Goal: Complete Application Form: Complete application form

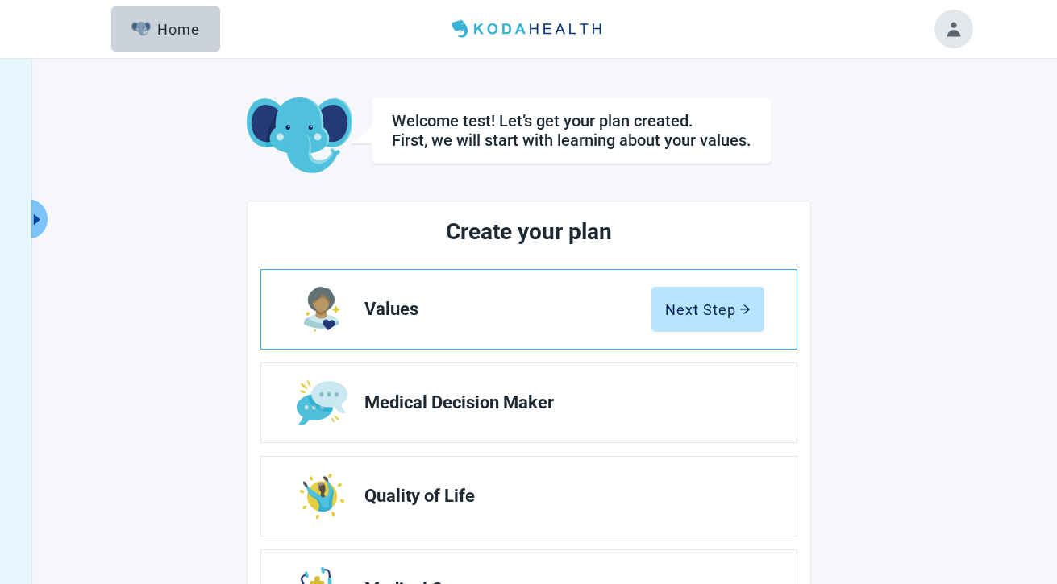
scroll to position [10, 0]
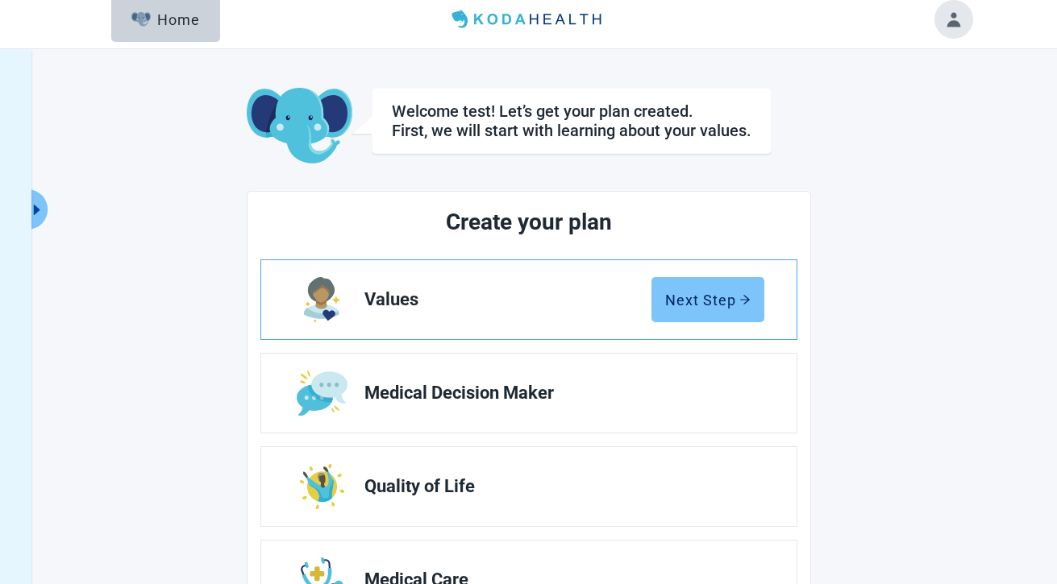
click at [708, 305] on div "Next Step" at bounding box center [707, 300] width 85 height 16
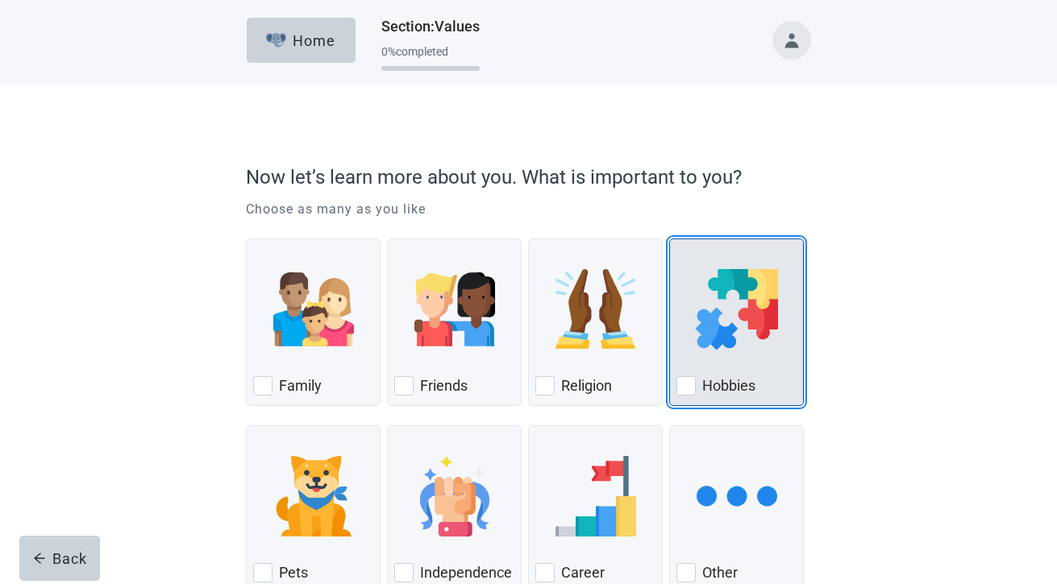
click at [717, 374] on div "Hobbies" at bounding box center [736, 386] width 120 height 26
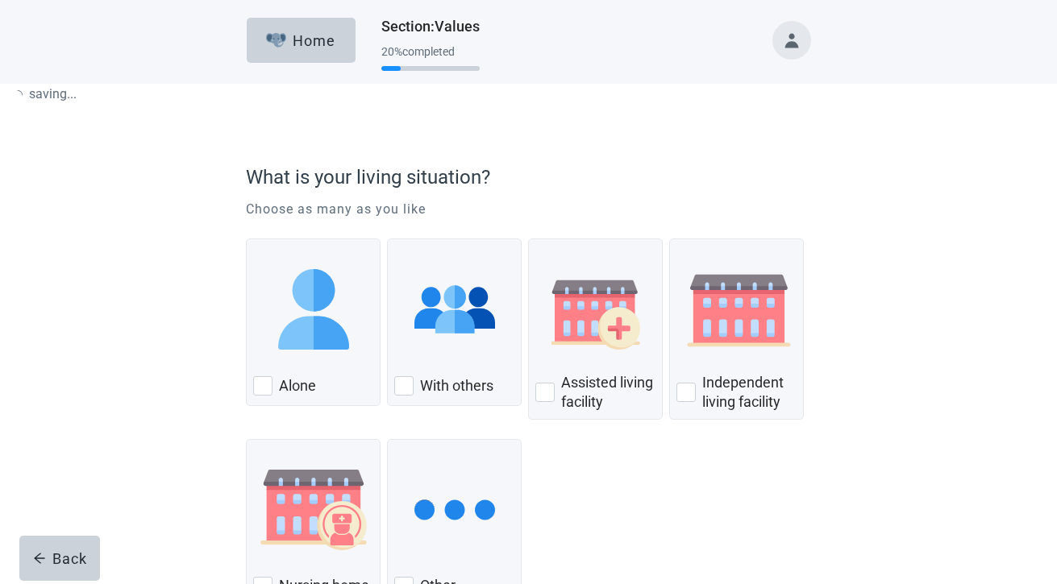
scroll to position [1, 0]
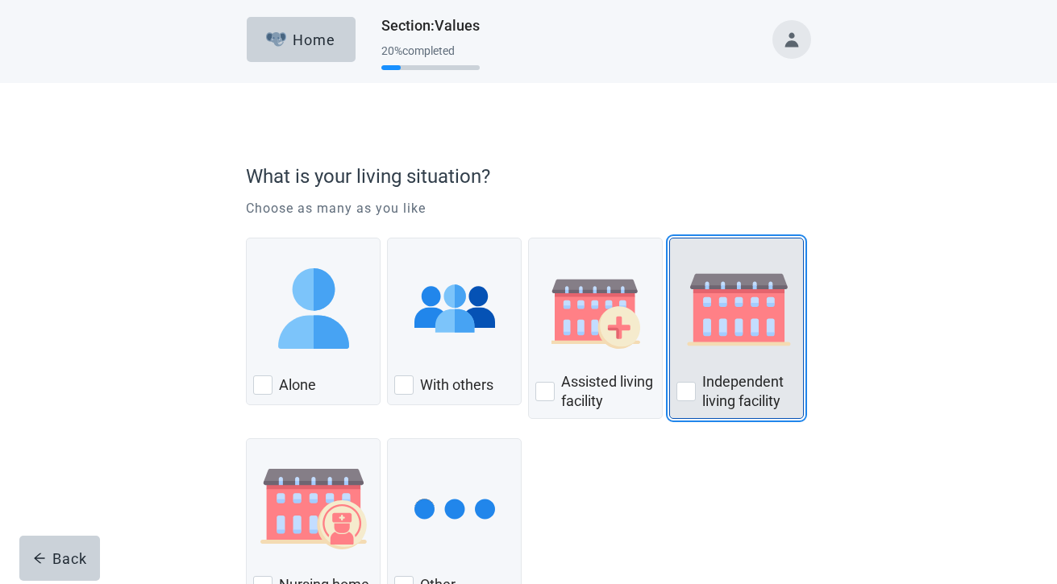
click at [716, 372] on div "Independent Living Facility, checkbox, not checked" at bounding box center [736, 308] width 120 height 127
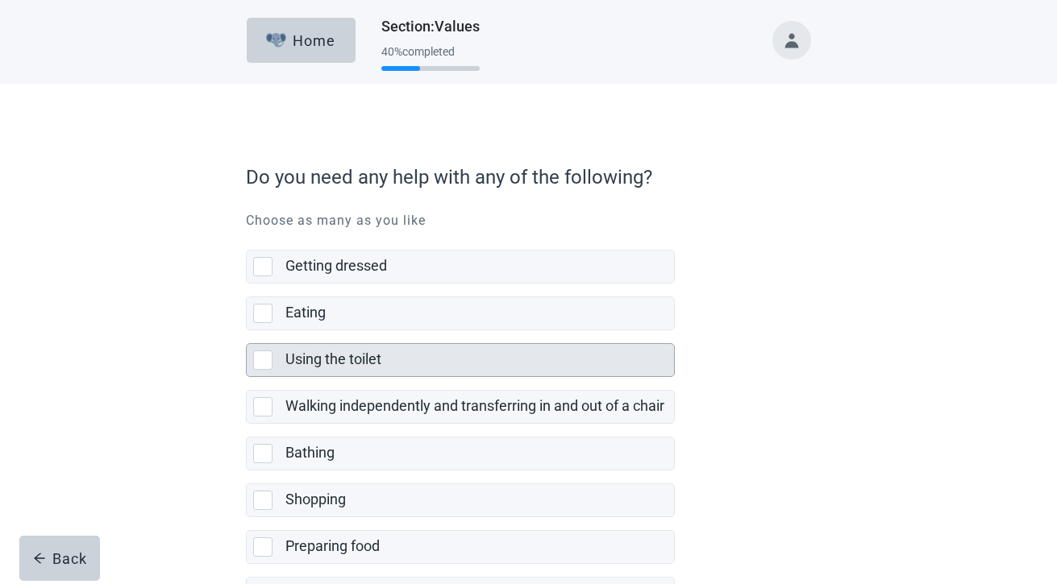
click at [490, 359] on div "Using the toilet" at bounding box center [474, 360] width 379 height 20
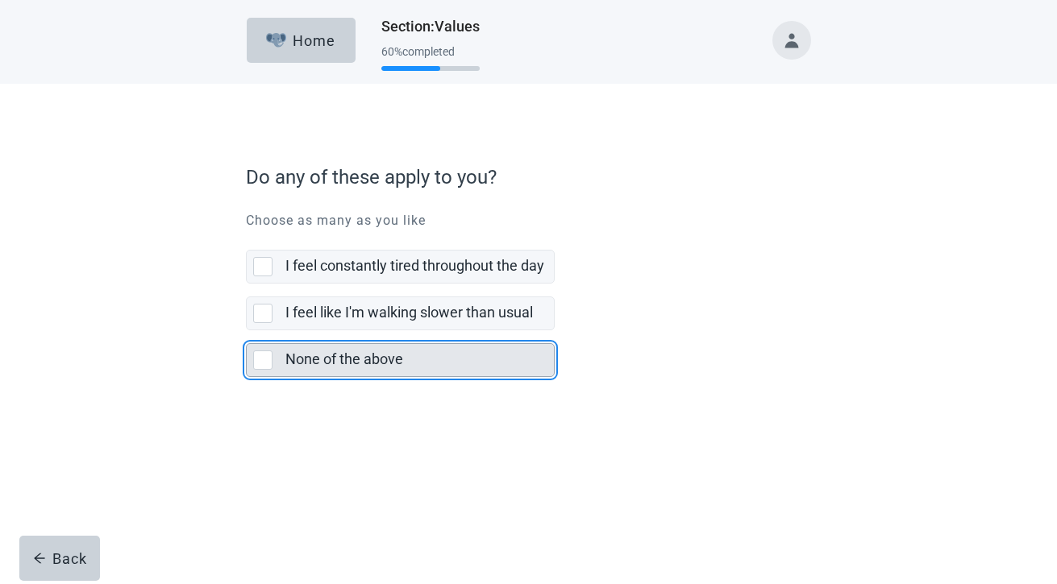
click at [490, 359] on div "None of the above" at bounding box center [414, 360] width 259 height 20
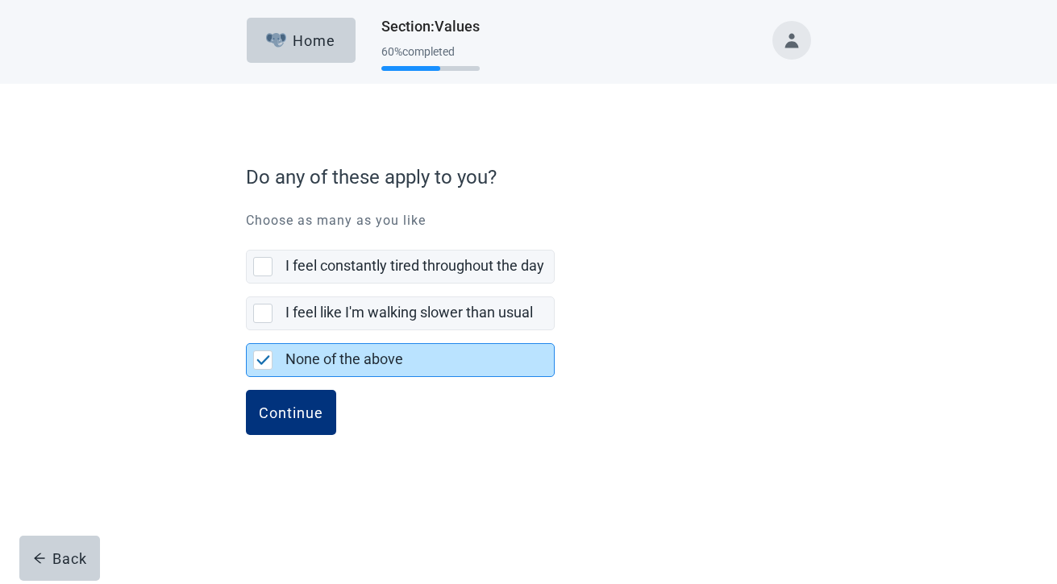
click at [246, 390] on button "Continue" at bounding box center [291, 412] width 90 height 45
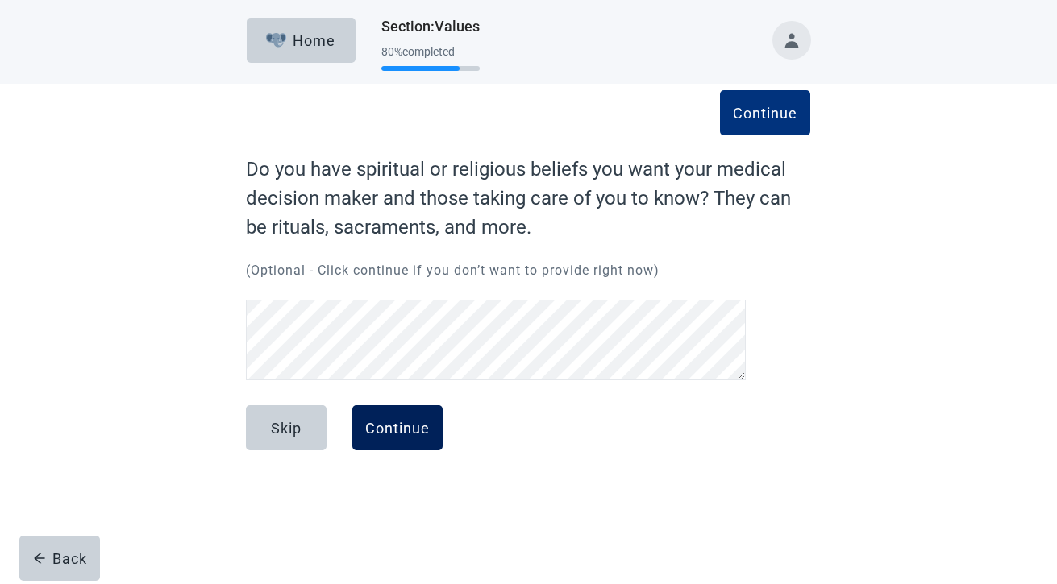
click at [401, 429] on div "Continue" at bounding box center [397, 428] width 64 height 16
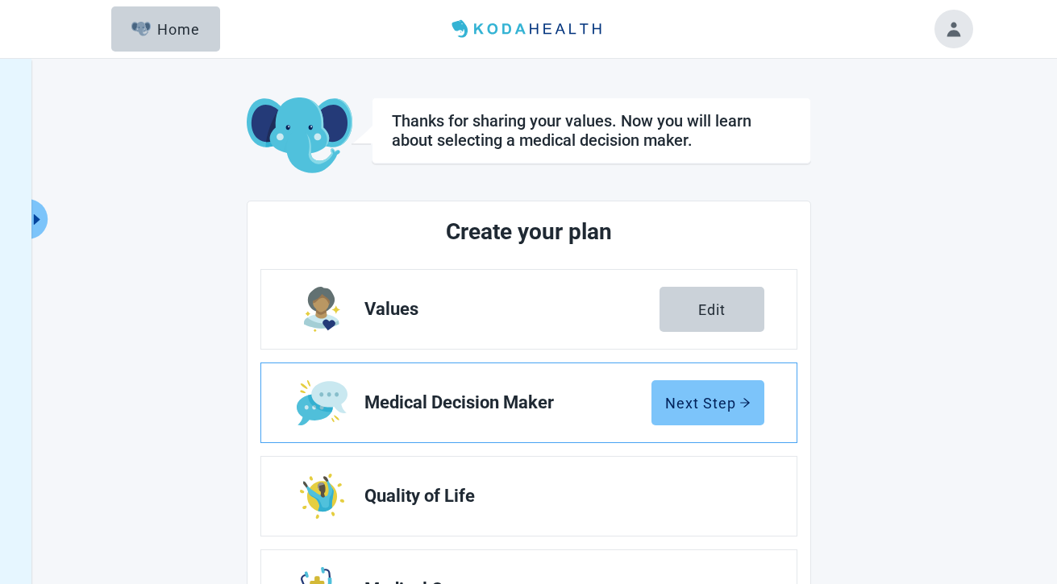
click at [686, 419] on button "Next Step" at bounding box center [707, 402] width 113 height 45
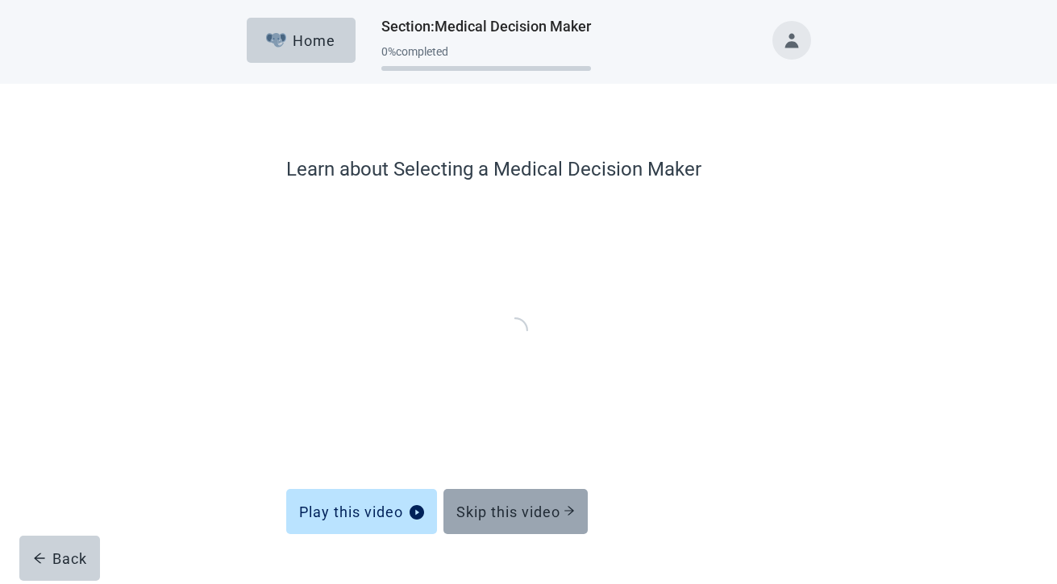
click at [529, 499] on button "Skip this video" at bounding box center [515, 511] width 144 height 45
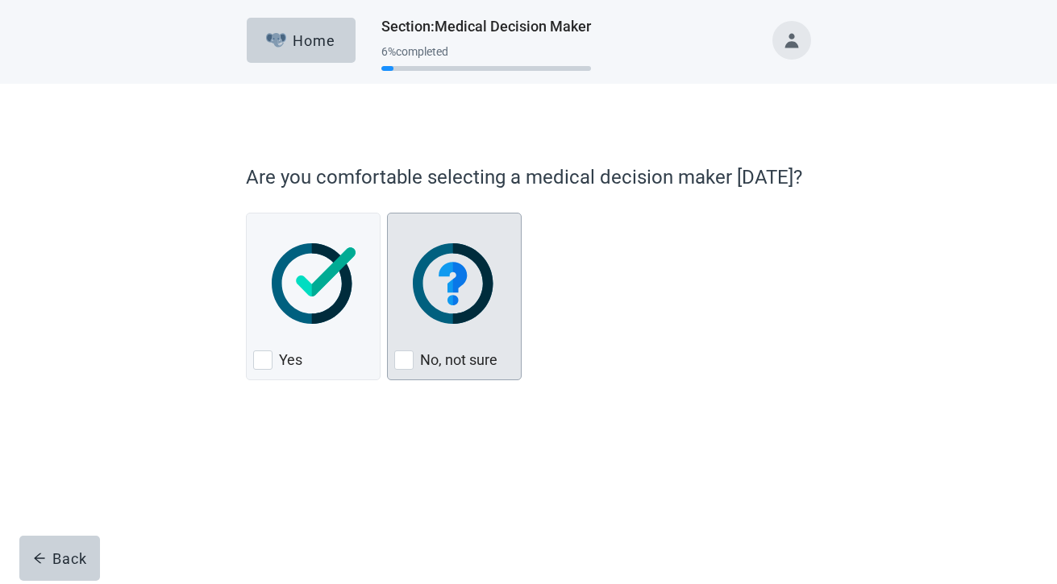
click at [510, 363] on div "No, not sure" at bounding box center [454, 360] width 120 height 26
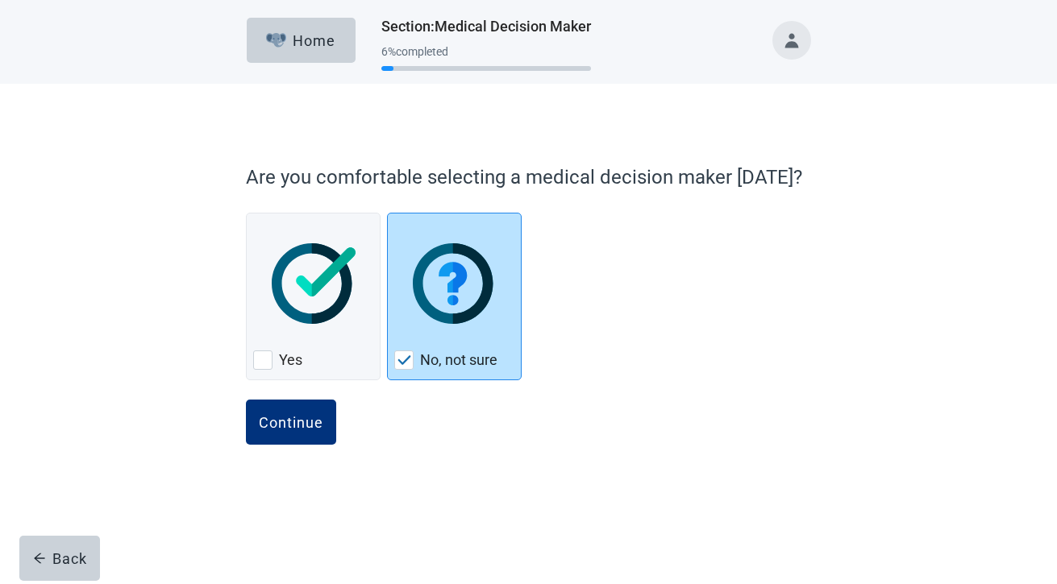
click at [246, 400] on button "Continue" at bounding box center [291, 422] width 90 height 45
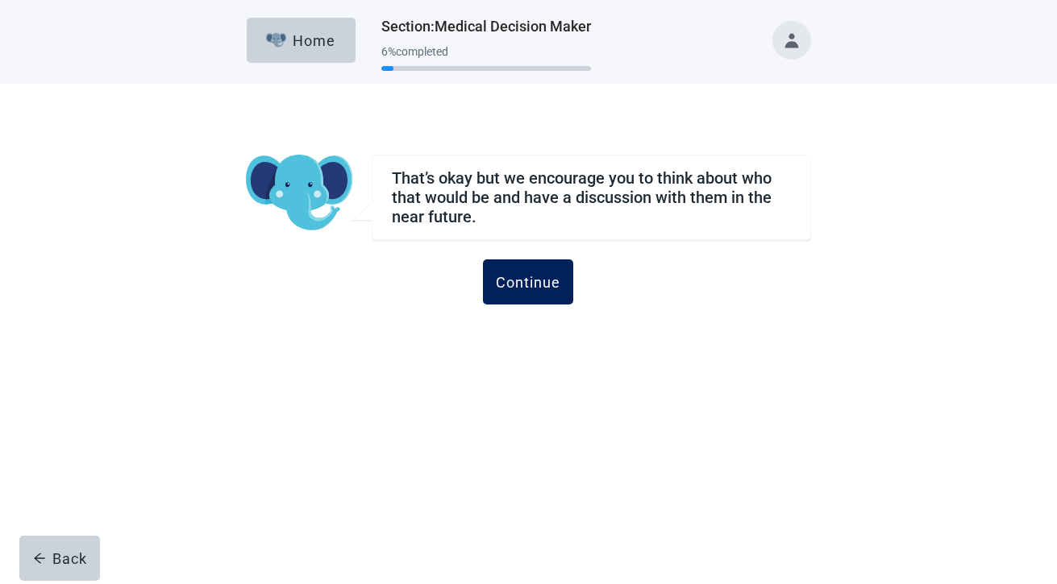
click at [539, 283] on div "Continue" at bounding box center [528, 282] width 64 height 16
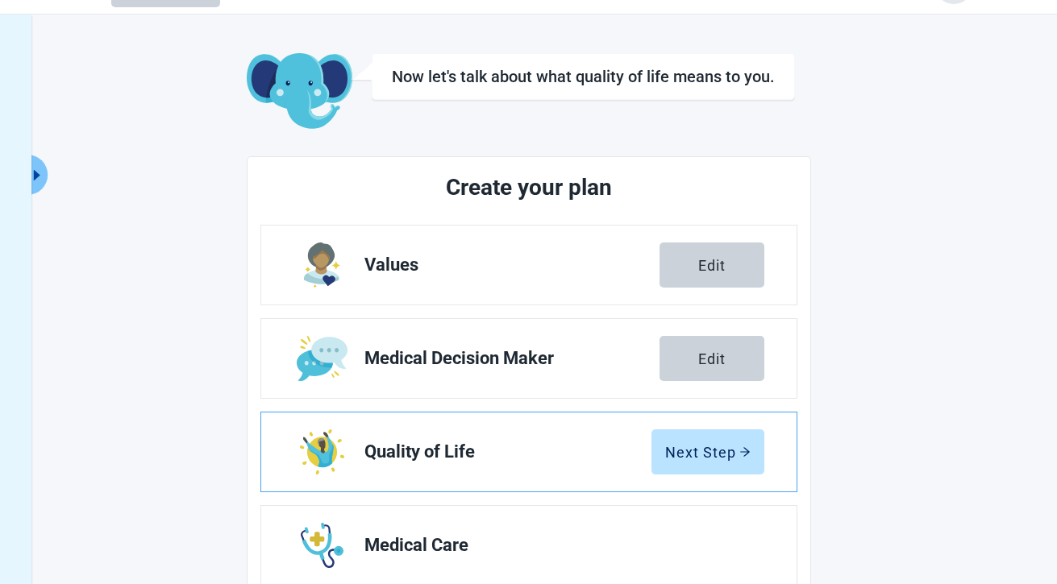
scroll to position [77, 0]
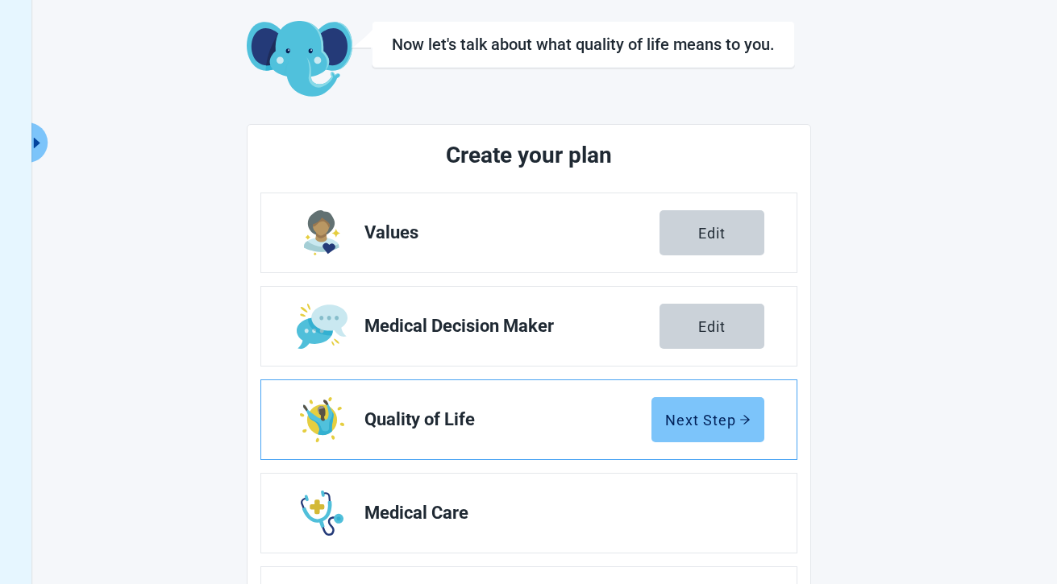
click at [716, 401] on button "Next Step" at bounding box center [707, 419] width 113 height 45
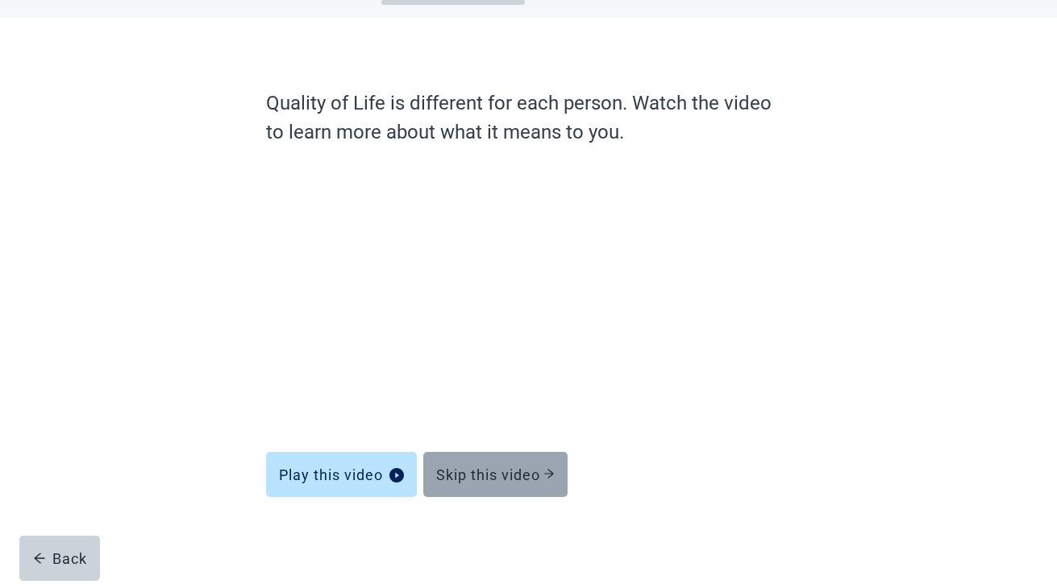
click at [500, 483] on button "Skip this video" at bounding box center [495, 474] width 144 height 45
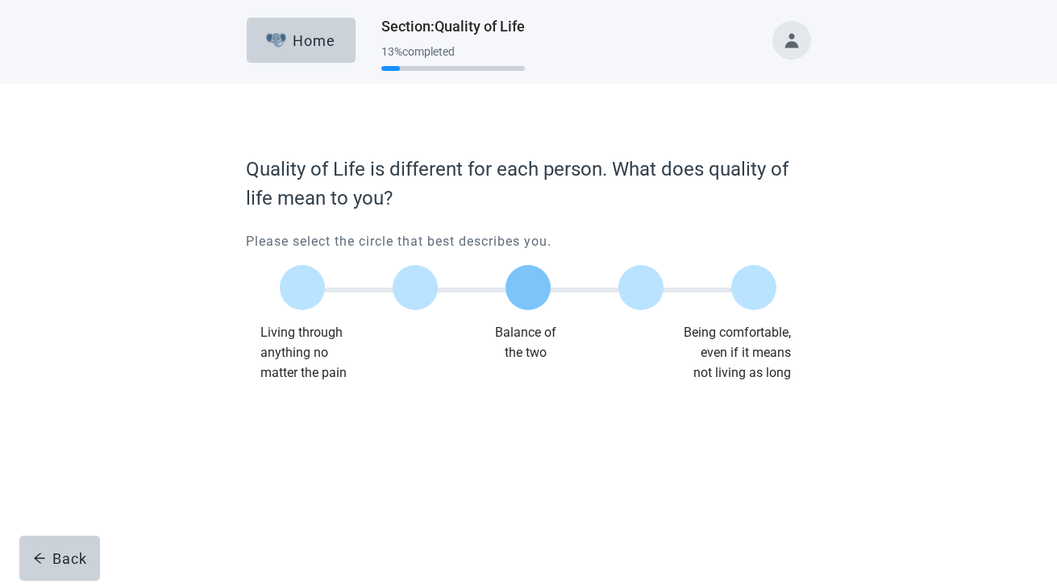
click at [521, 296] on label "Main content" at bounding box center [527, 287] width 45 height 45
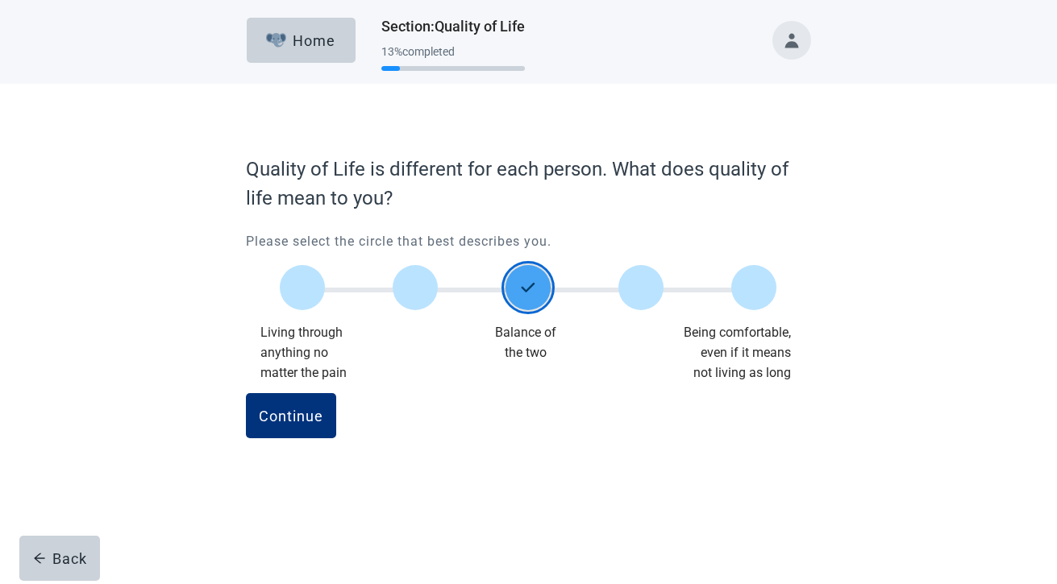
click at [246, 393] on button "Continue" at bounding box center [291, 415] width 90 height 45
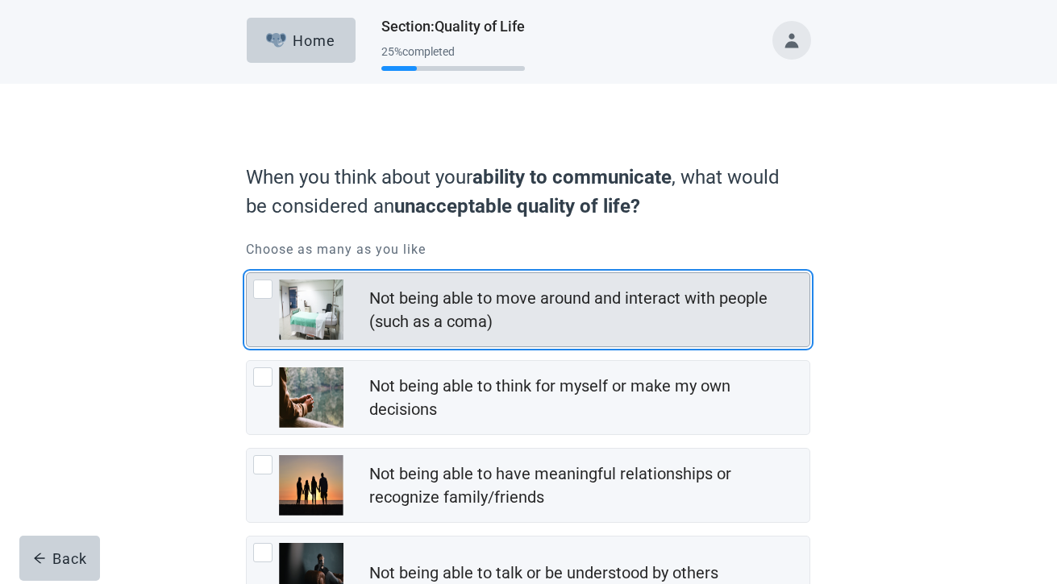
click at [518, 313] on div "Not being able to move around and interact with people (such as a coma)" at bounding box center [584, 310] width 430 height 47
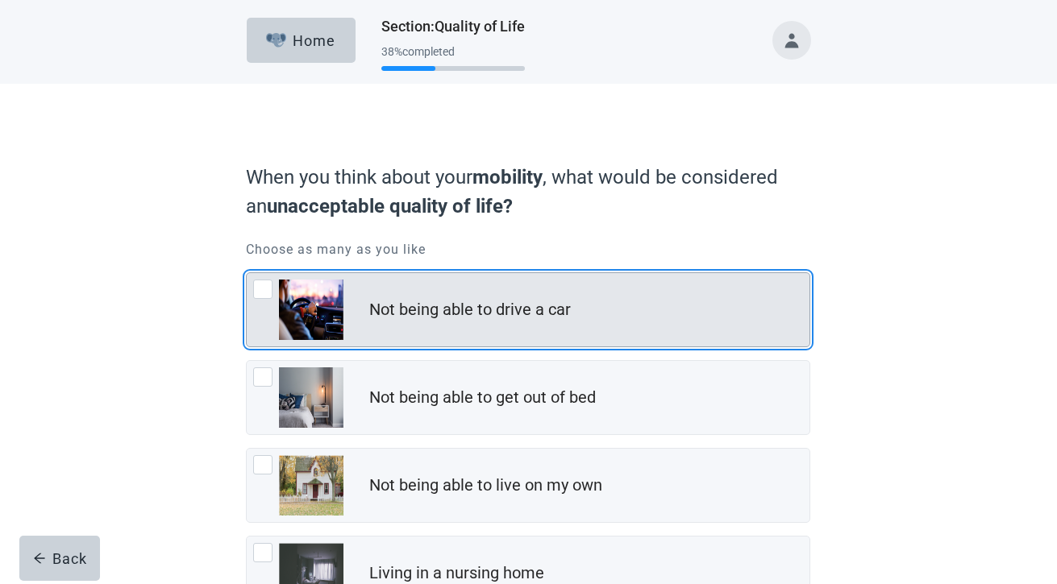
click at [518, 325] on div "Not being able to drive a car" at bounding box center [589, 310] width 440 height 32
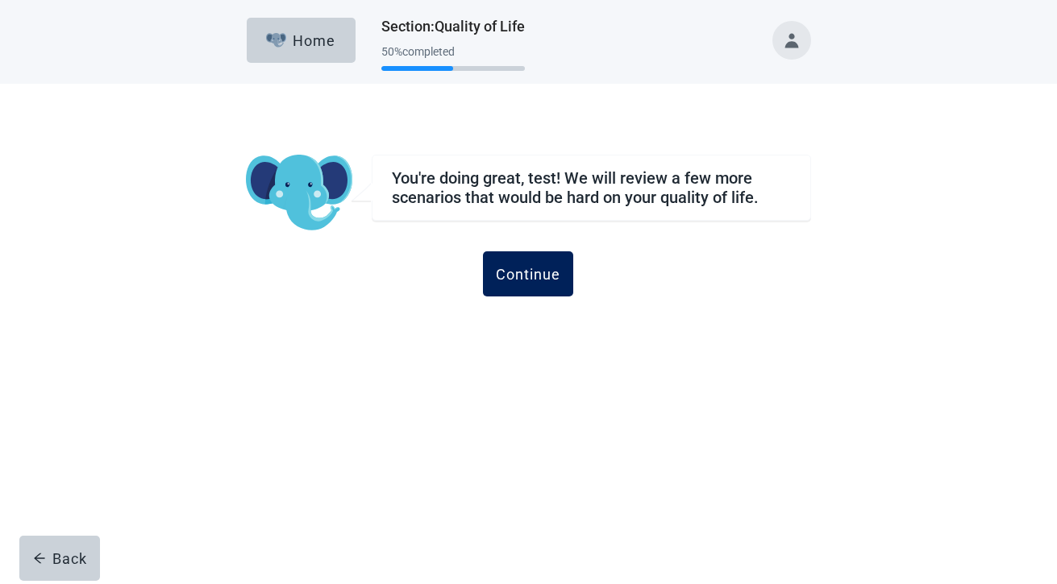
click at [520, 271] on div "Continue" at bounding box center [528, 274] width 64 height 16
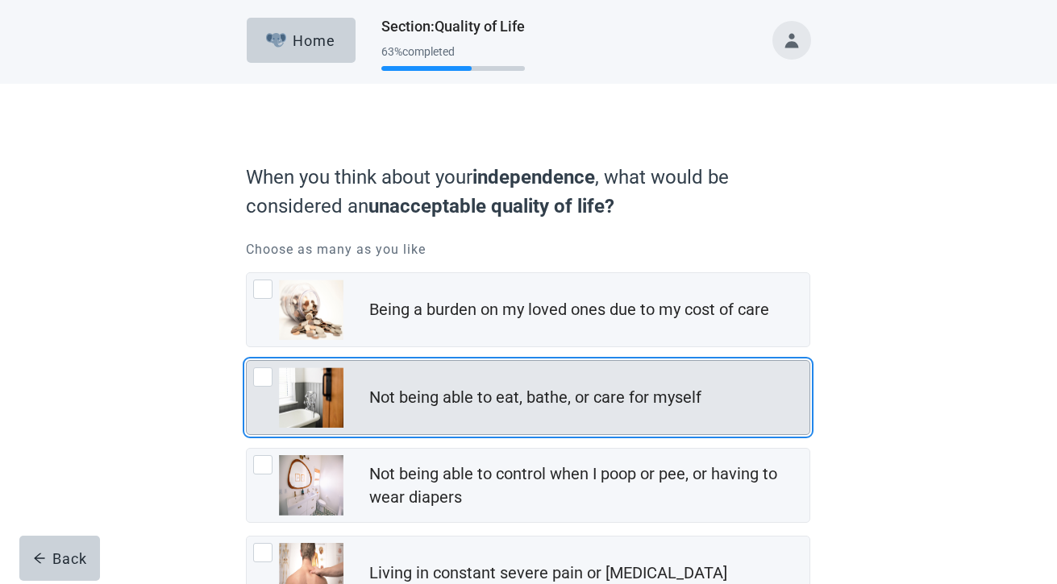
click at [544, 396] on div "Not being able to eat, bathe, or care for myself" at bounding box center [535, 397] width 332 height 23
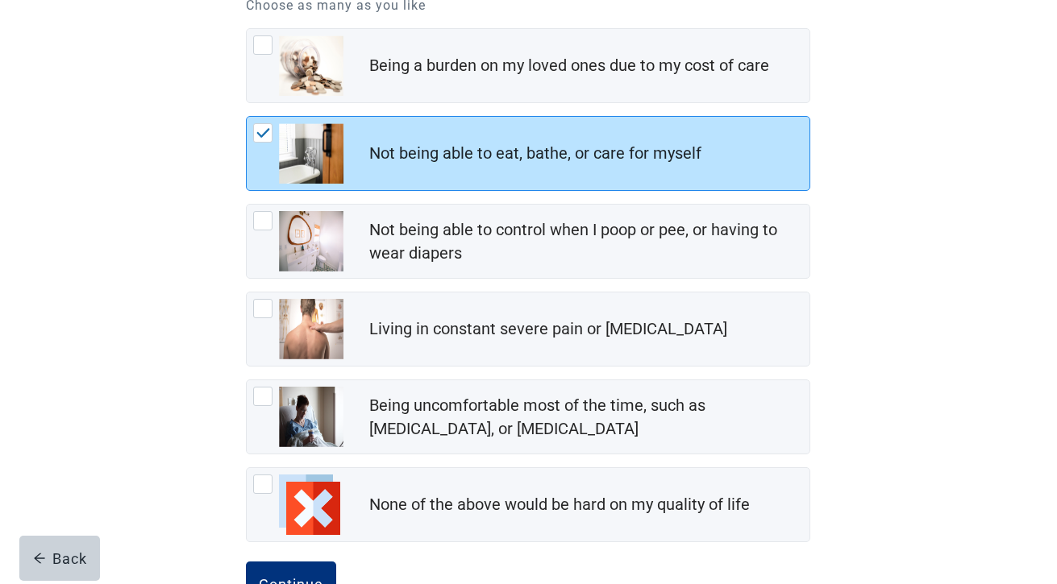
scroll to position [292, 0]
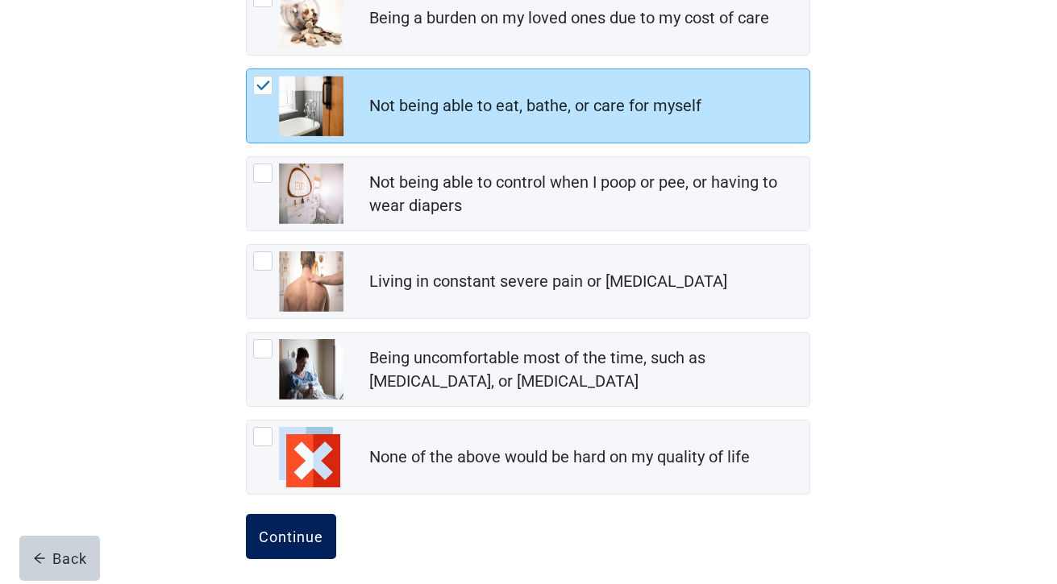
click at [305, 531] on div "Continue" at bounding box center [291, 537] width 64 height 16
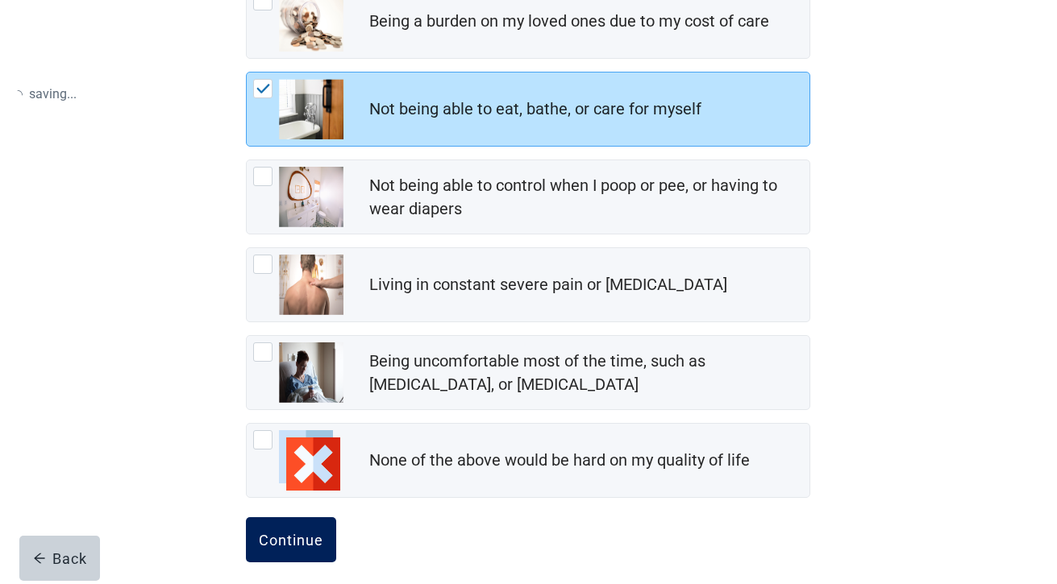
scroll to position [286, 0]
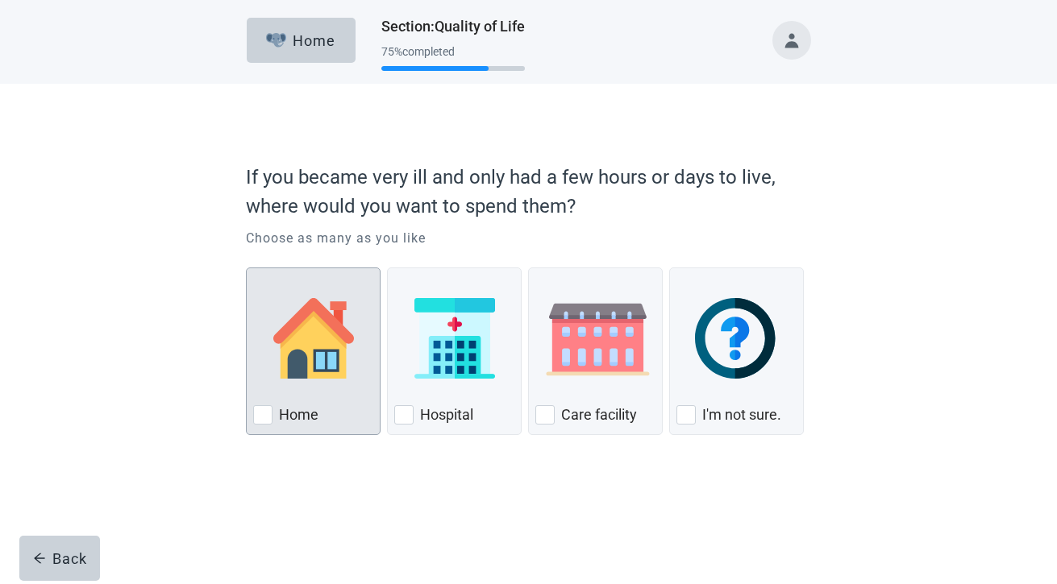
click at [314, 401] on div "Home, checkbox, not checked" at bounding box center [313, 338] width 120 height 127
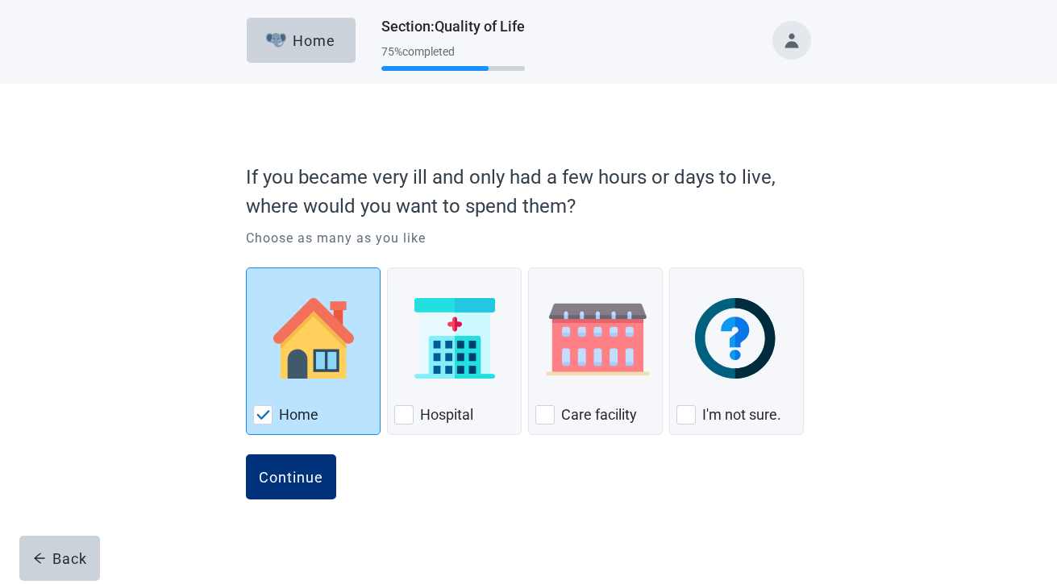
click at [246, 455] on button "Continue" at bounding box center [291, 477] width 90 height 45
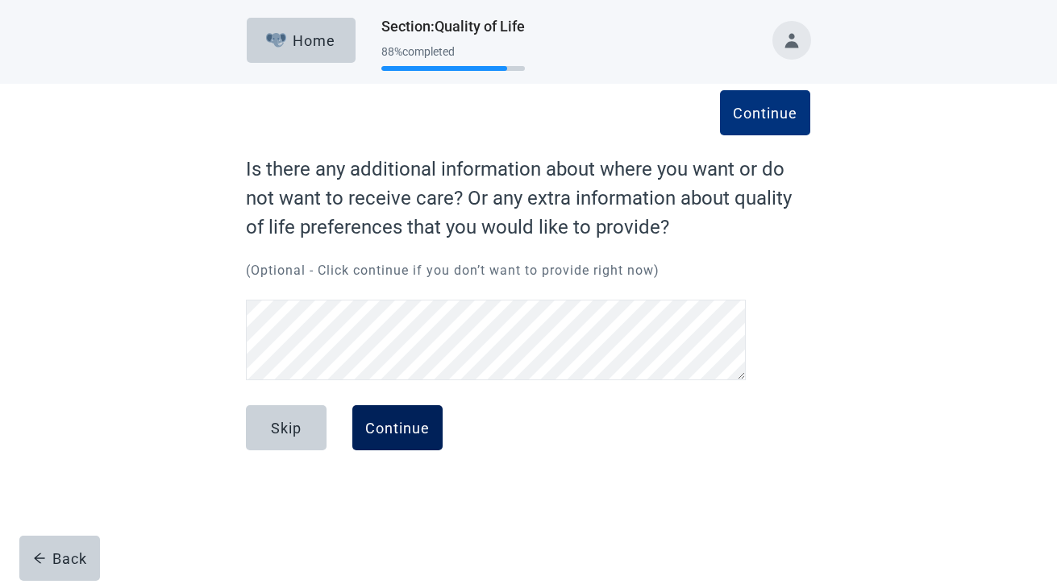
click at [400, 442] on button "Continue" at bounding box center [397, 427] width 90 height 45
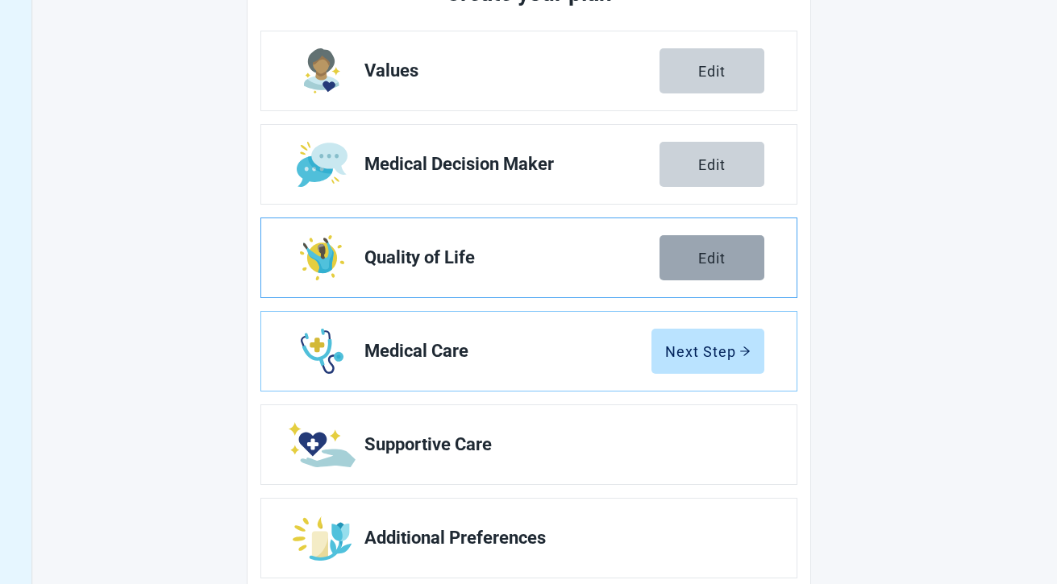
scroll to position [280, 0]
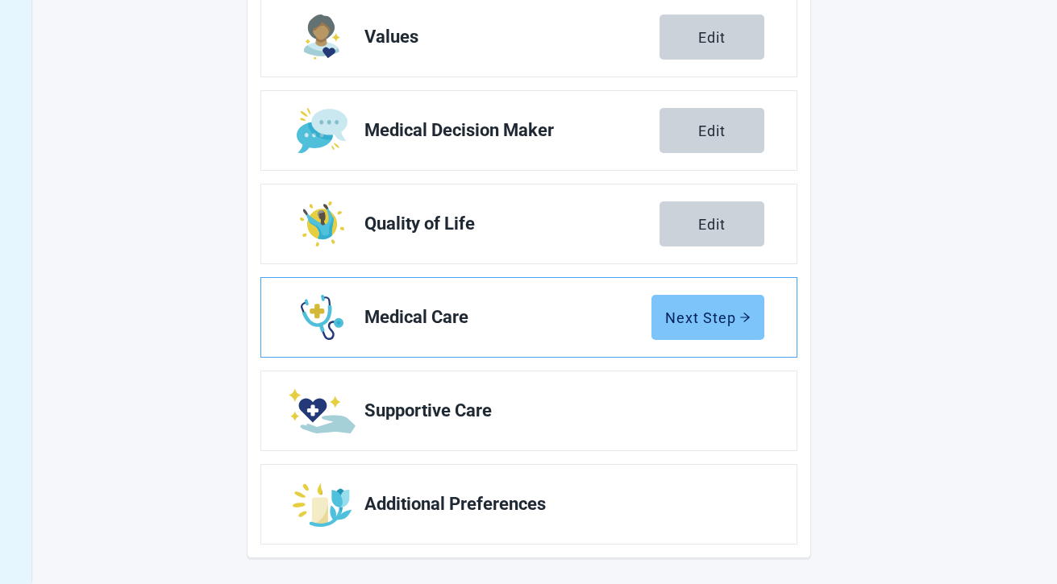
click at [700, 326] on div "Next Step" at bounding box center [707, 317] width 85 height 16
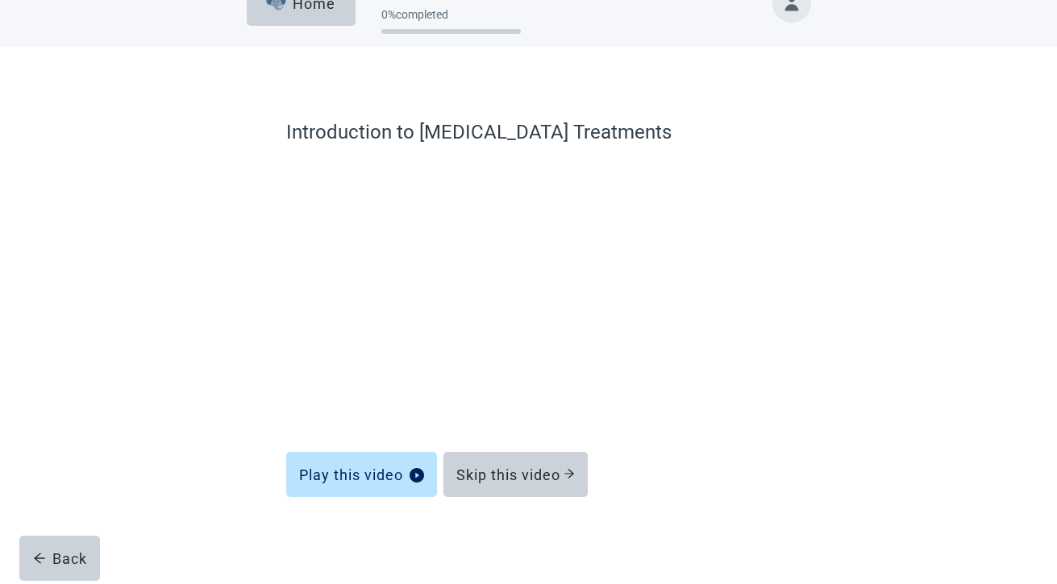
scroll to position [37, 0]
click at [507, 467] on div "Skip this video" at bounding box center [515, 475] width 118 height 16
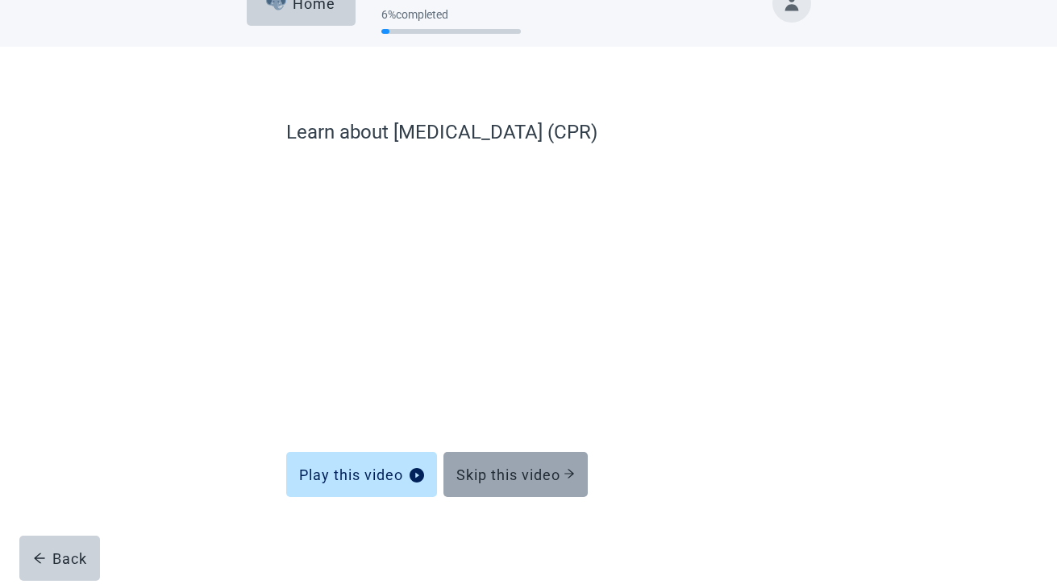
click at [498, 458] on button "Skip this video" at bounding box center [515, 474] width 144 height 45
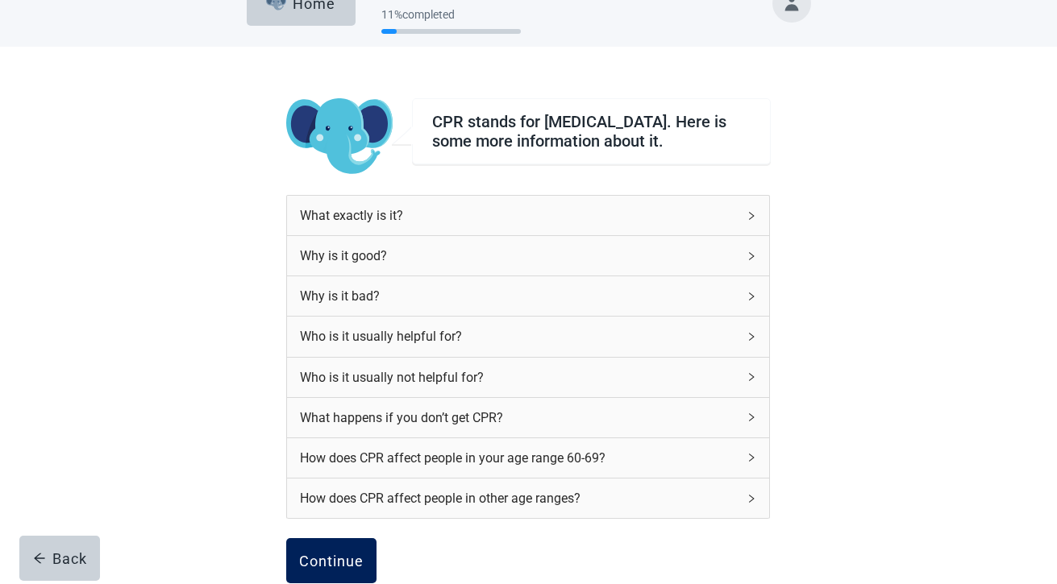
drag, startPoint x: 349, startPoint y: 552, endPoint x: 360, endPoint y: 549, distance: 11.7
click at [350, 552] on button "Continue" at bounding box center [331, 560] width 90 height 45
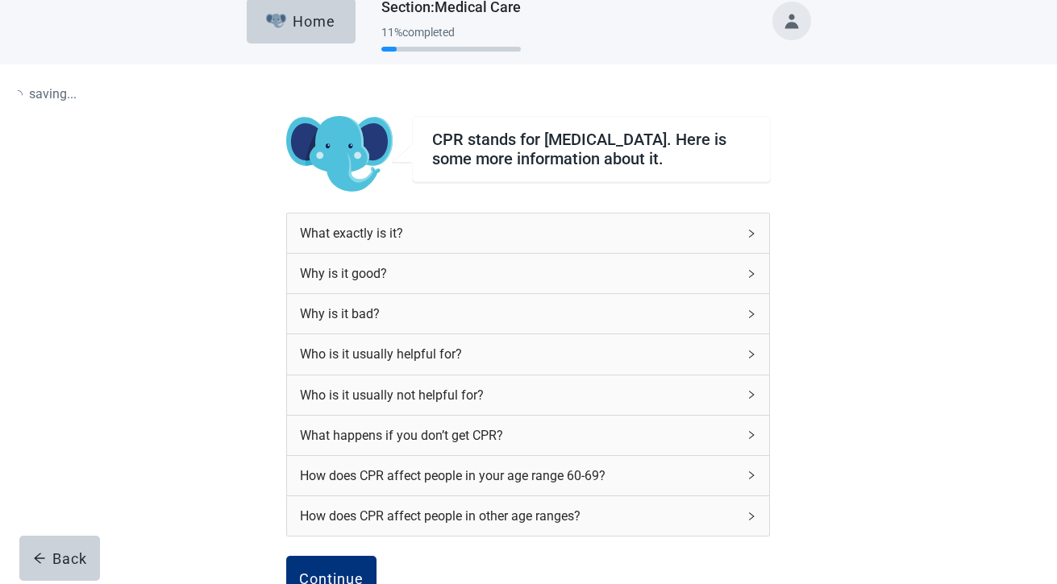
scroll to position [6, 0]
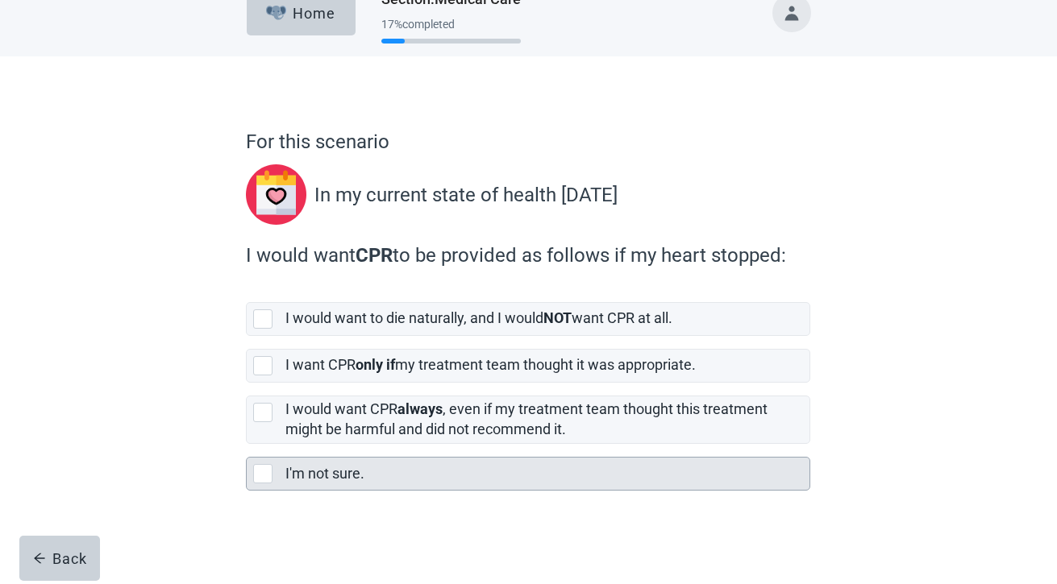
scroll to position [27, 0]
click at [388, 488] on div "I'm not sure." at bounding box center [547, 474] width 524 height 32
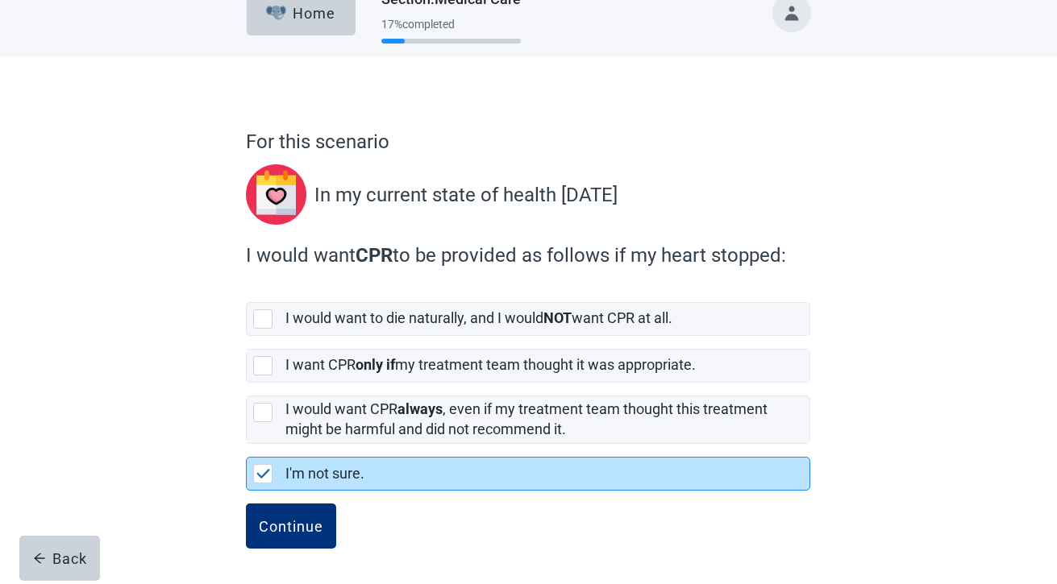
click at [246, 504] on button "Continue" at bounding box center [291, 526] width 90 height 45
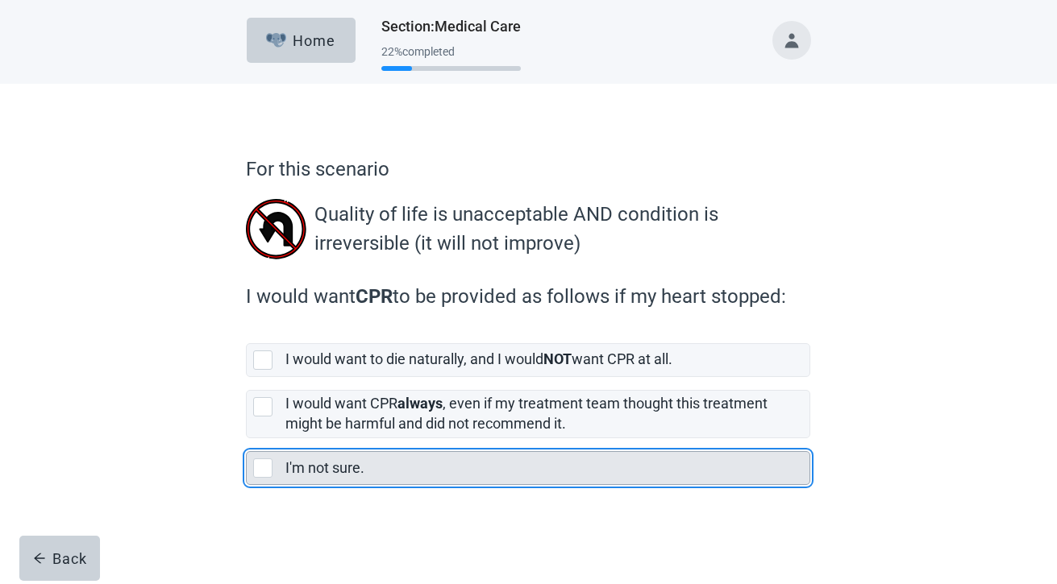
click at [372, 454] on div "I'm not sure." at bounding box center [547, 468] width 524 height 32
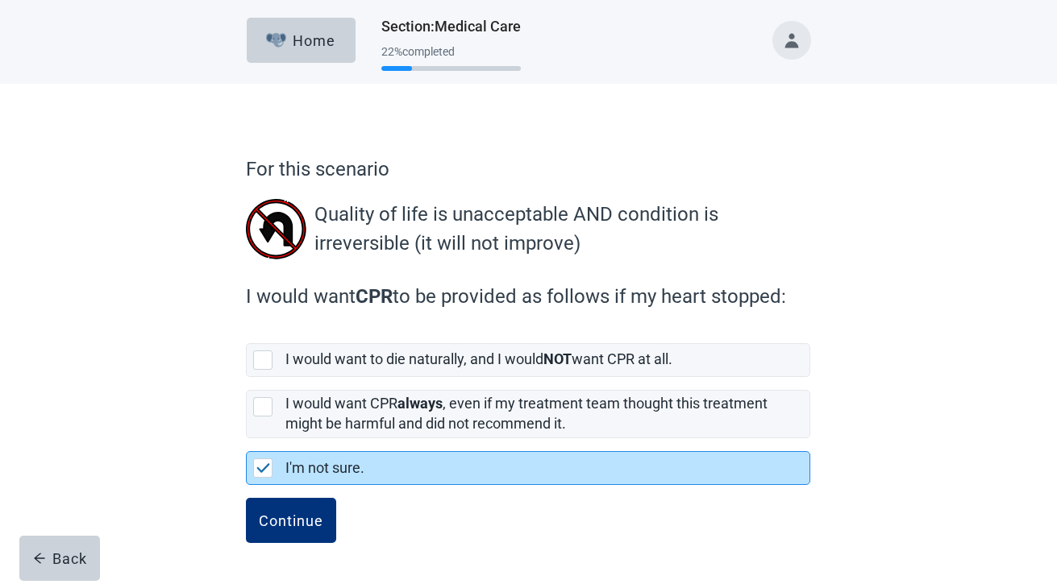
click at [246, 498] on button "Continue" at bounding box center [291, 520] width 90 height 45
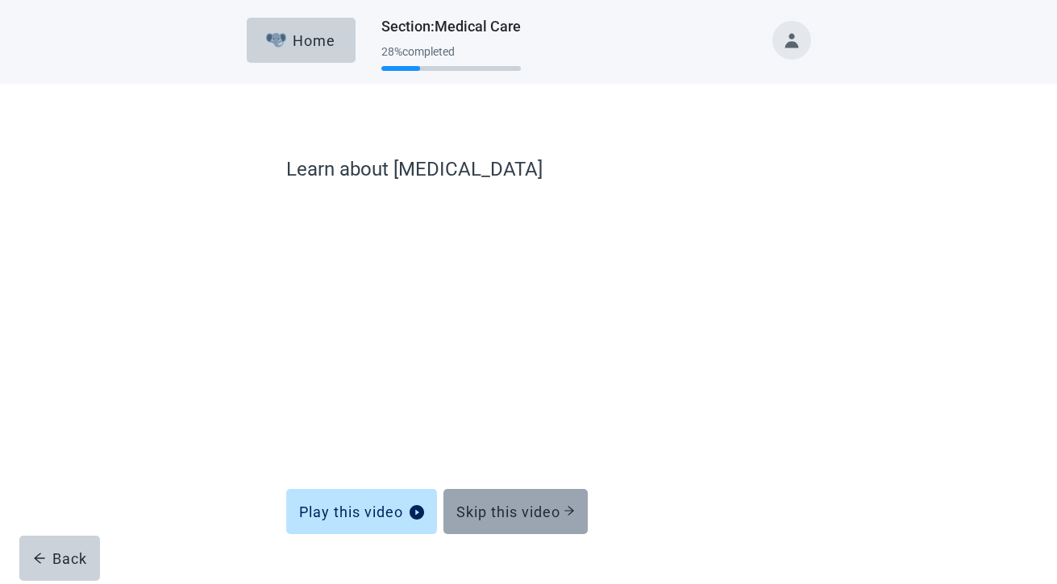
click at [487, 520] on div "Skip this video" at bounding box center [515, 512] width 118 height 16
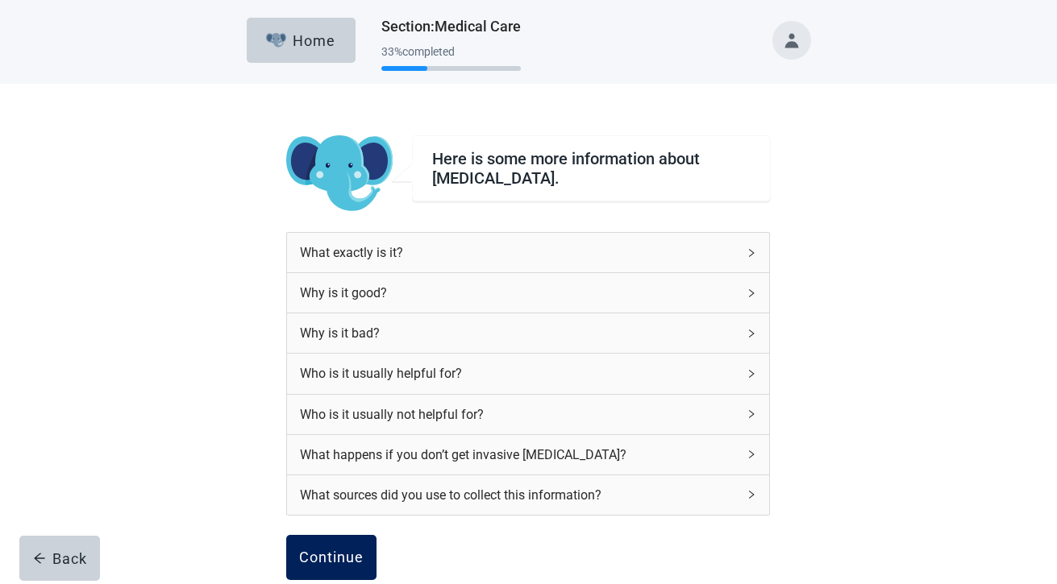
click at [357, 550] on div "Continue" at bounding box center [331, 558] width 64 height 16
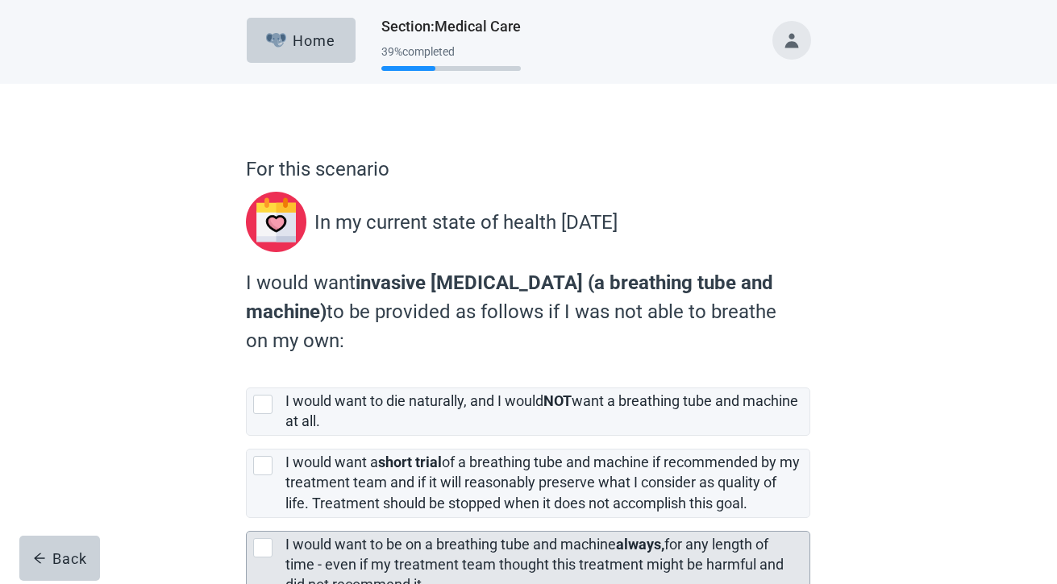
scroll to position [130, 0]
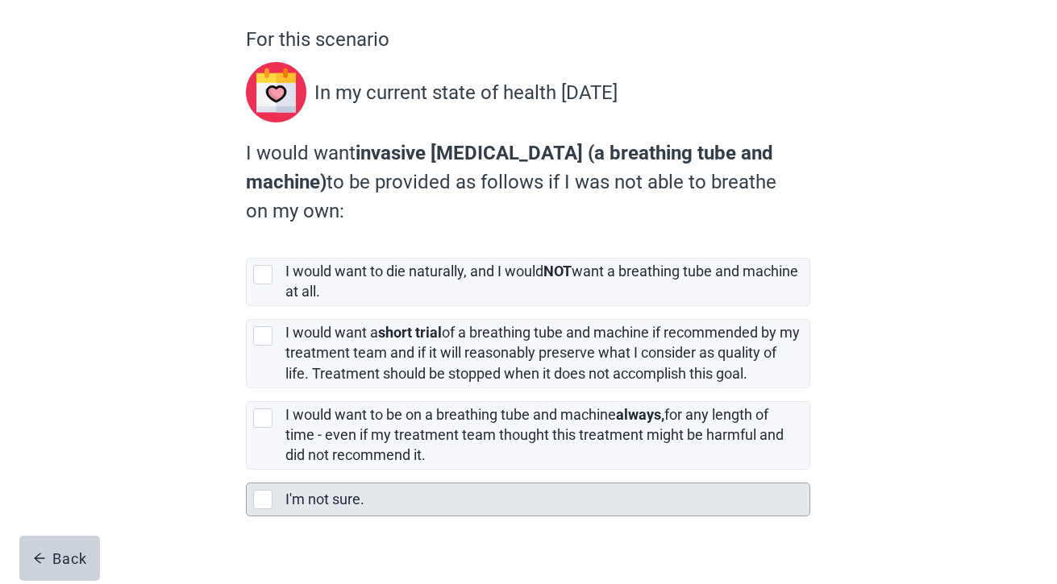
click at [402, 500] on div "I'm not sure." at bounding box center [542, 500] width 514 height 20
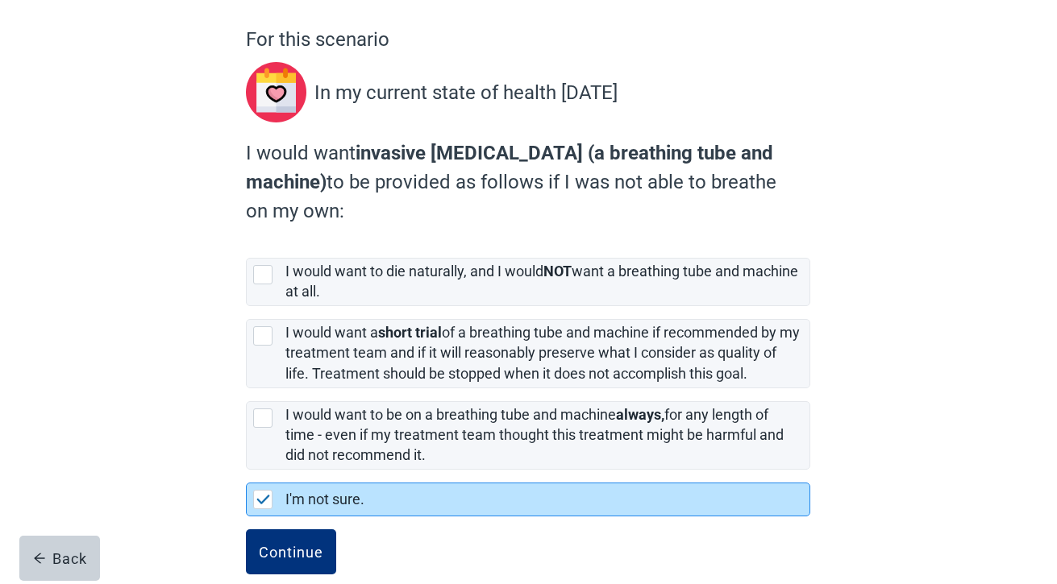
click at [246, 529] on button "Continue" at bounding box center [291, 551] width 90 height 45
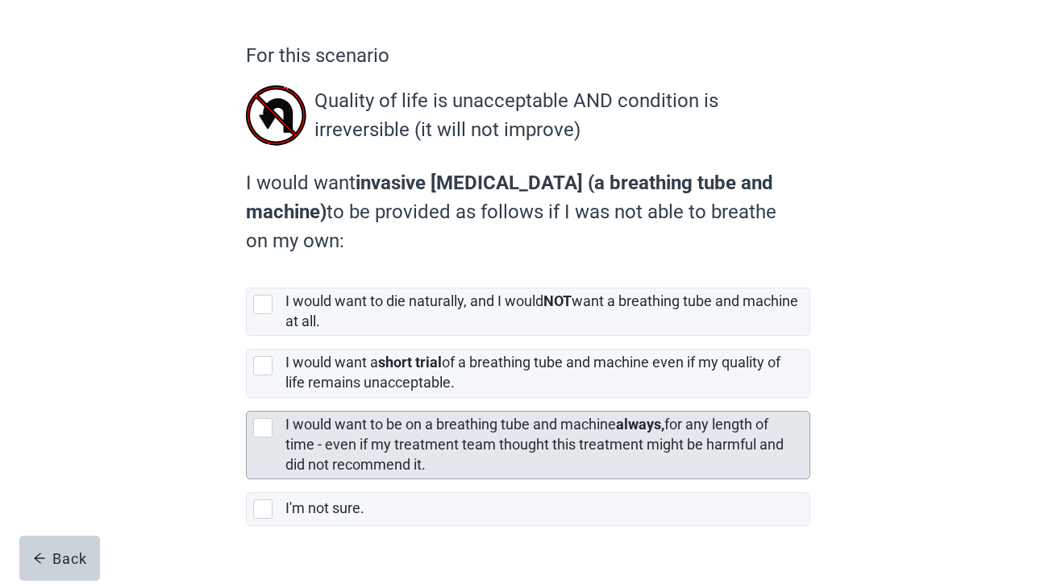
scroll to position [122, 0]
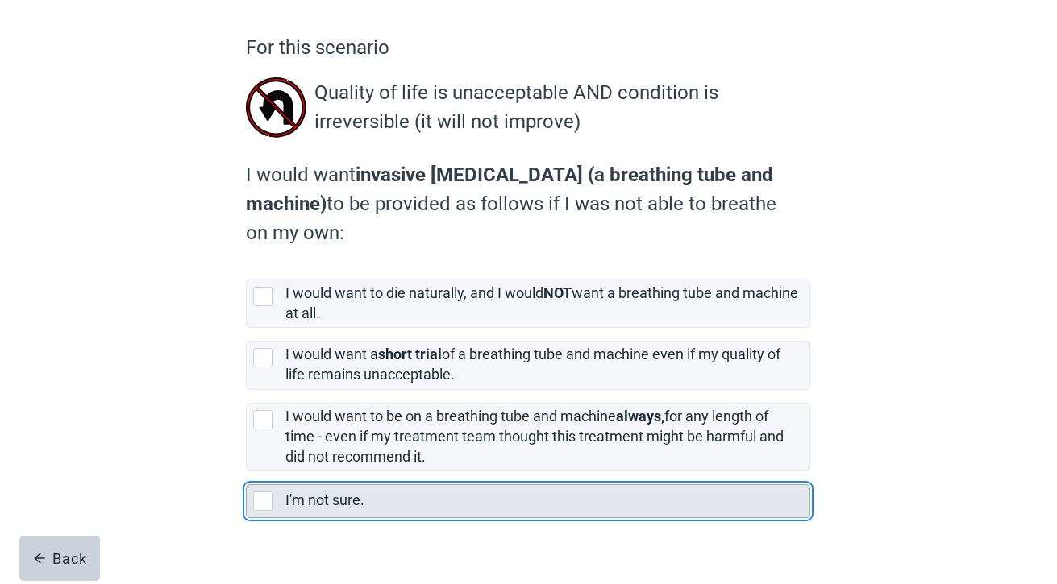
click at [381, 496] on div "I'm not sure." at bounding box center [542, 501] width 514 height 20
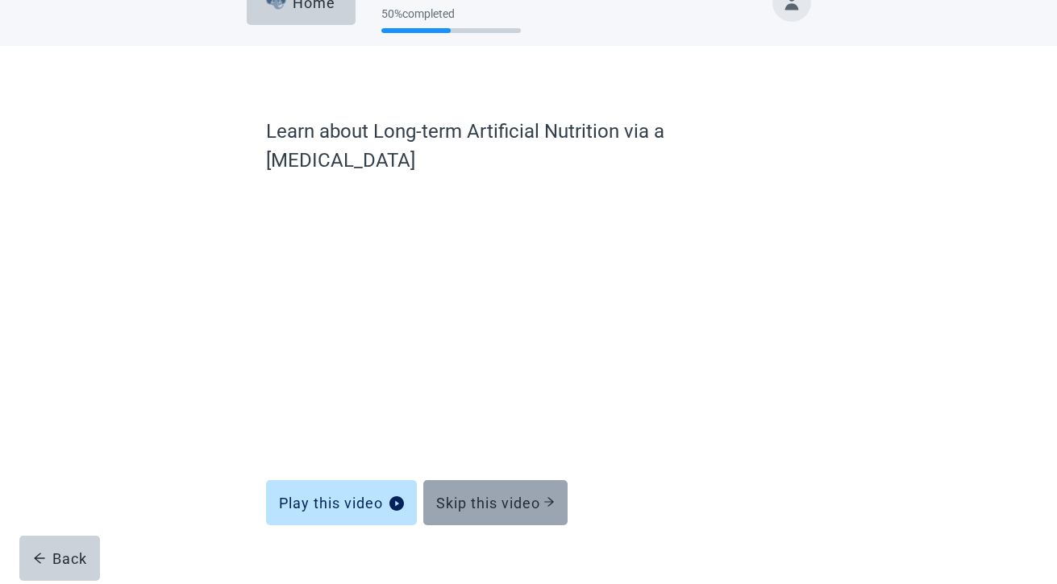
scroll to position [37, 0]
click at [518, 496] on div "Skip this video" at bounding box center [495, 504] width 118 height 16
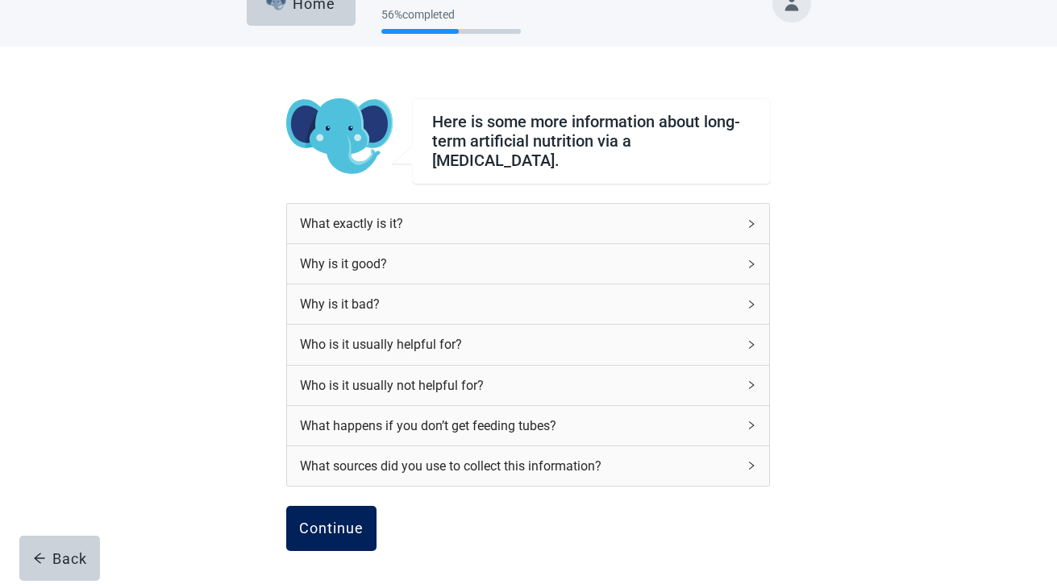
click at [321, 510] on button "Continue" at bounding box center [331, 528] width 90 height 45
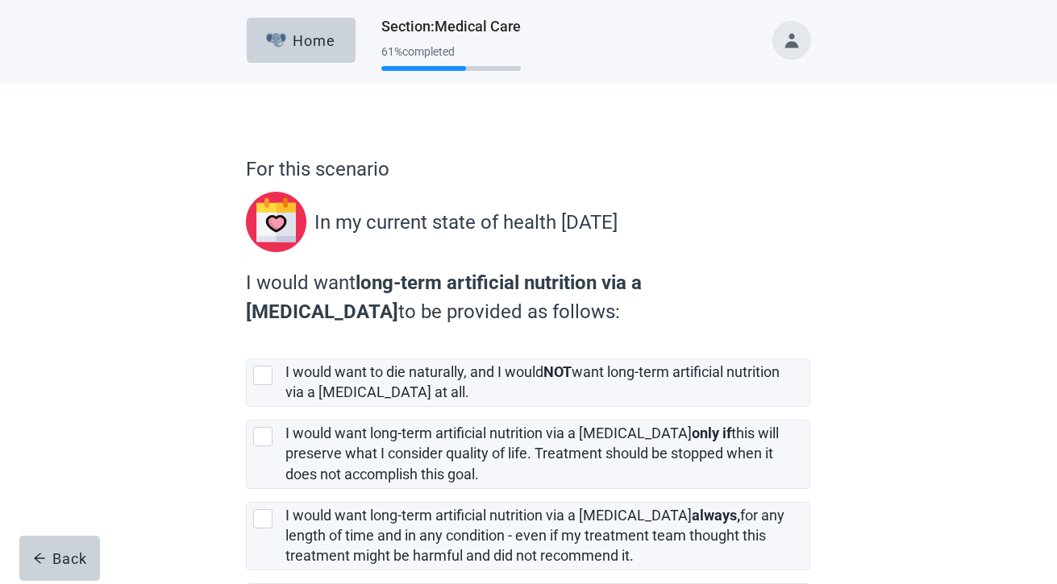
scroll to position [88, 0]
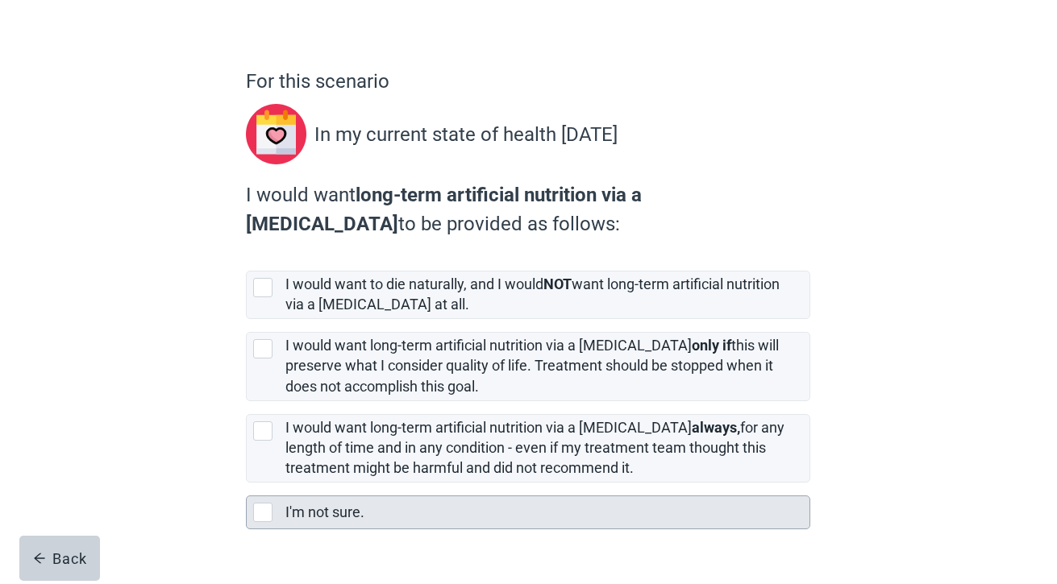
click at [386, 517] on div "I'm not sure." at bounding box center [542, 513] width 514 height 20
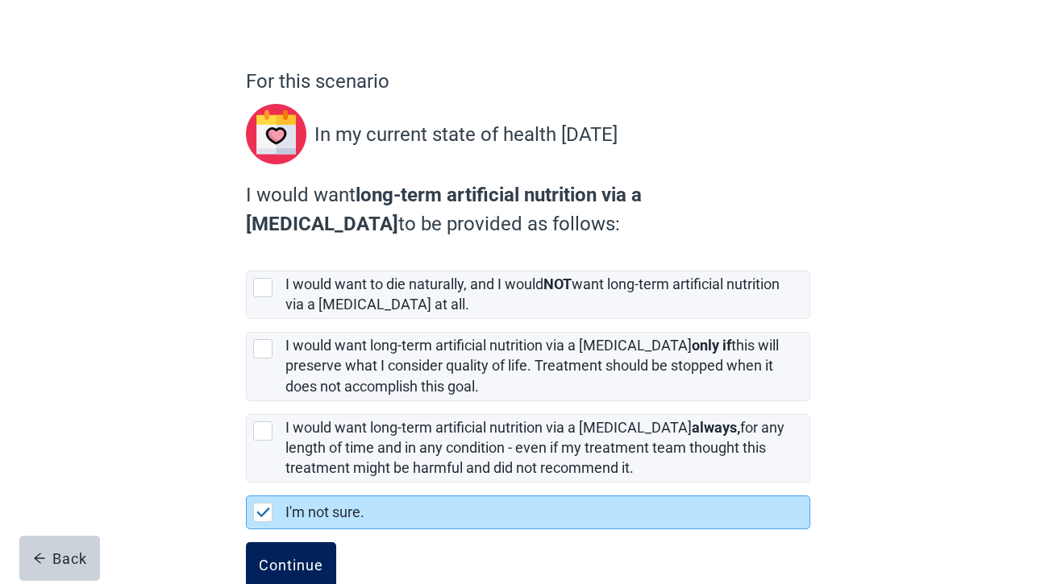
click at [284, 566] on div "Continue" at bounding box center [291, 565] width 64 height 16
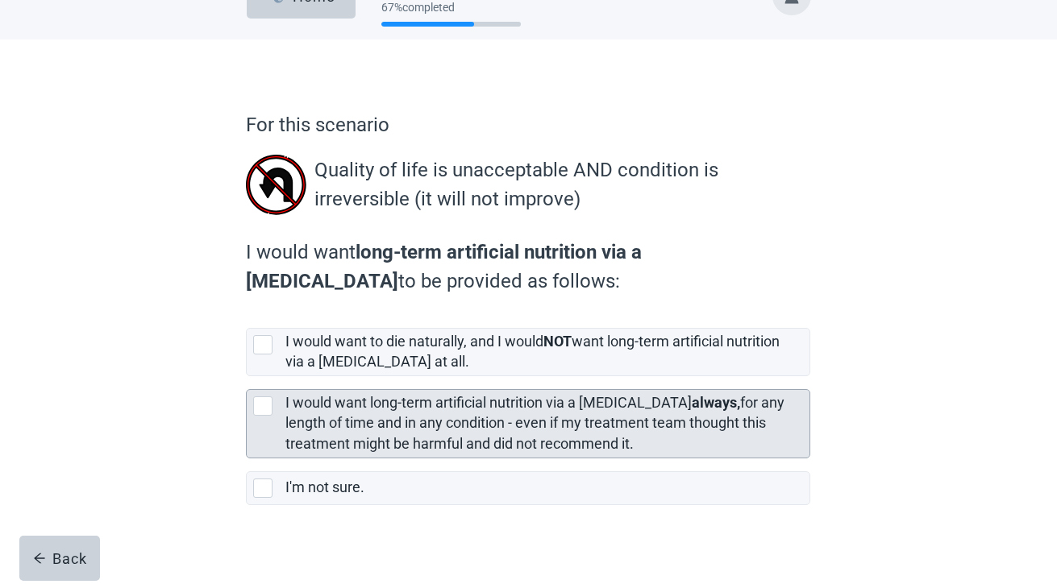
scroll to position [58, 0]
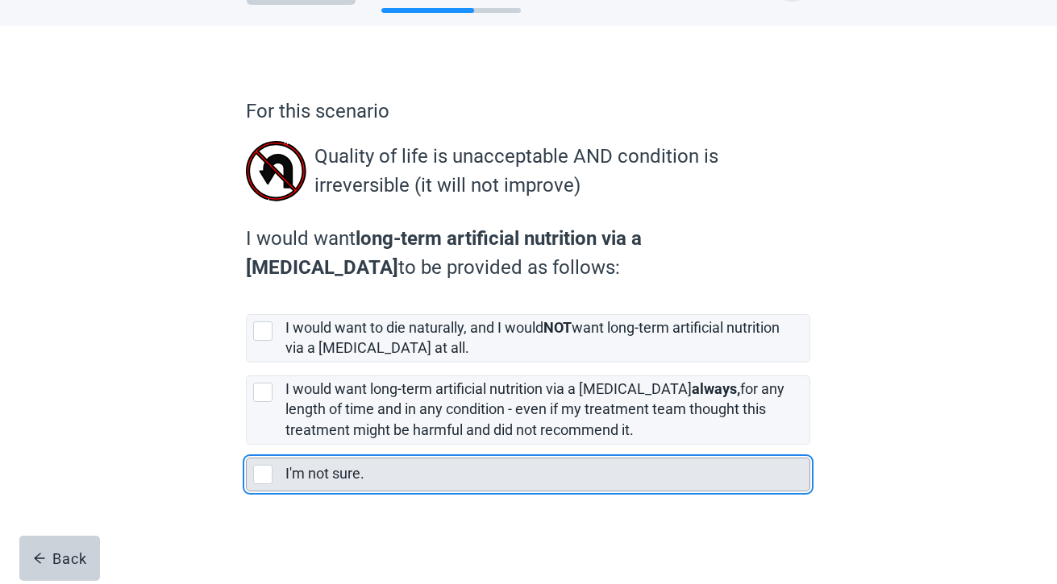
click at [401, 482] on div "I'm not sure." at bounding box center [542, 474] width 514 height 20
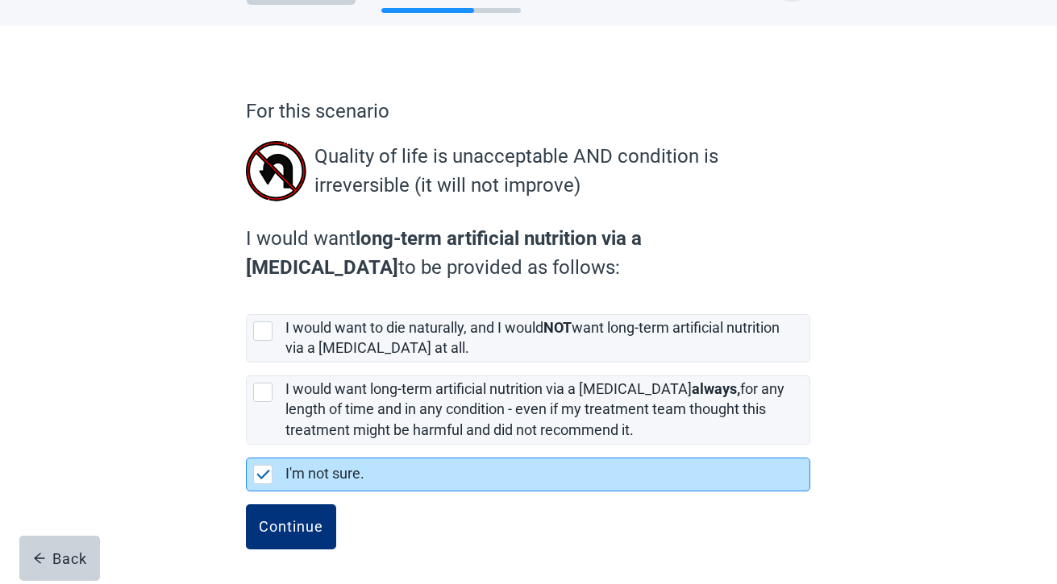
click at [246, 504] on button "Continue" at bounding box center [291, 526] width 90 height 45
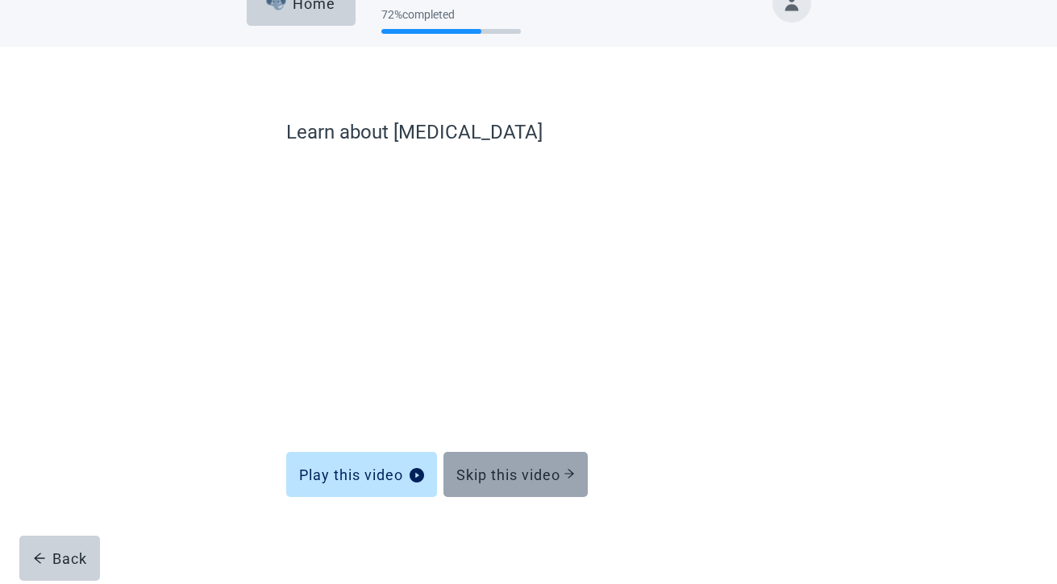
scroll to position [37, 0]
click at [479, 488] on button "Skip this video" at bounding box center [515, 474] width 144 height 45
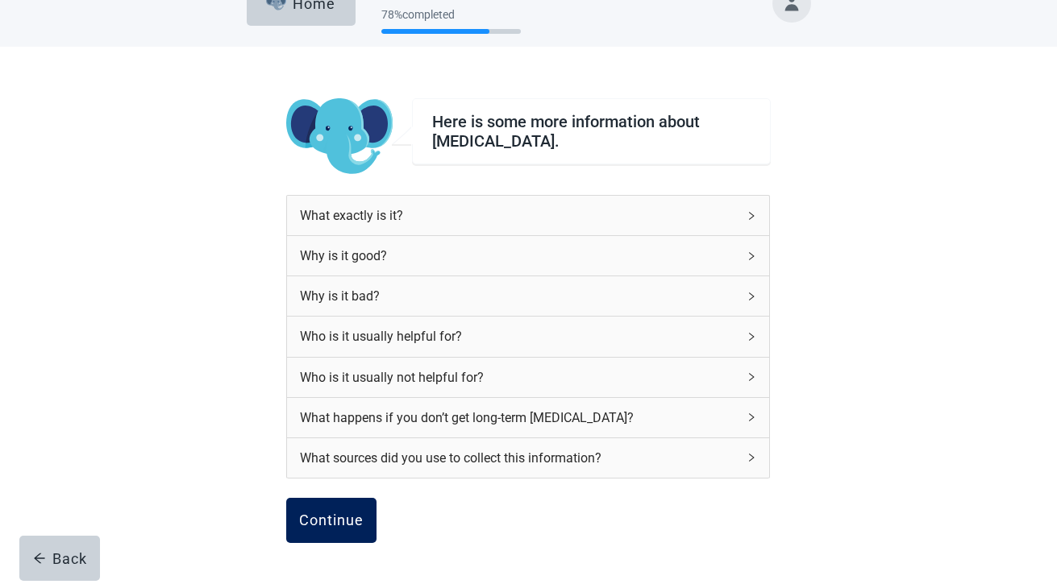
click at [319, 521] on div "Continue" at bounding box center [331, 521] width 64 height 16
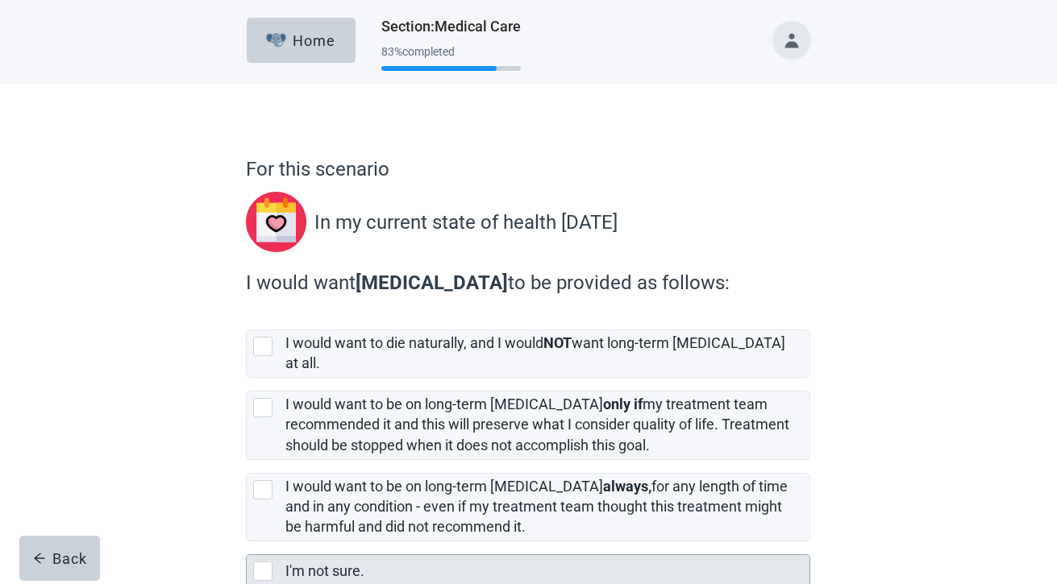
click at [325, 555] on div "I'm not sure." at bounding box center [547, 571] width 524 height 32
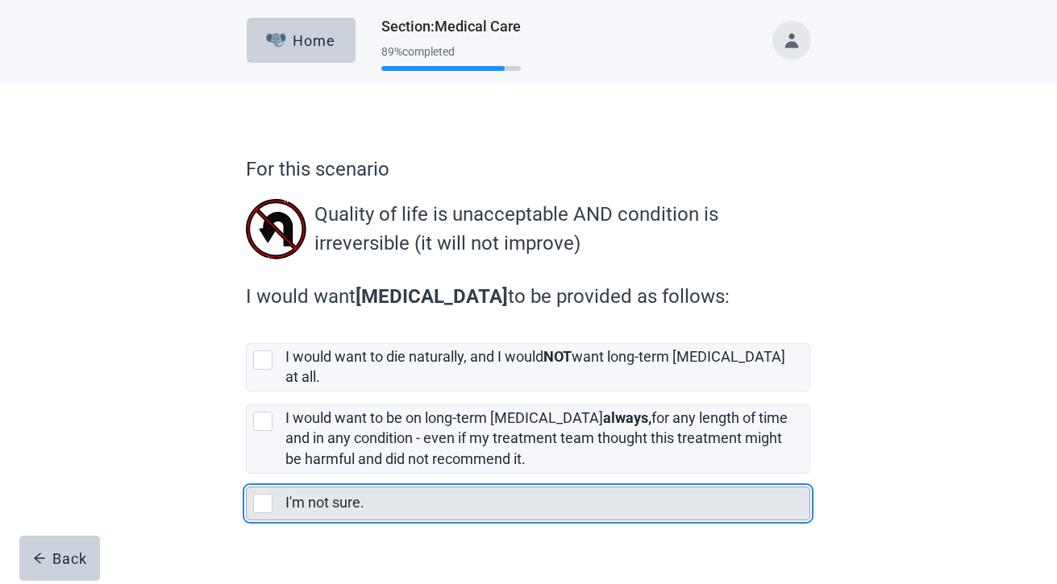
click at [338, 496] on label "I'm not sure." at bounding box center [324, 502] width 79 height 17
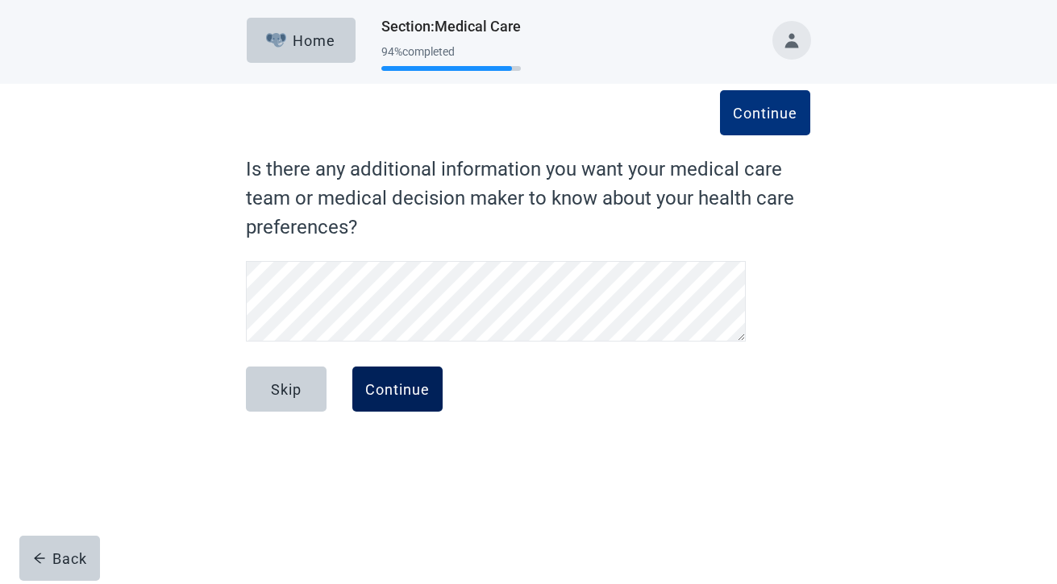
click at [416, 394] on div "Continue" at bounding box center [397, 389] width 64 height 16
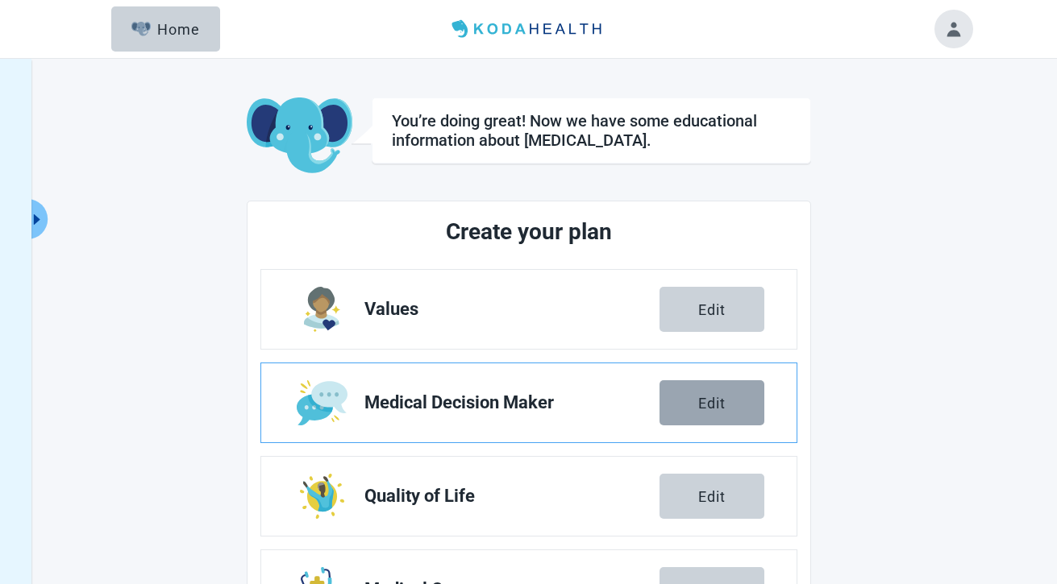
scroll to position [196, 0]
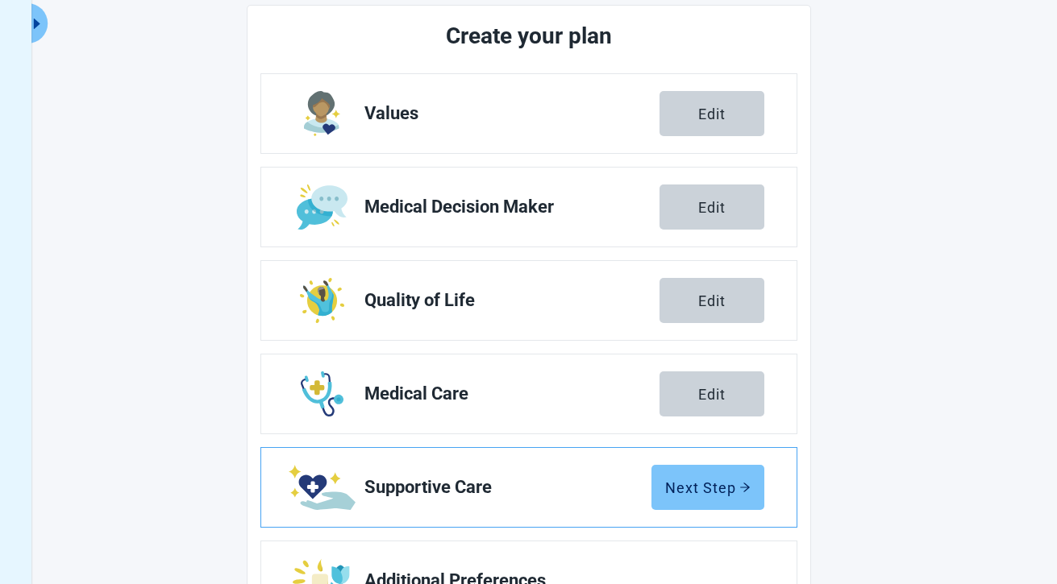
click at [701, 508] on button "Next Step" at bounding box center [707, 487] width 113 height 45
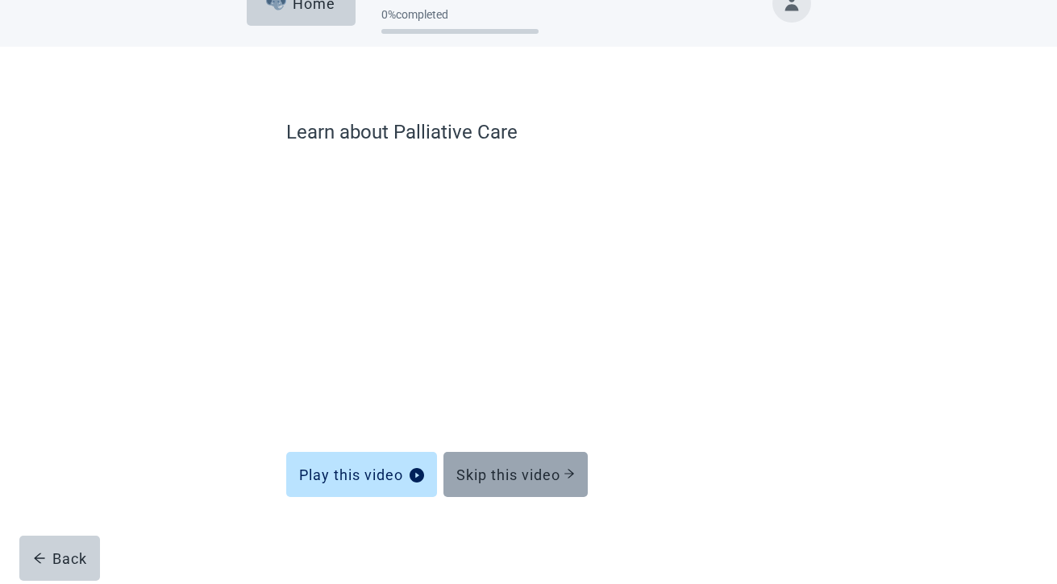
click at [535, 495] on button "Skip this video" at bounding box center [515, 474] width 144 height 45
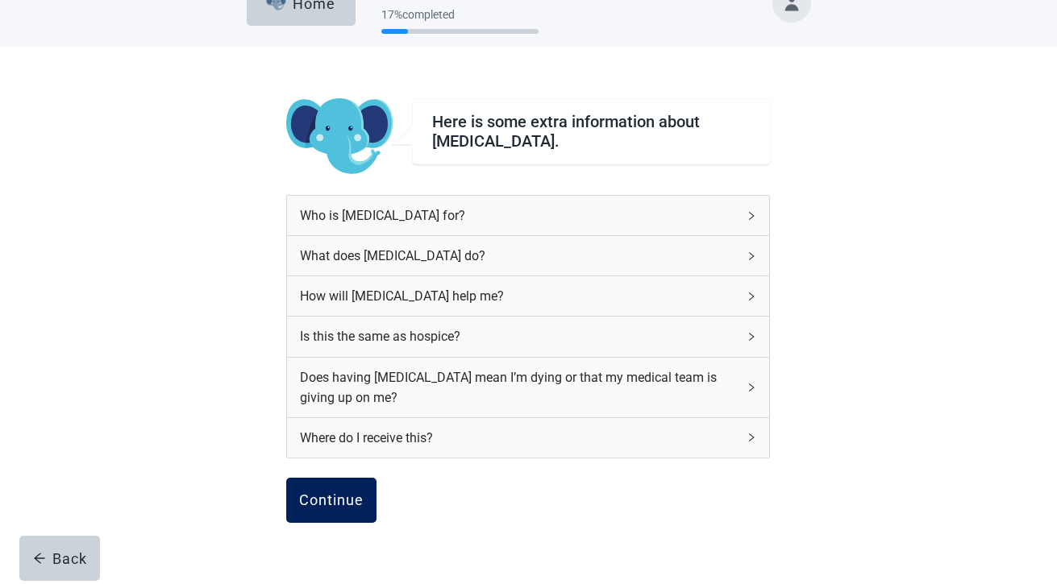
click at [341, 508] on div "Continue" at bounding box center [331, 500] width 64 height 16
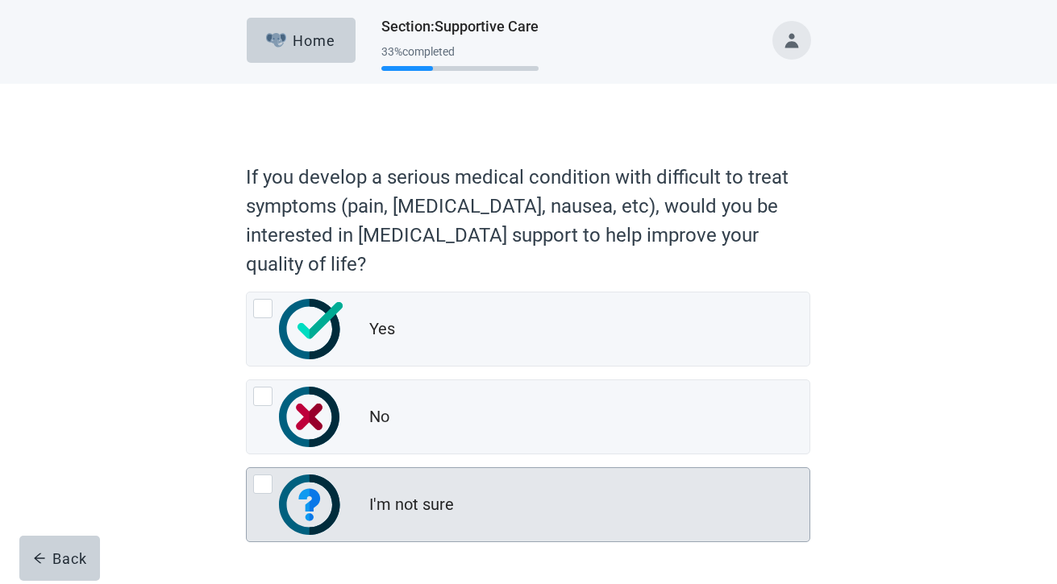
click at [367, 511] on div "I'm not sure" at bounding box center [528, 504] width 563 height 73
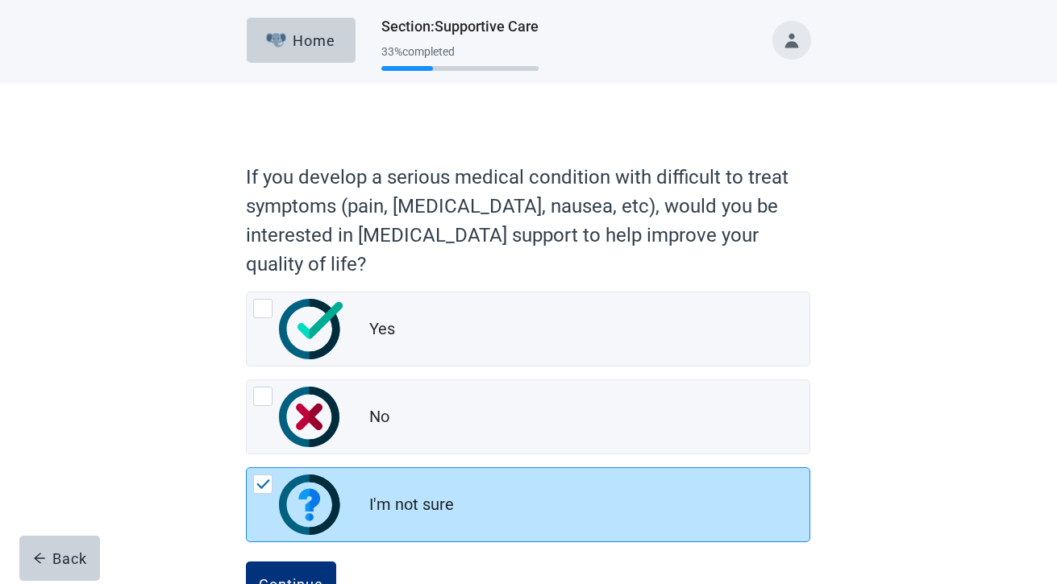
scroll to position [7, 0]
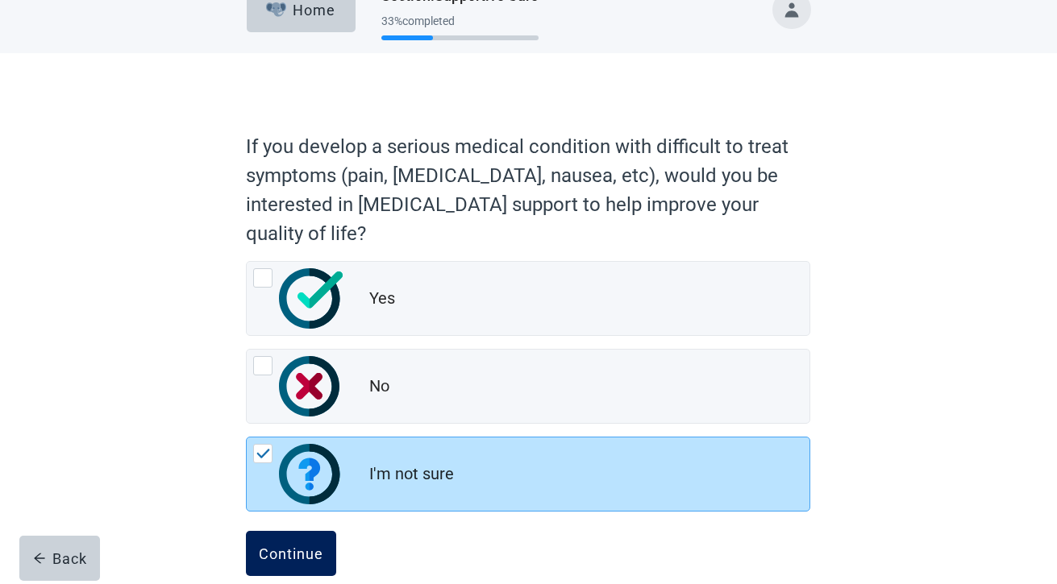
click at [294, 554] on div "Continue" at bounding box center [291, 554] width 64 height 16
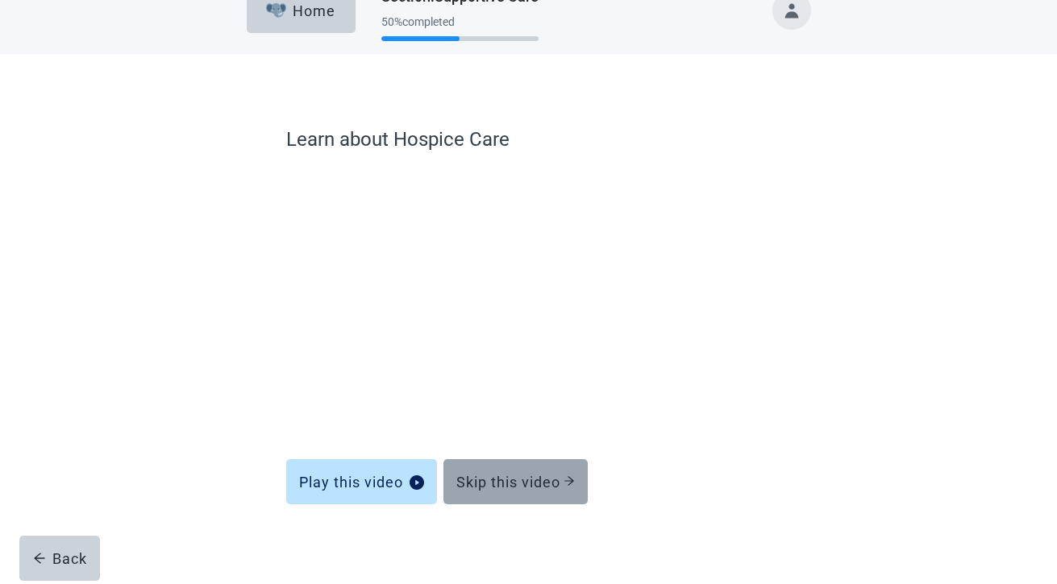
click at [513, 480] on div "Skip this video" at bounding box center [515, 482] width 118 height 16
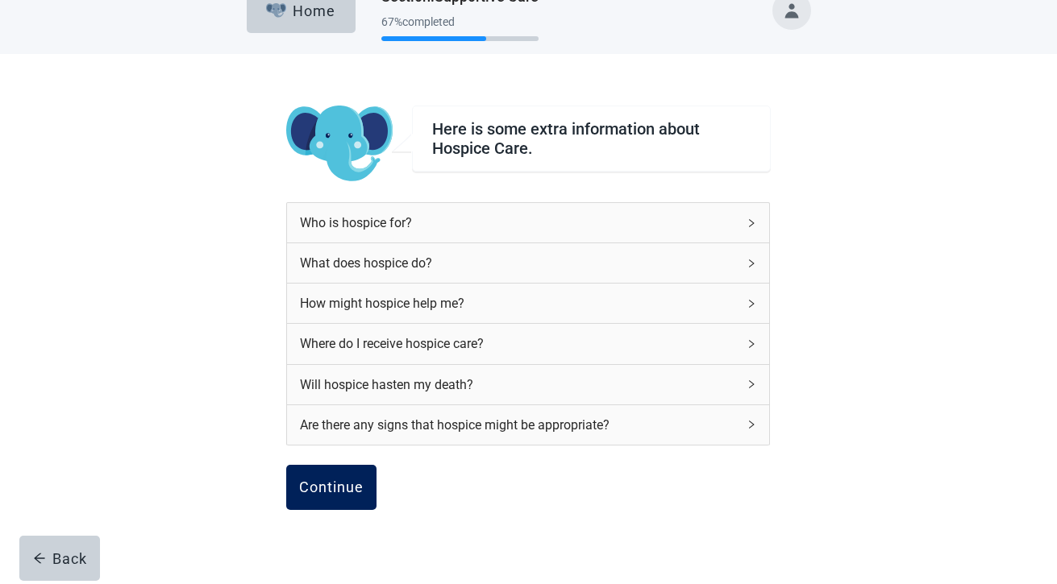
click at [350, 500] on button "Continue" at bounding box center [331, 487] width 90 height 45
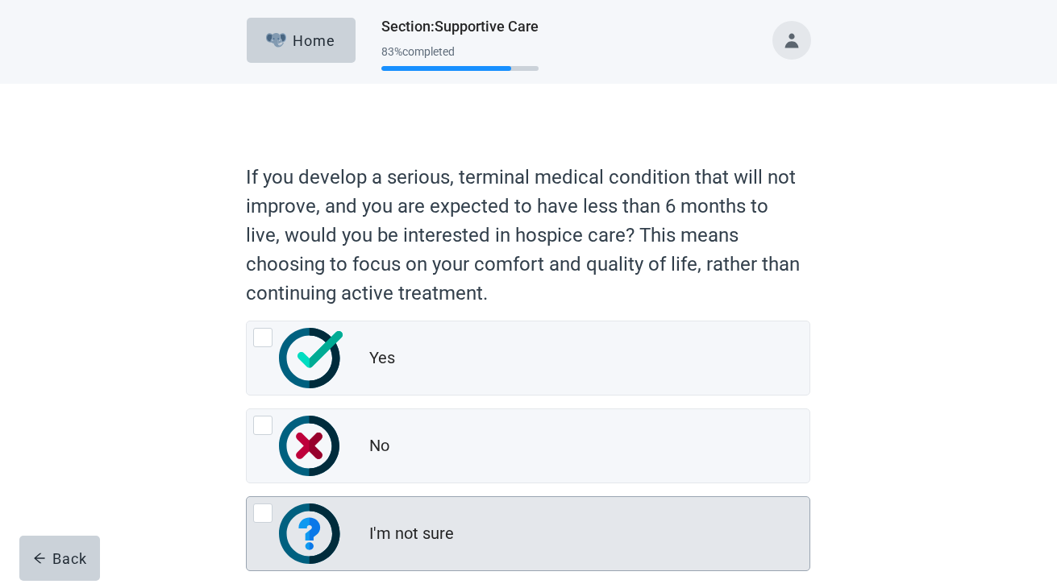
click at [350, 498] on div "Yes No I'm not sure" at bounding box center [528, 446] width 564 height 251
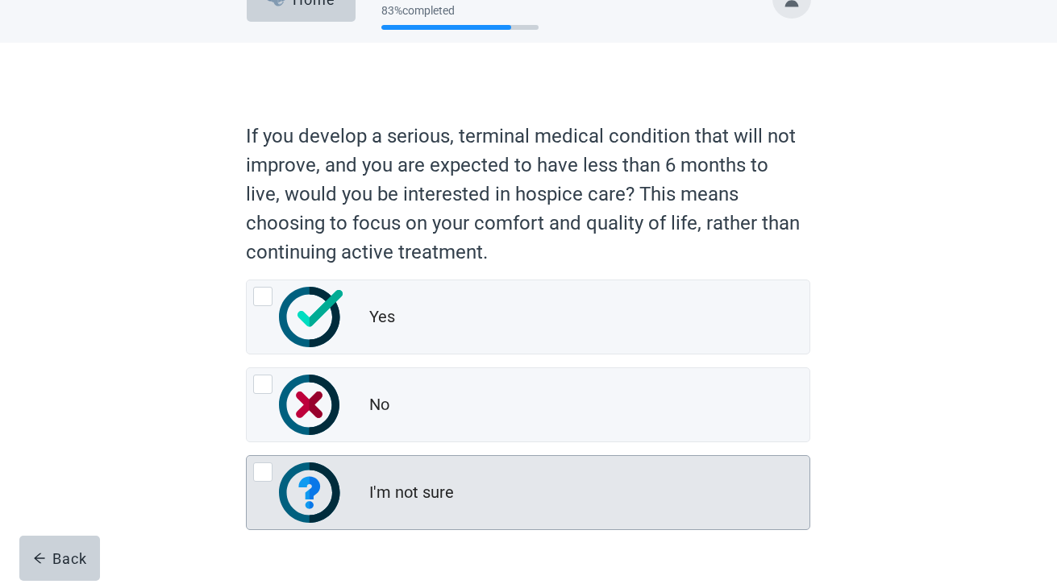
click at [349, 500] on div "I'm not sure" at bounding box center [528, 492] width 563 height 73
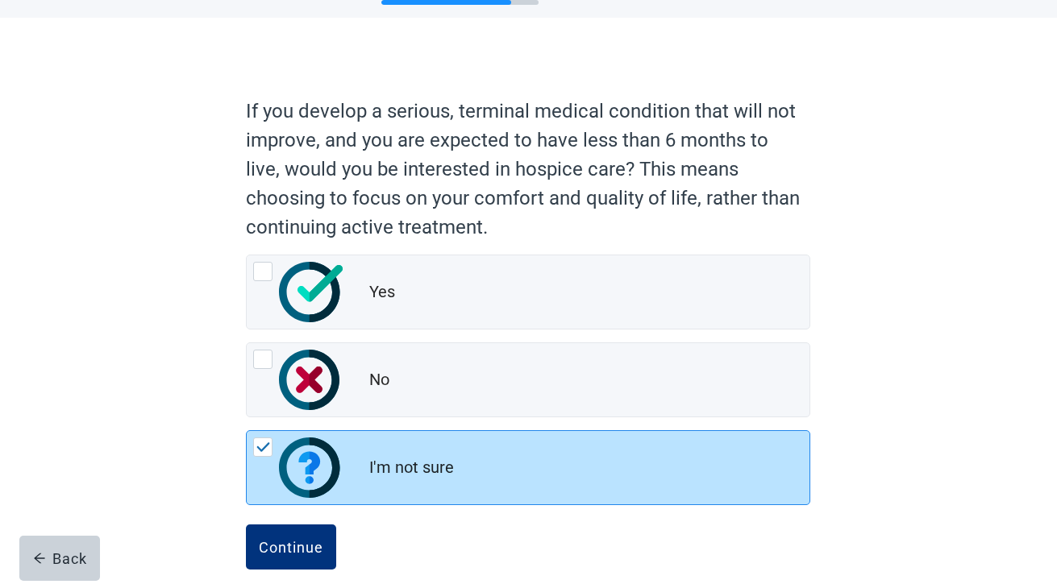
scroll to position [87, 0]
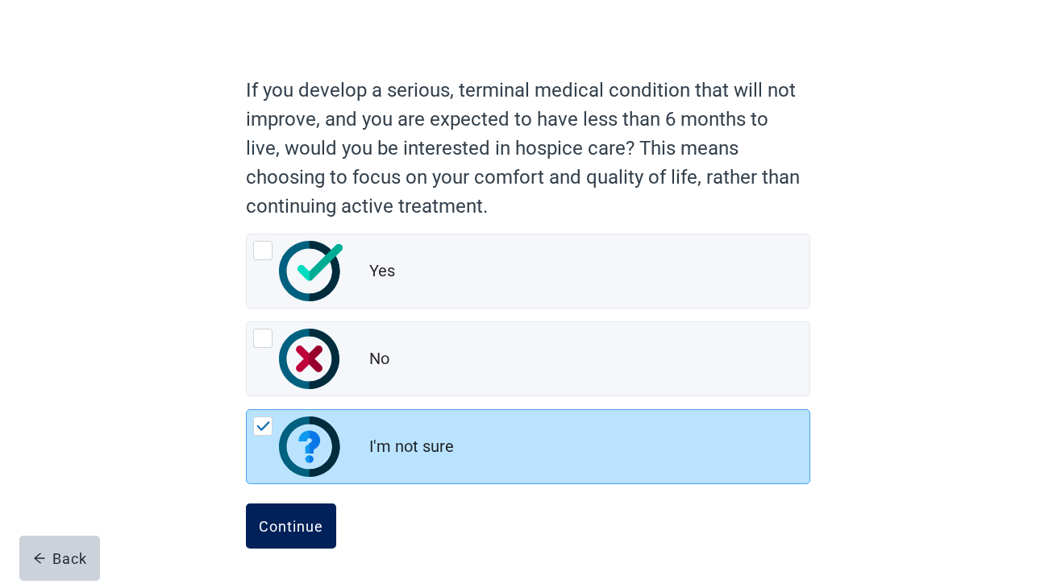
click at [318, 522] on div "Continue" at bounding box center [291, 526] width 64 height 16
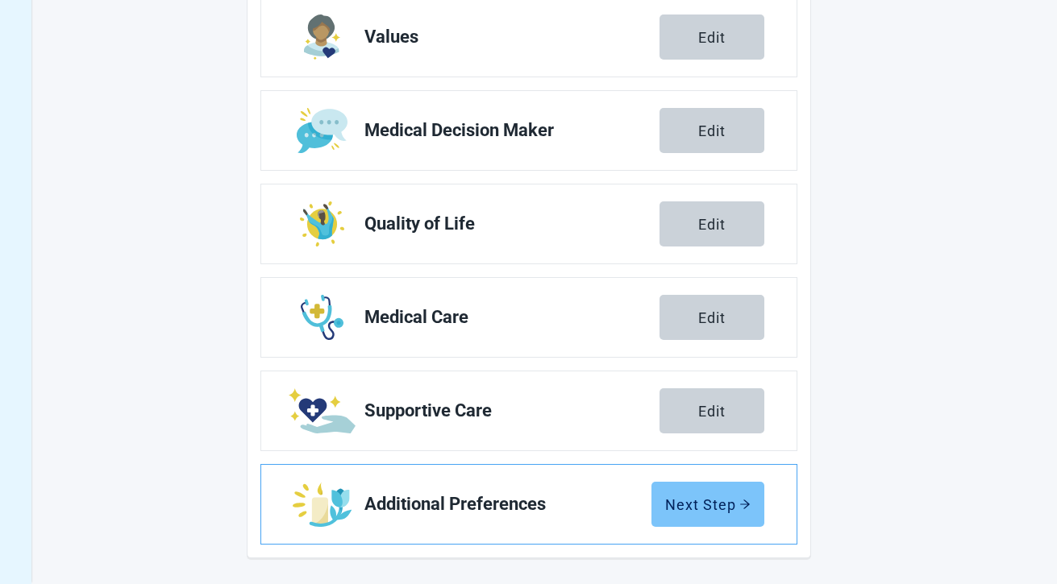
click at [713, 490] on button "Next Step" at bounding box center [707, 504] width 113 height 45
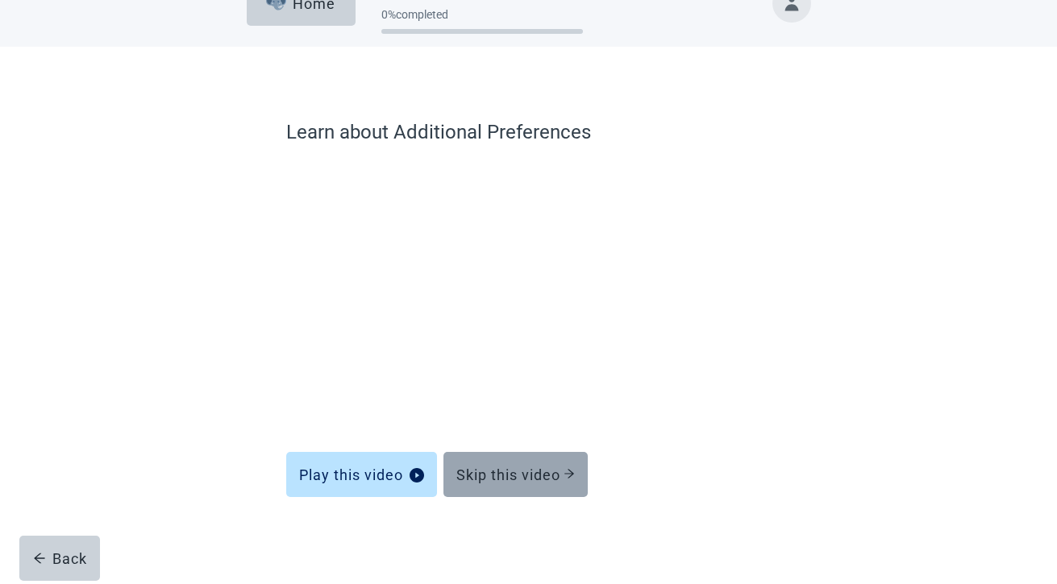
scroll to position [37, 0]
click at [534, 474] on div "Skip this video" at bounding box center [515, 475] width 118 height 16
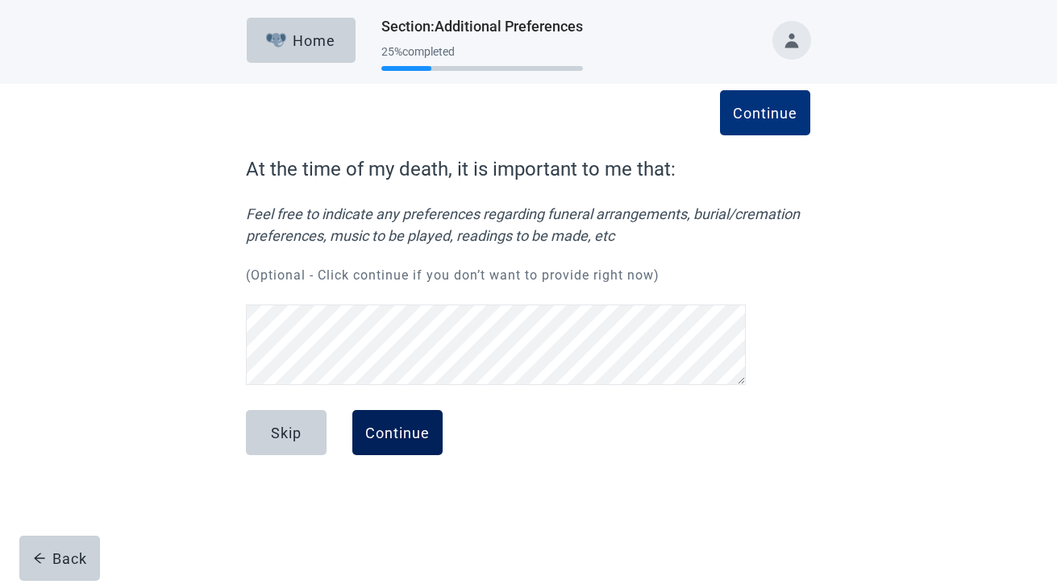
click at [432, 450] on button "Continue" at bounding box center [397, 432] width 90 height 45
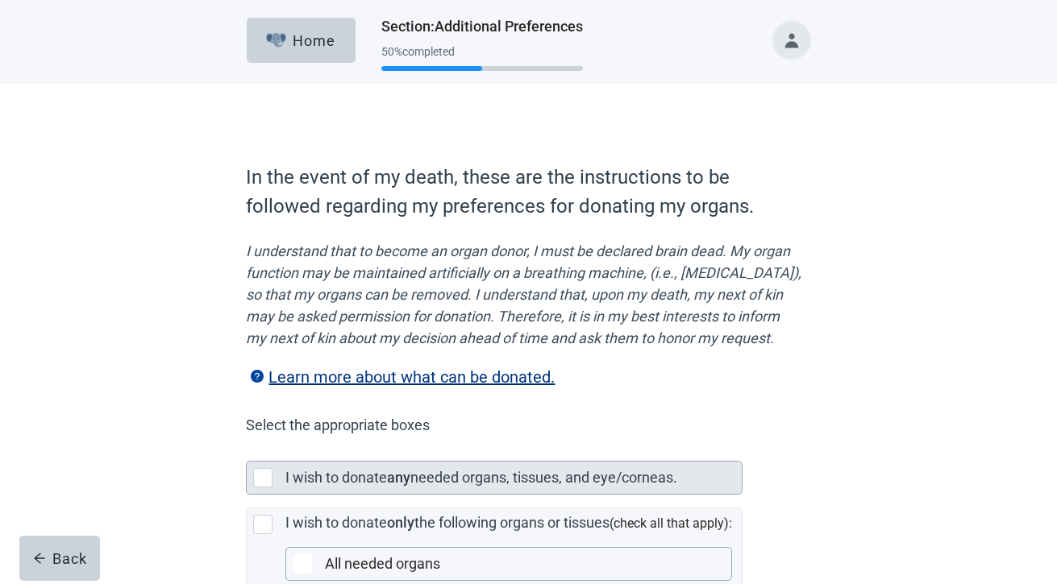
click at [420, 489] on div "I wish to donate any needed organs, tissues, and eye/corneas." at bounding box center [508, 478] width 446 height 23
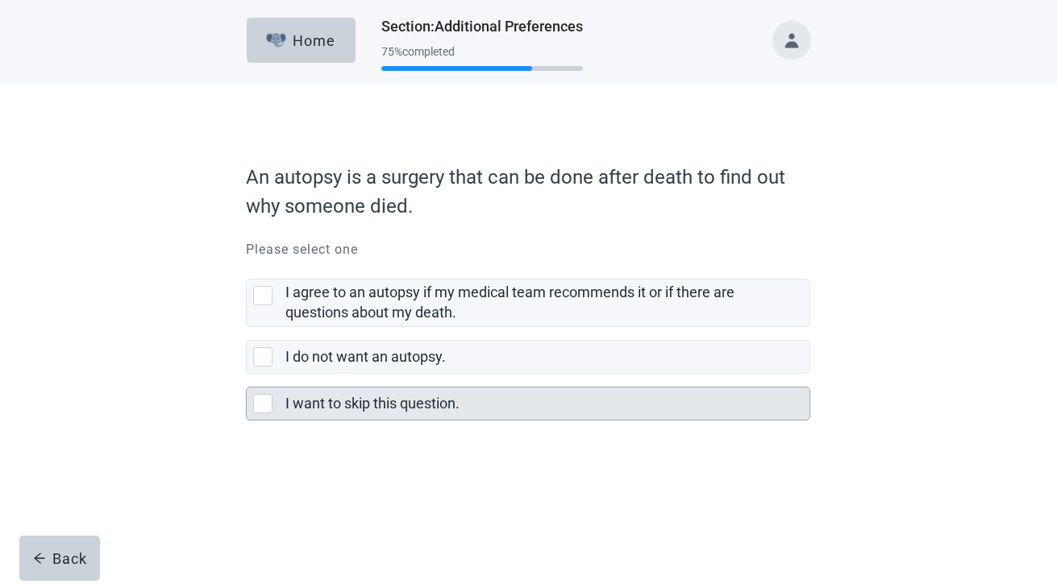
click at [417, 415] on div "I want to skip this question." at bounding box center [547, 404] width 524 height 32
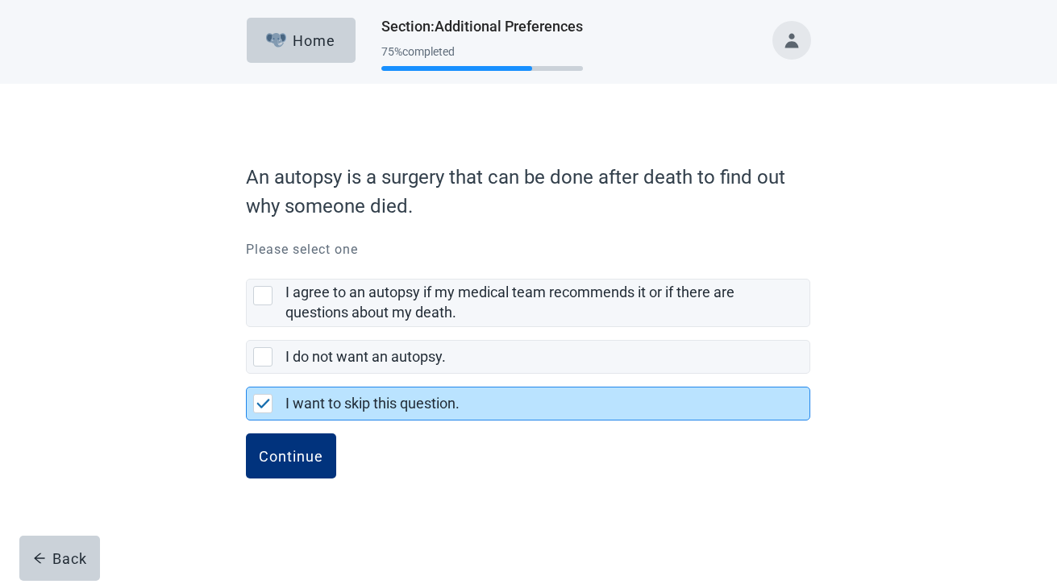
click at [246, 434] on button "Continue" at bounding box center [291, 456] width 90 height 45
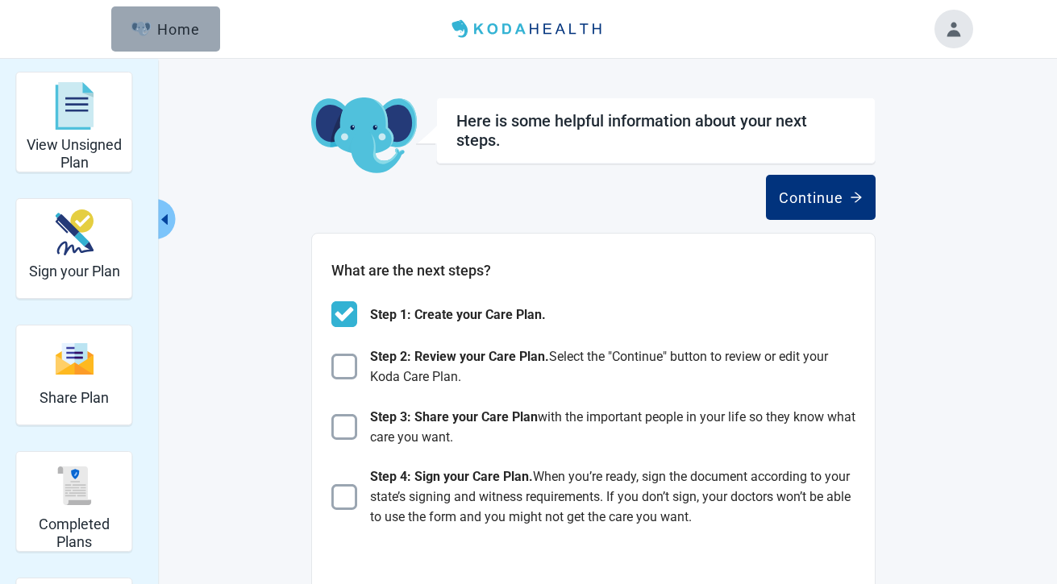
click at [183, 27] on div "Home" at bounding box center [165, 29] width 69 height 16
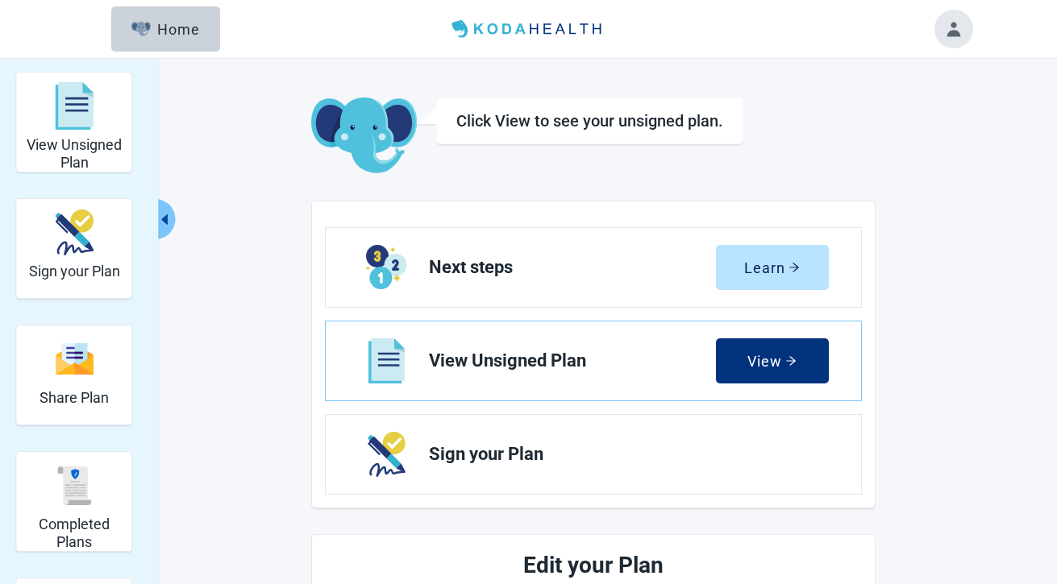
click at [167, 218] on icon "caret-left" at bounding box center [164, 219] width 6 height 10
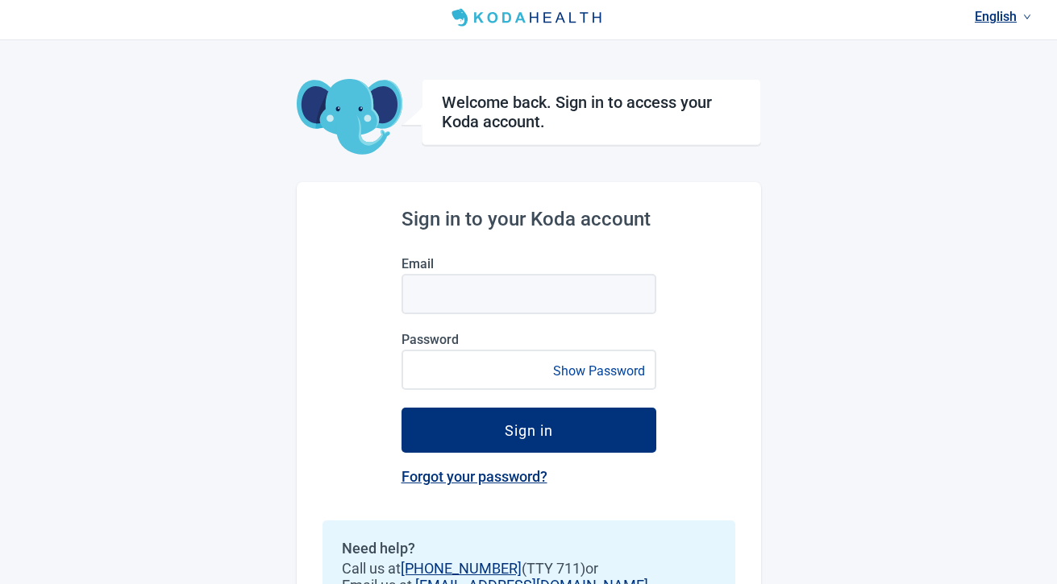
scroll to position [12, 0]
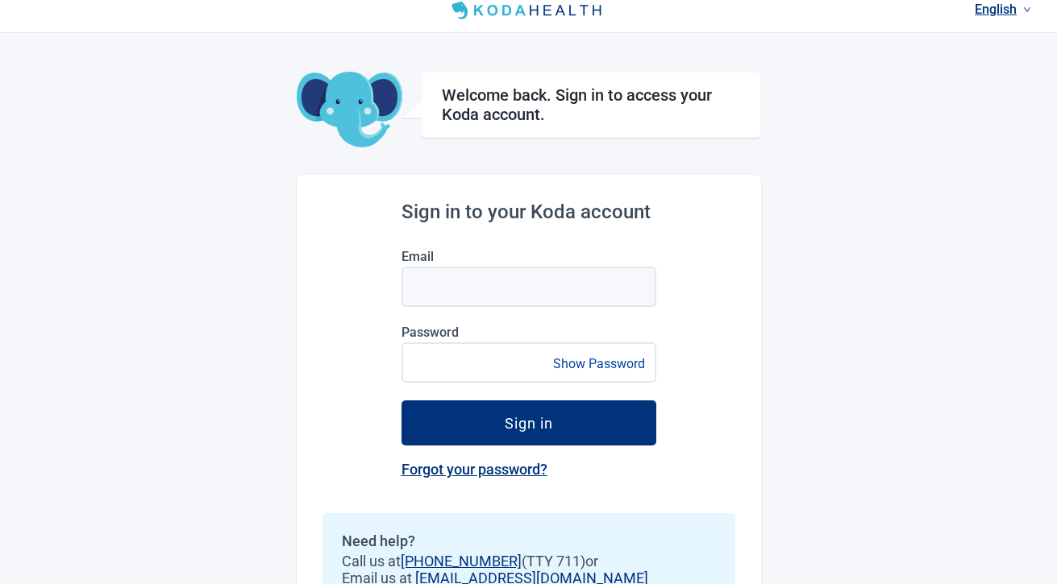
click at [416, 262] on label "Email" at bounding box center [528, 256] width 255 height 15
click at [456, 286] on input "Email" at bounding box center [528, 287] width 255 height 40
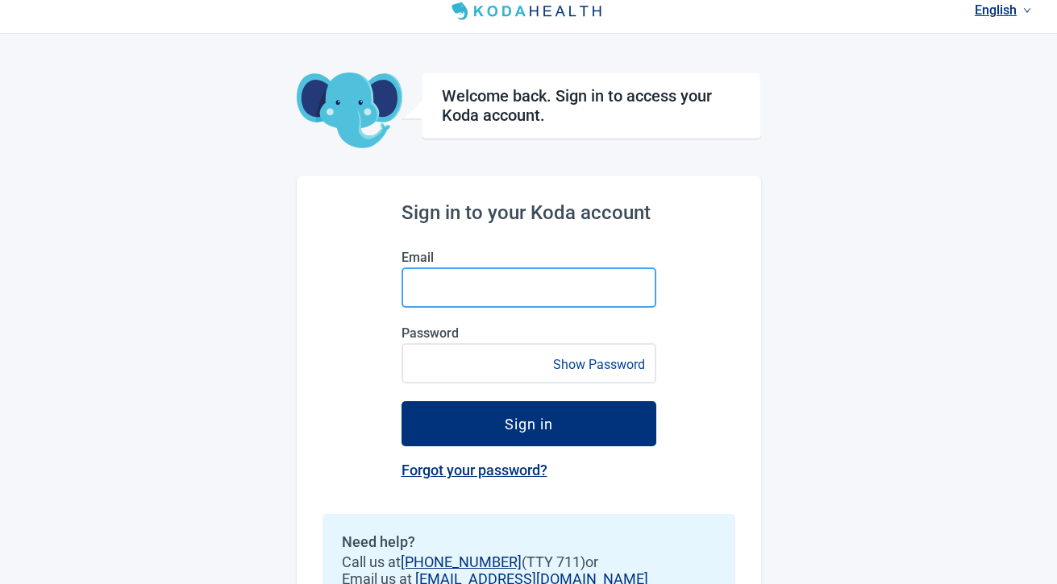
click at [467, 293] on input "Email" at bounding box center [528, 288] width 255 height 40
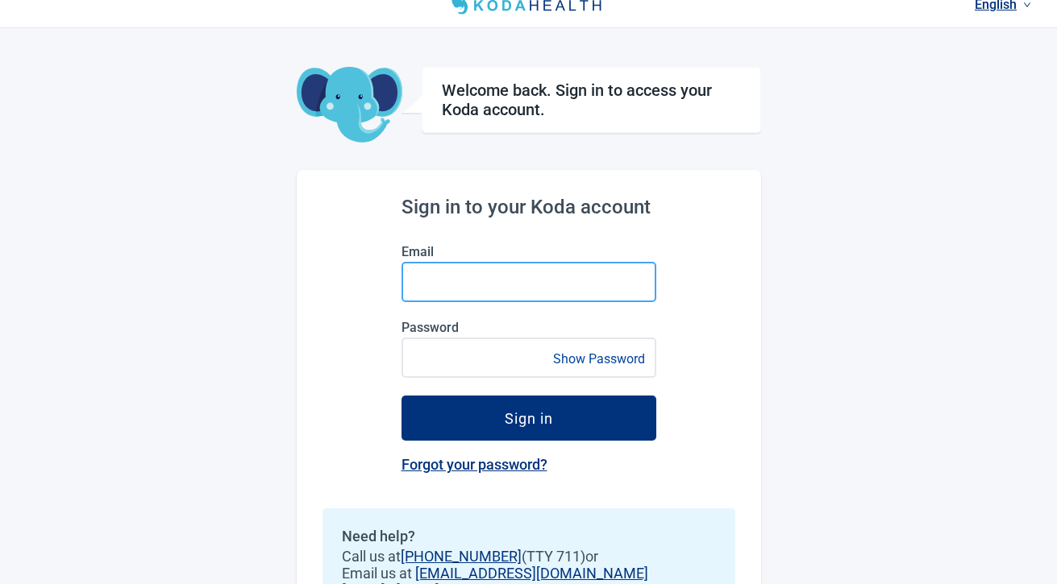
click at [473, 294] on input "Email" at bounding box center [528, 282] width 255 height 40
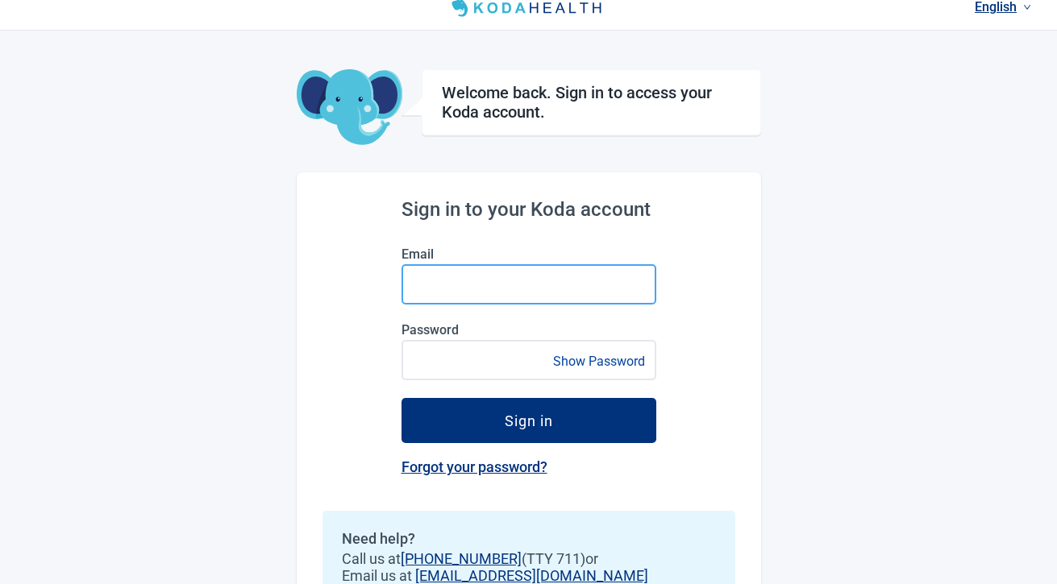
click at [446, 285] on input "Email" at bounding box center [528, 284] width 255 height 40
click at [421, 276] on input "Email" at bounding box center [528, 284] width 255 height 40
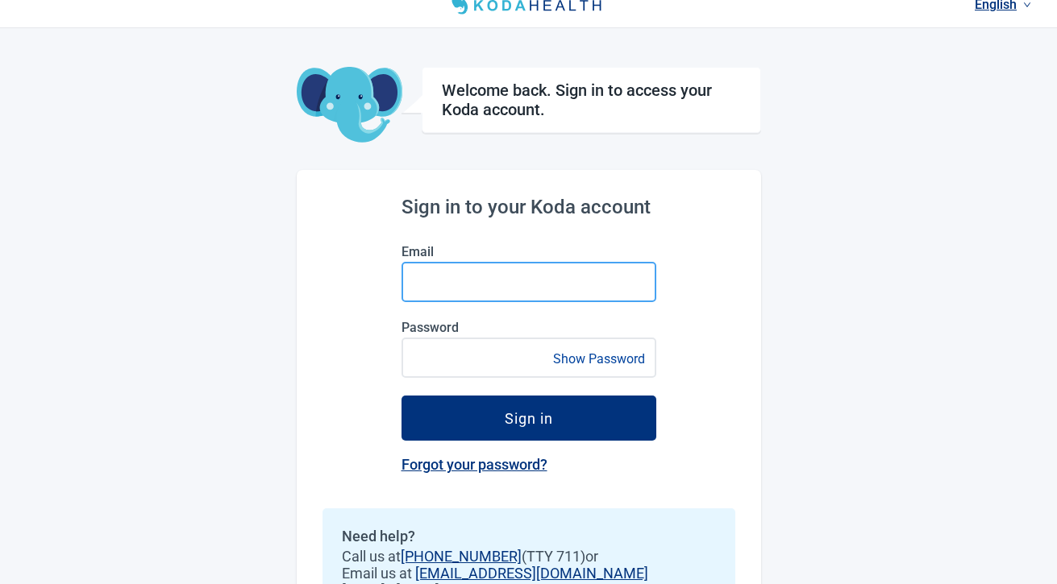
click at [430, 281] on input "Email" at bounding box center [528, 282] width 255 height 40
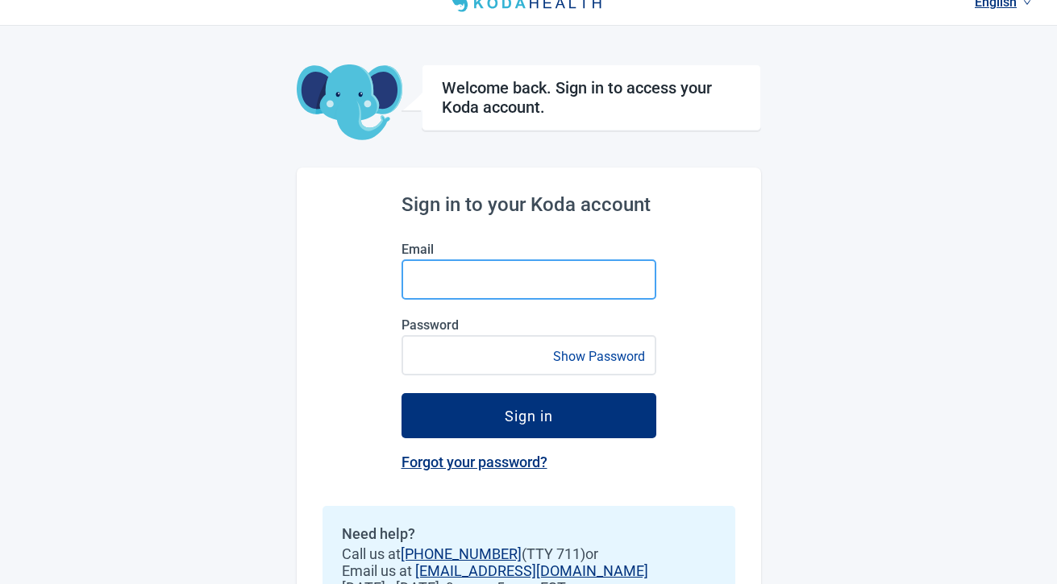
scroll to position [21, 0]
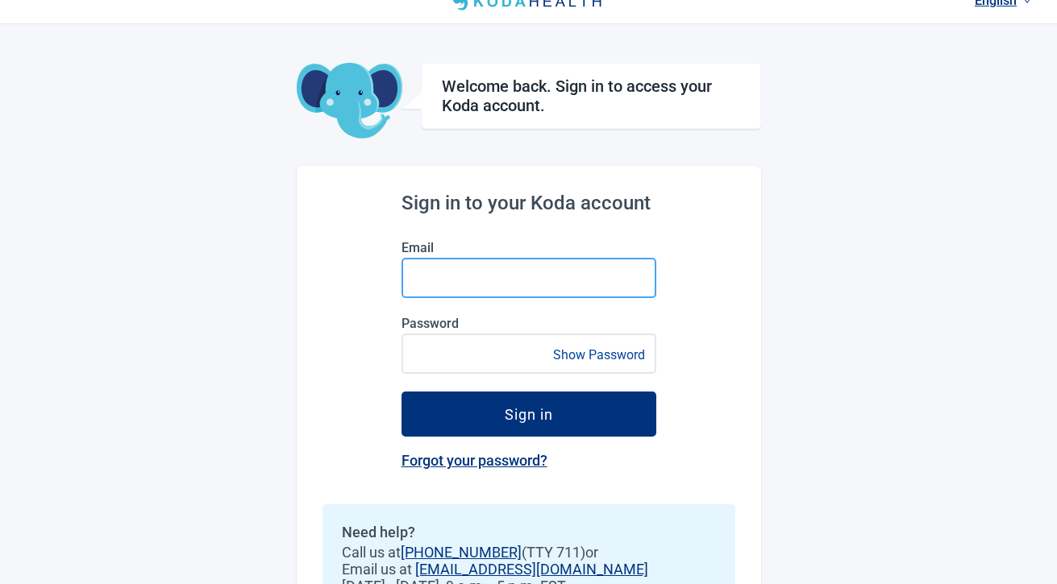
click at [448, 280] on input "Email" at bounding box center [528, 278] width 255 height 40
click at [459, 276] on input "**********" at bounding box center [528, 278] width 255 height 40
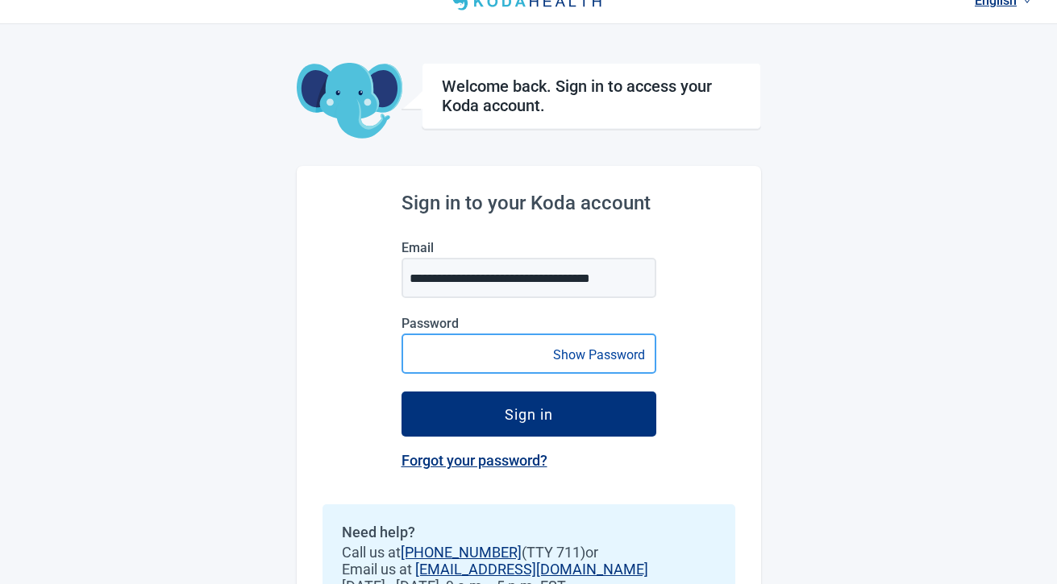
click at [401, 392] on button "Sign in" at bounding box center [528, 414] width 255 height 45
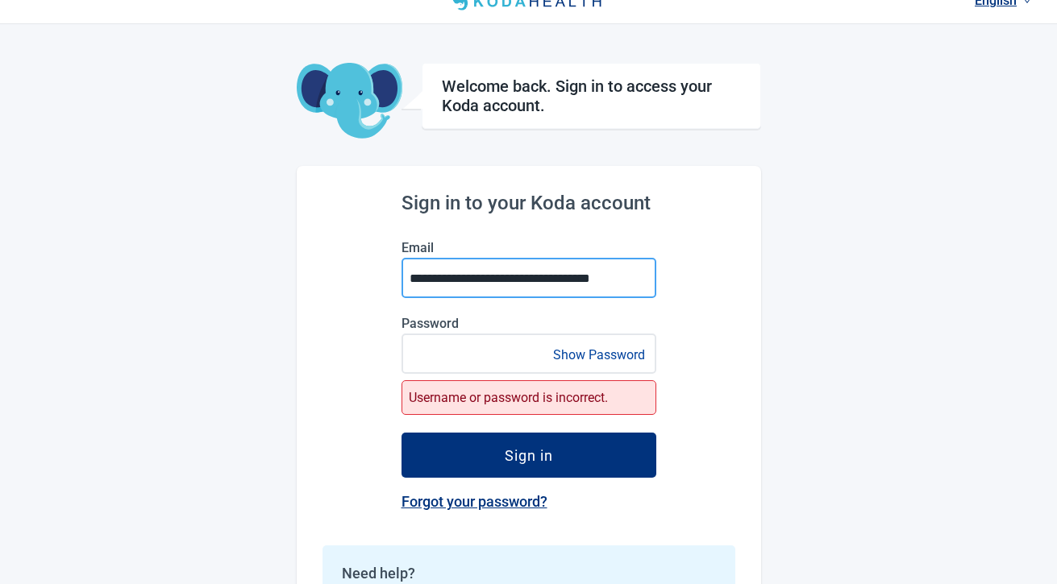
click at [496, 276] on input "**********" at bounding box center [528, 278] width 255 height 40
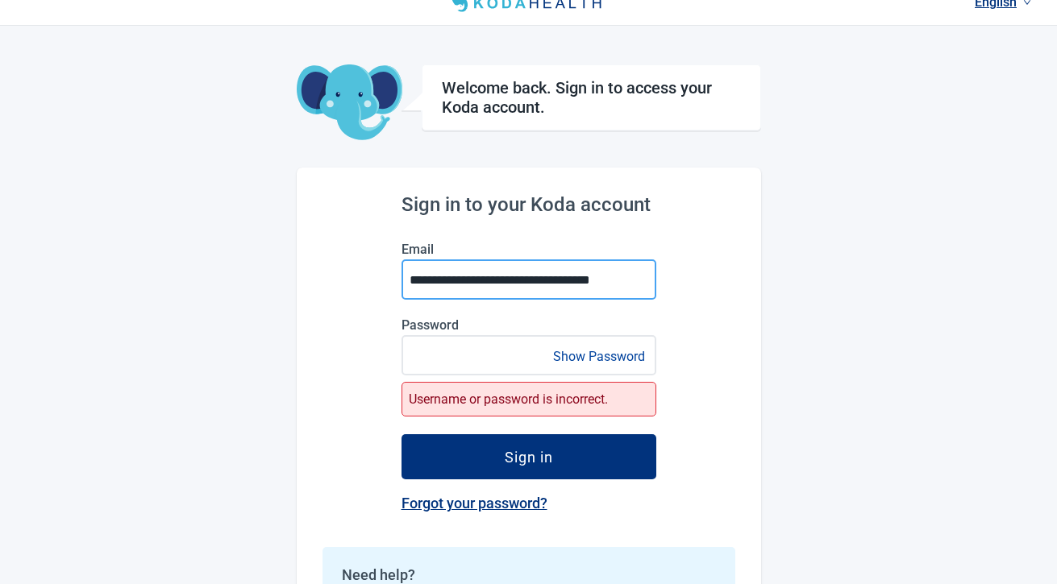
type input "**********"
click at [401, 434] on button "Sign in" at bounding box center [528, 456] width 255 height 45
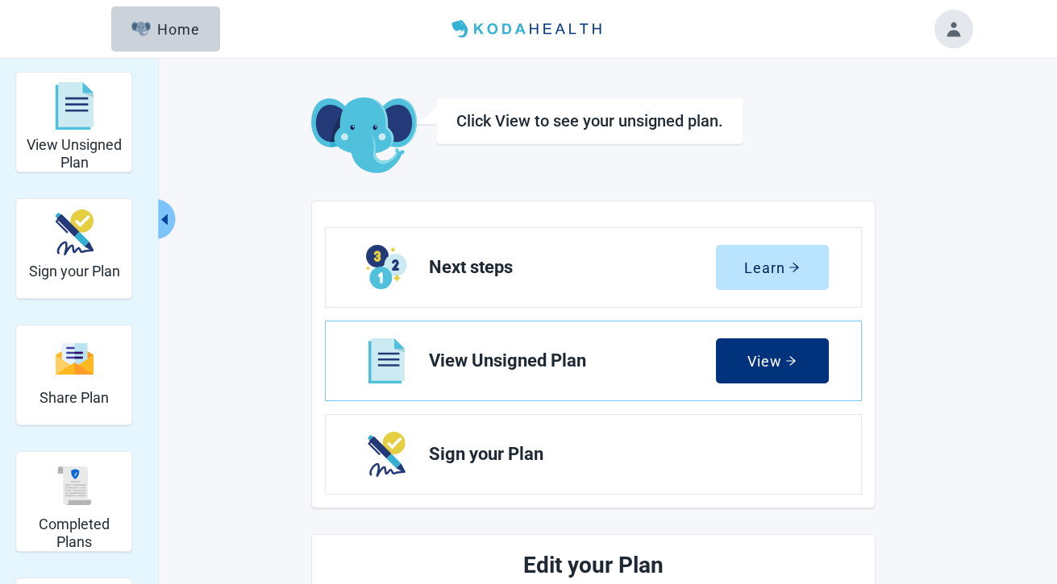
click at [520, 459] on span "Sign your Plan" at bounding box center [622, 454] width 387 height 19
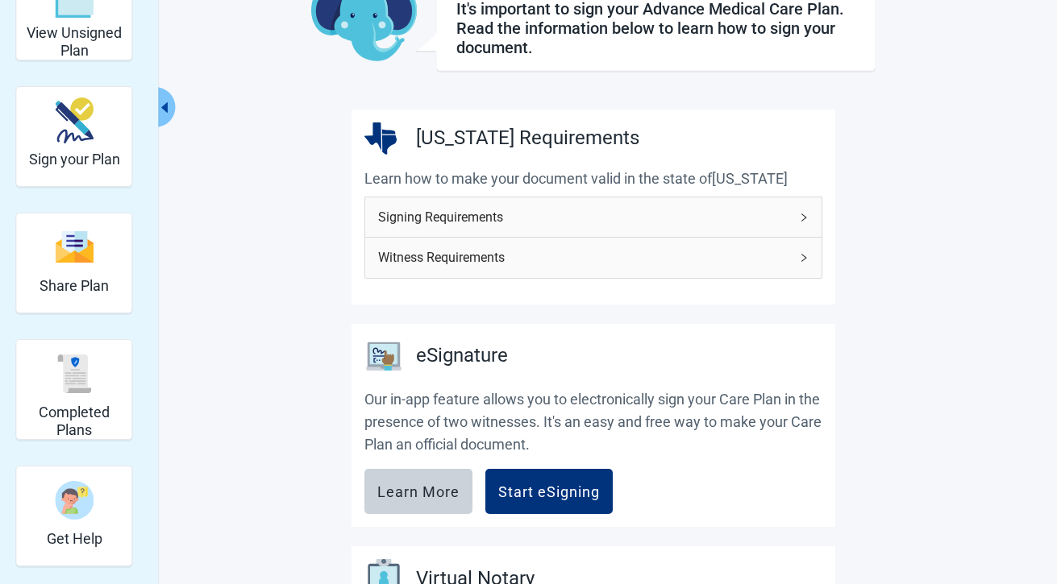
scroll to position [265, 0]
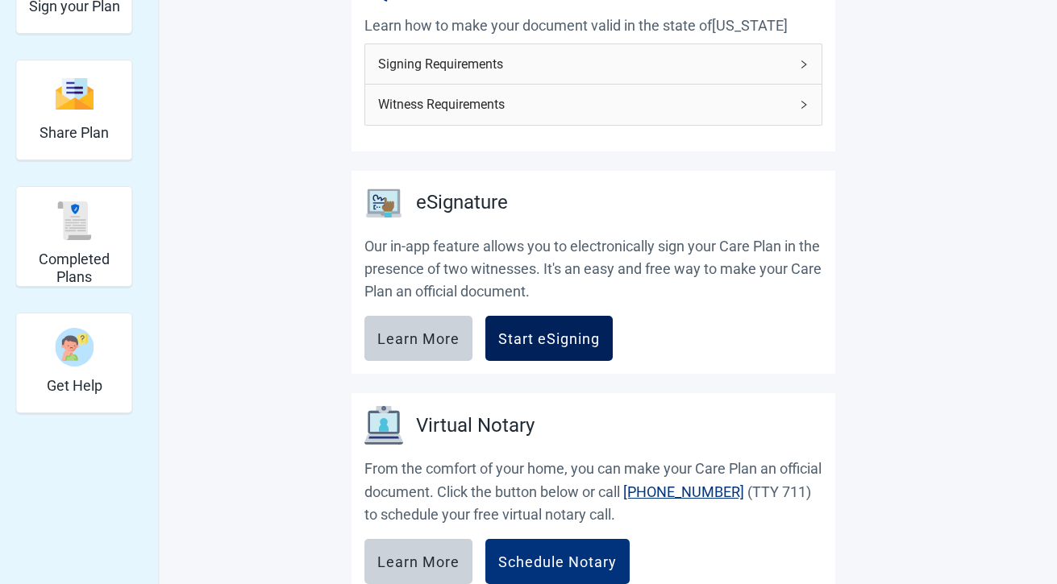
click at [545, 351] on button "Start eSigning" at bounding box center [548, 338] width 127 height 45
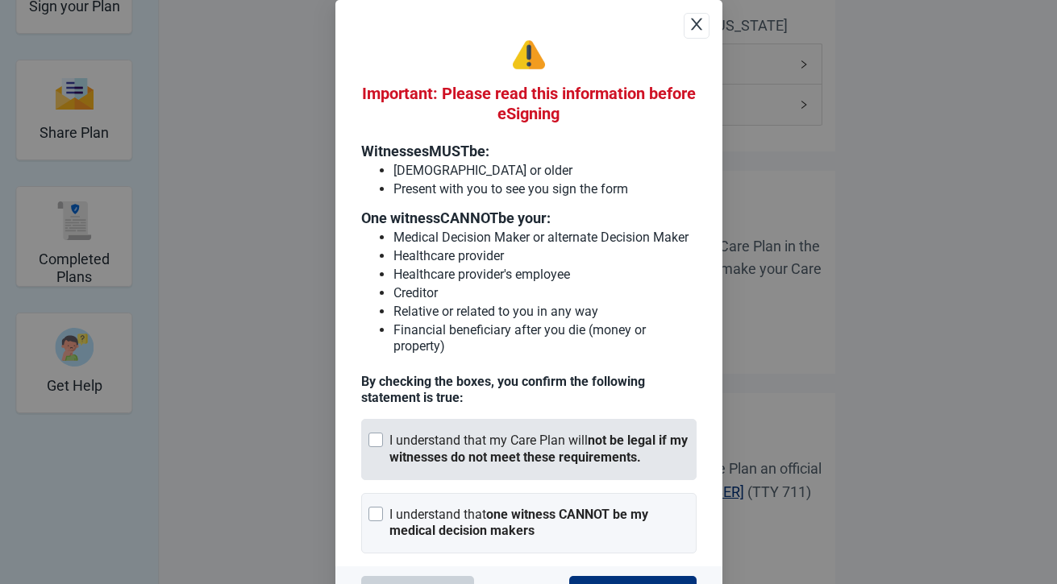
click at [504, 433] on div "I understand that my Care Plan will not be legal if my witnesses do not meet th…" at bounding box center [539, 450] width 300 height 34
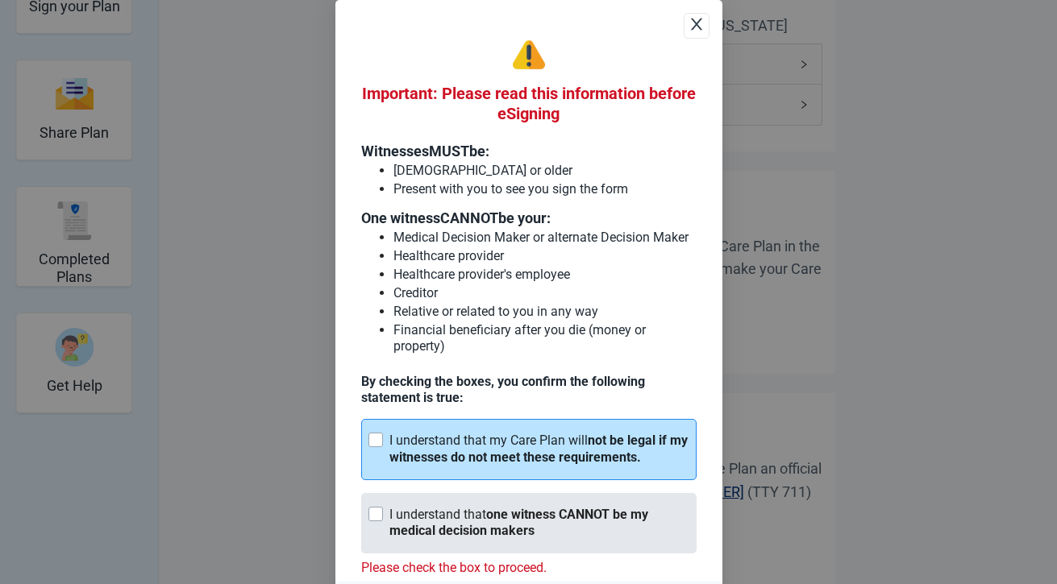
click at [502, 497] on div "I understand that one witness CANNOT be my medical decision makers" at bounding box center [528, 523] width 335 height 61
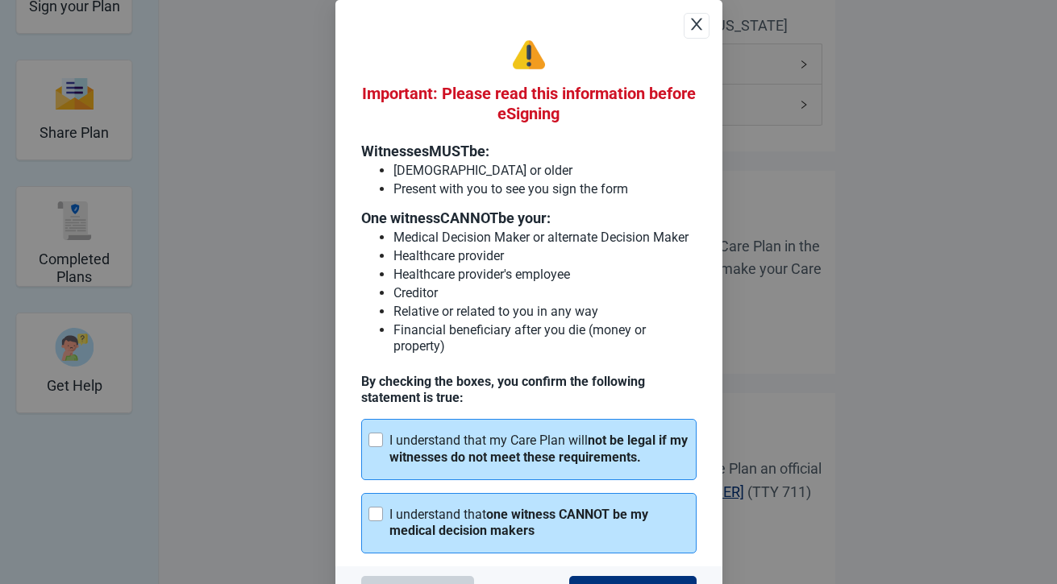
scroll to position [43, 0]
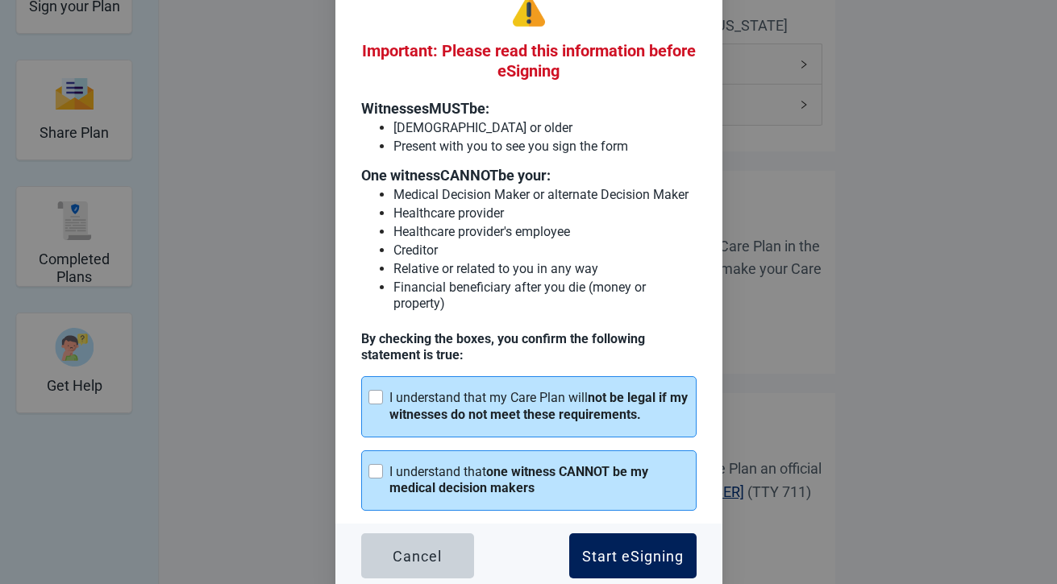
click at [621, 539] on button "Start eSigning" at bounding box center [632, 556] width 127 height 45
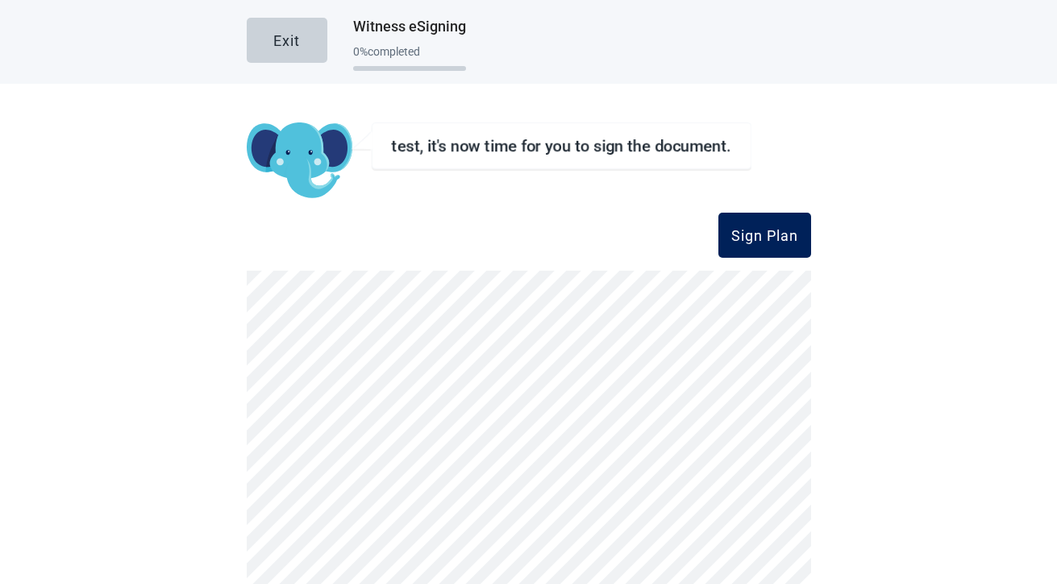
click at [782, 240] on div "Sign Plan" at bounding box center [764, 235] width 67 height 16
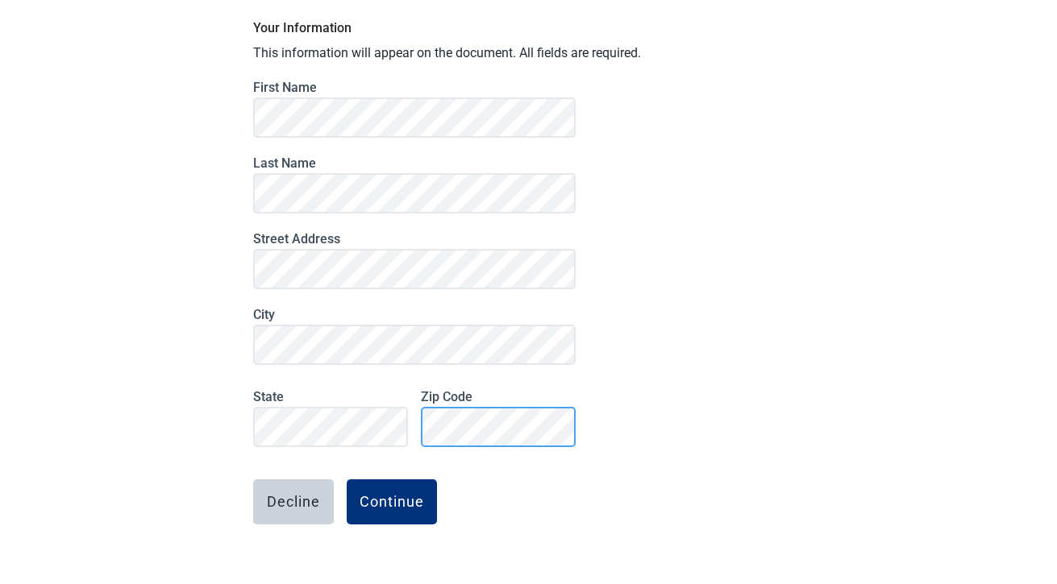
scroll to position [141, 0]
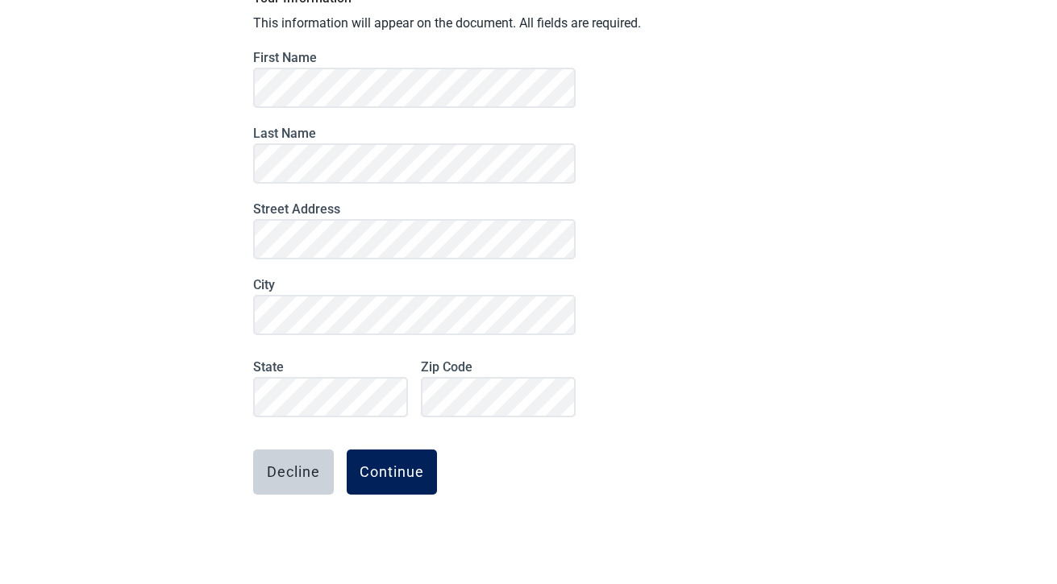
click at [408, 487] on button "Continue" at bounding box center [392, 472] width 90 height 45
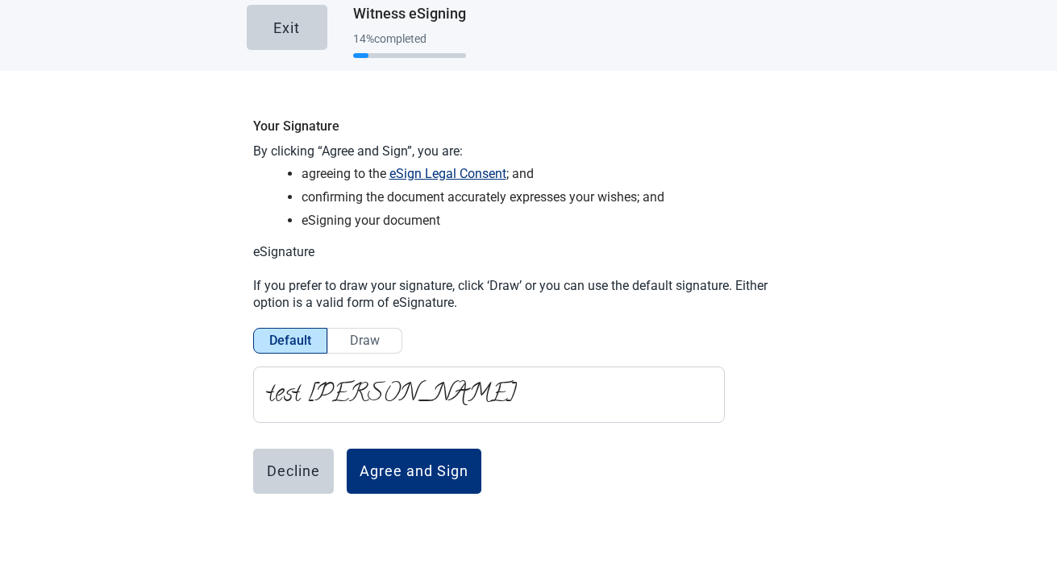
scroll to position [13, 0]
click at [394, 471] on div "Agree and Sign" at bounding box center [413, 471] width 109 height 16
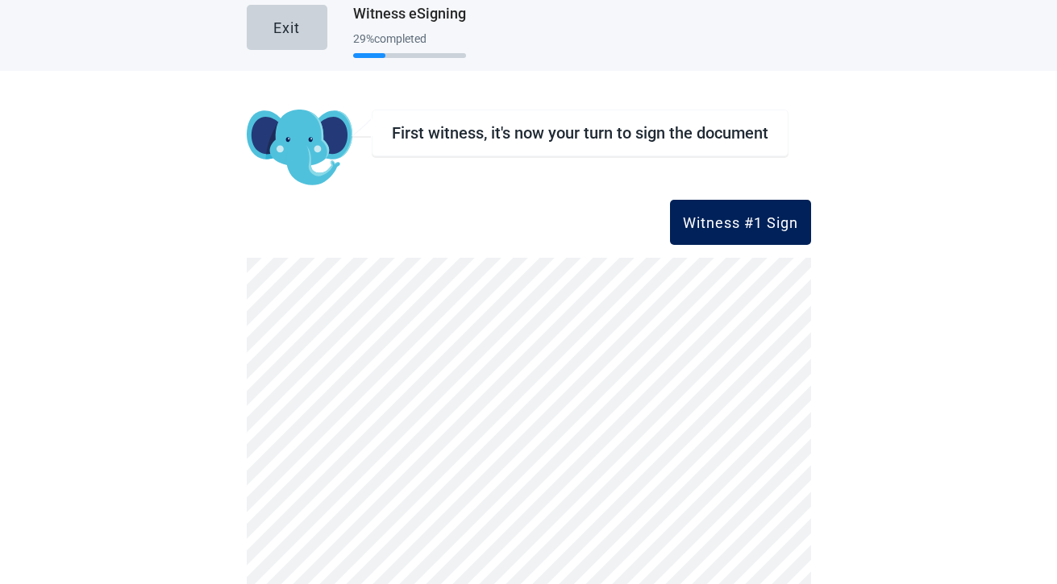
click at [710, 228] on div "Witness #1 Sign" at bounding box center [740, 222] width 115 height 16
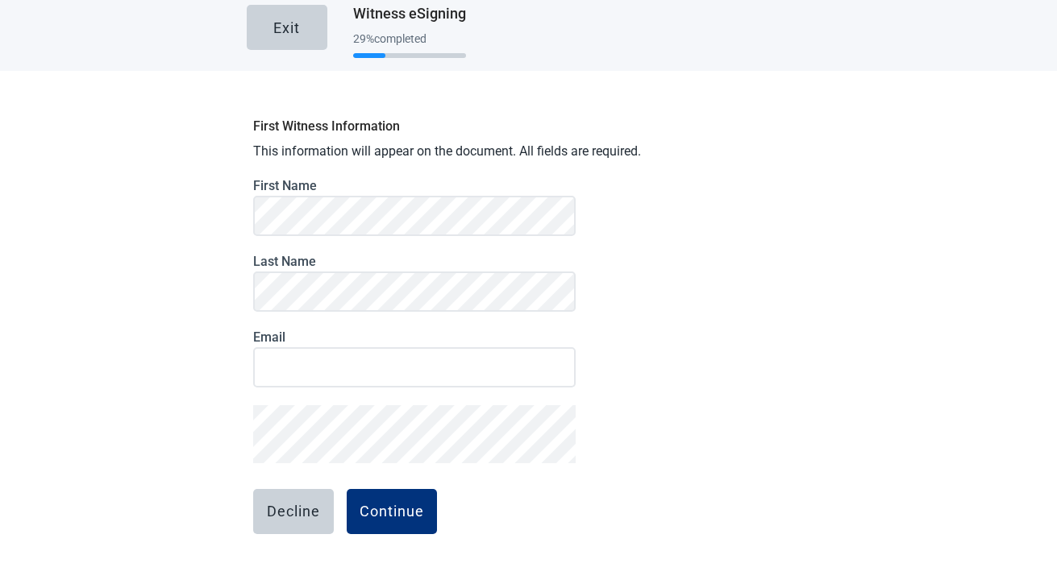
scroll to position [52, 0]
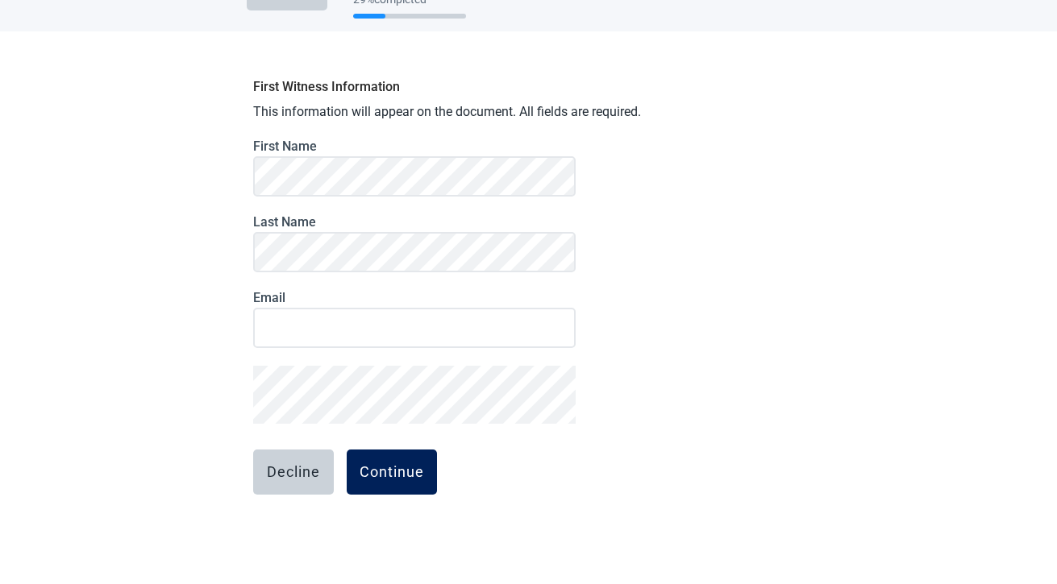
click at [401, 478] on div "Continue" at bounding box center [391, 472] width 64 height 16
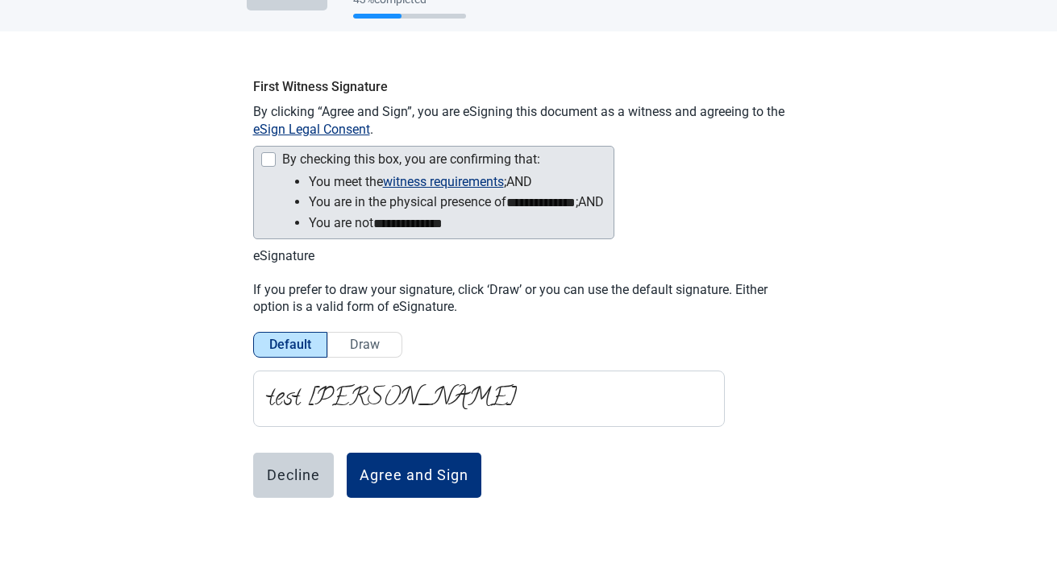
click at [335, 204] on li "**********" at bounding box center [456, 202] width 295 height 21
click at [271, 163] on div "Main content" at bounding box center [268, 159] width 15 height 15
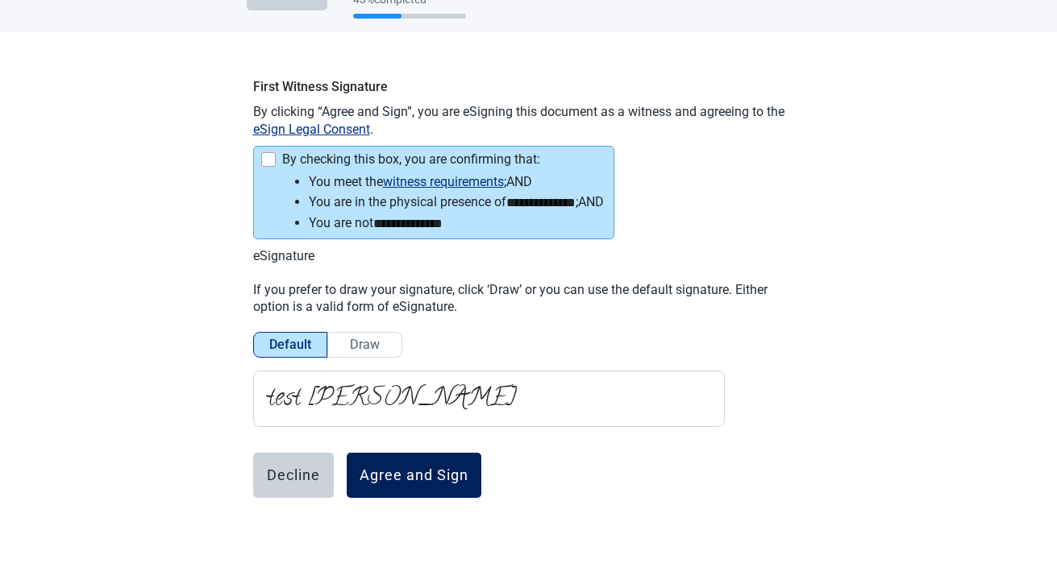
click at [414, 473] on div "Agree and Sign" at bounding box center [413, 475] width 109 height 16
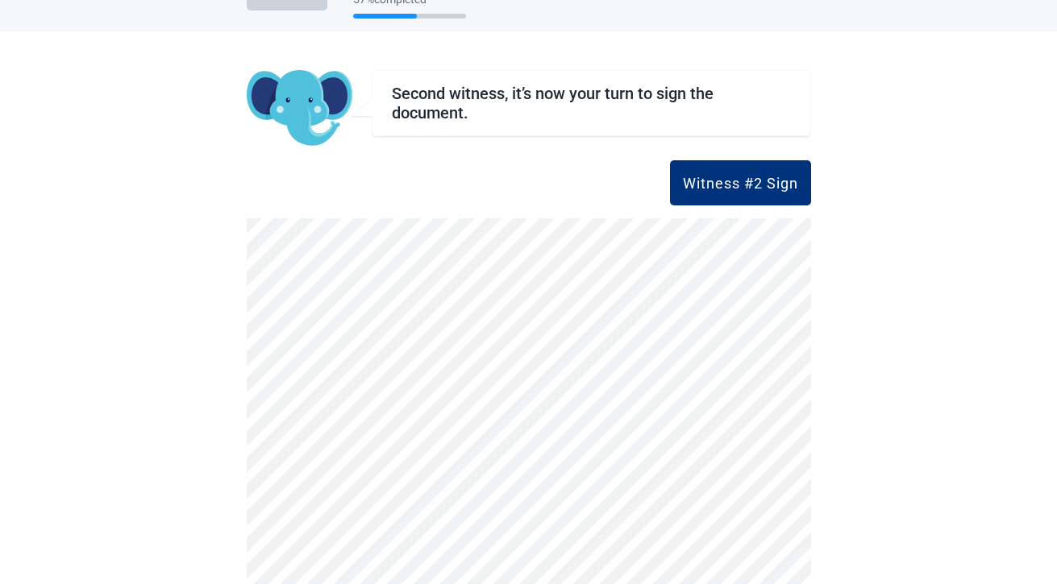
scroll to position [52, 0]
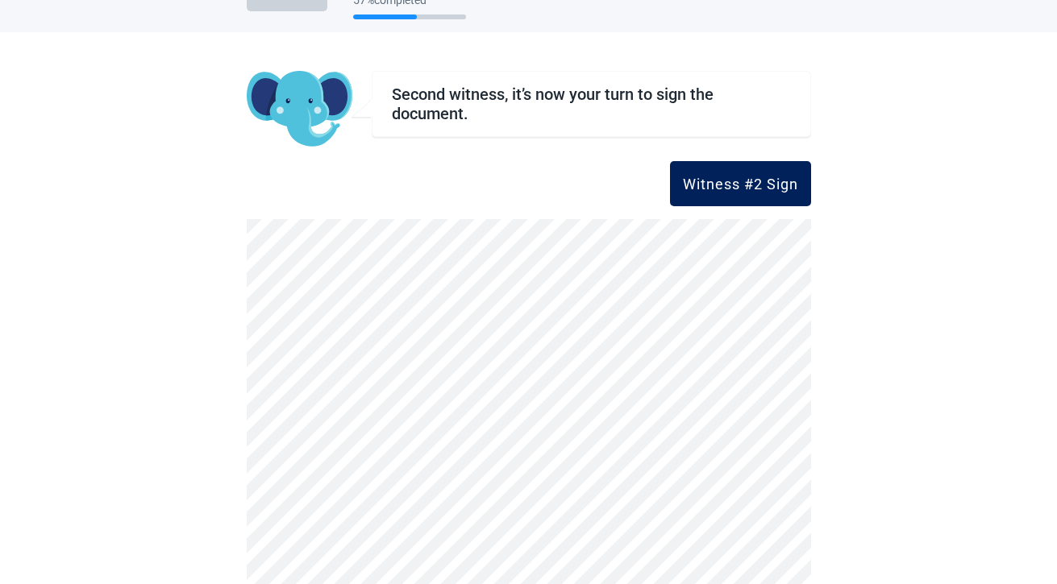
click at [778, 182] on div "Witness #2 Sign" at bounding box center [740, 184] width 115 height 16
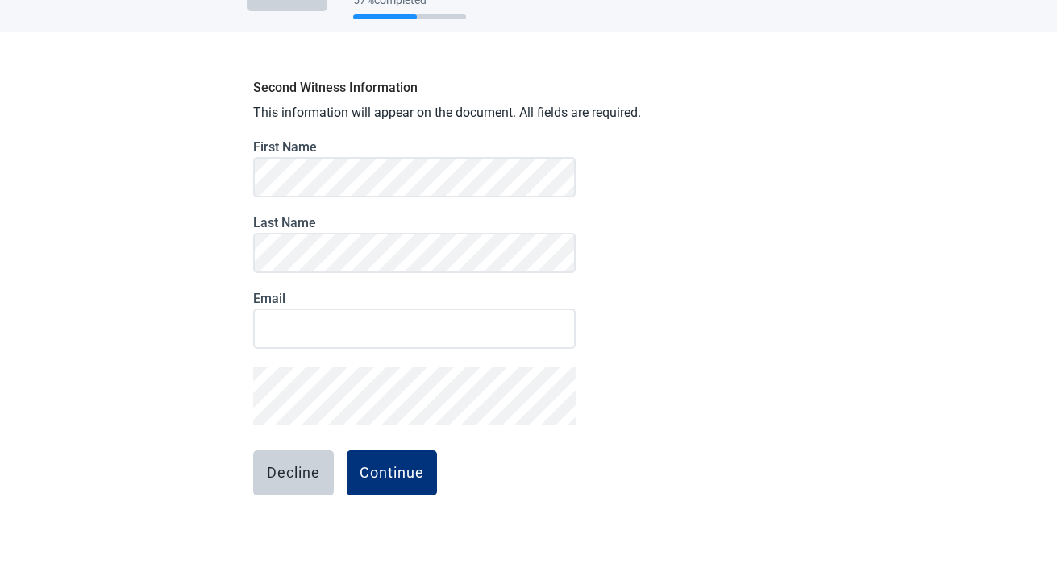
click at [392, 443] on form "First Name Last Name Email Decline Continue" at bounding box center [414, 359] width 322 height 440
click at [397, 463] on button "Continue" at bounding box center [392, 472] width 90 height 45
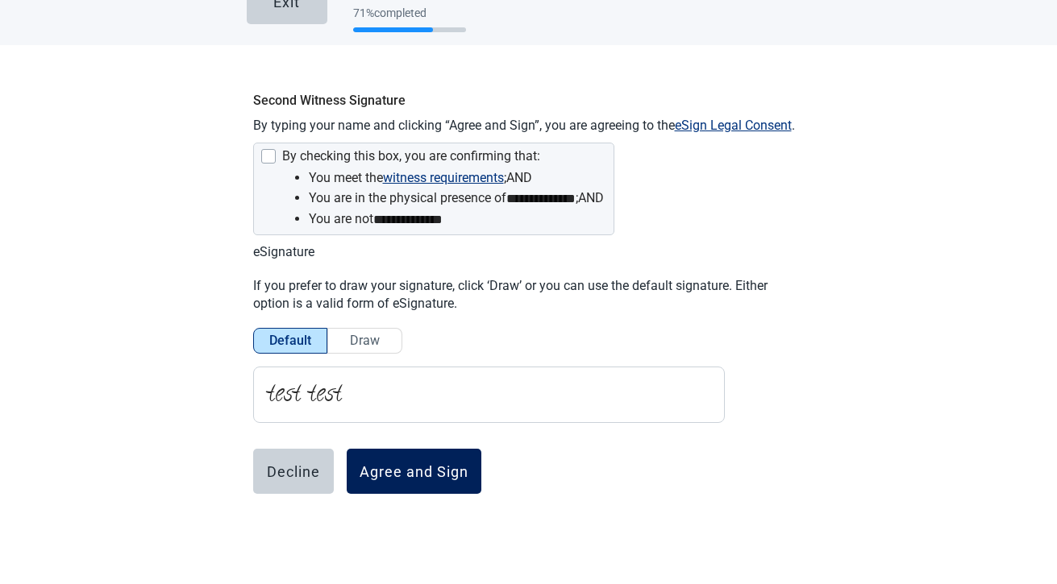
scroll to position [37, 0]
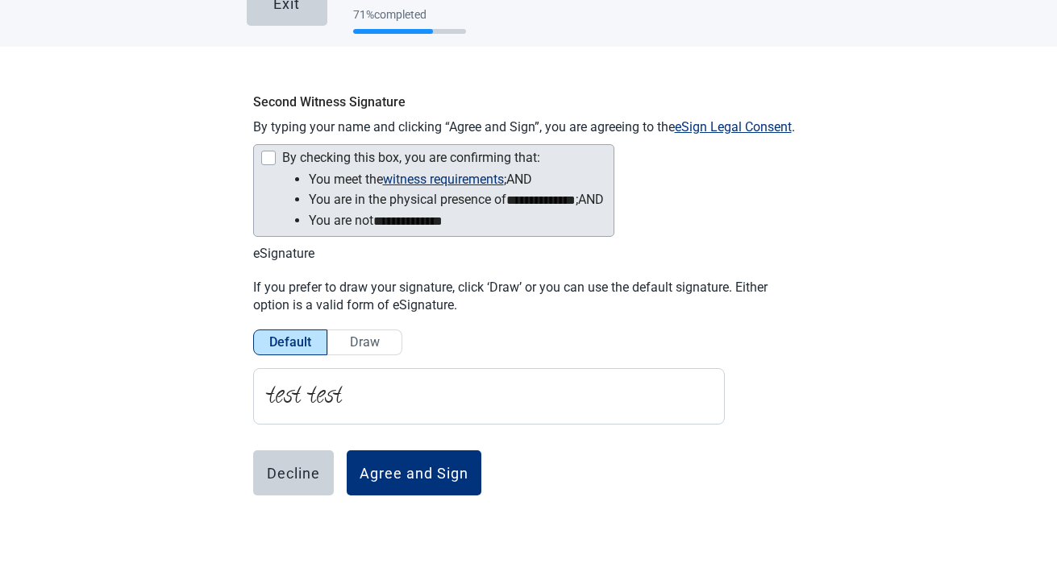
drag, startPoint x: 274, startPoint y: 158, endPoint x: 280, endPoint y: 192, distance: 34.3
click at [274, 158] on div "Main content" at bounding box center [268, 158] width 15 height 15
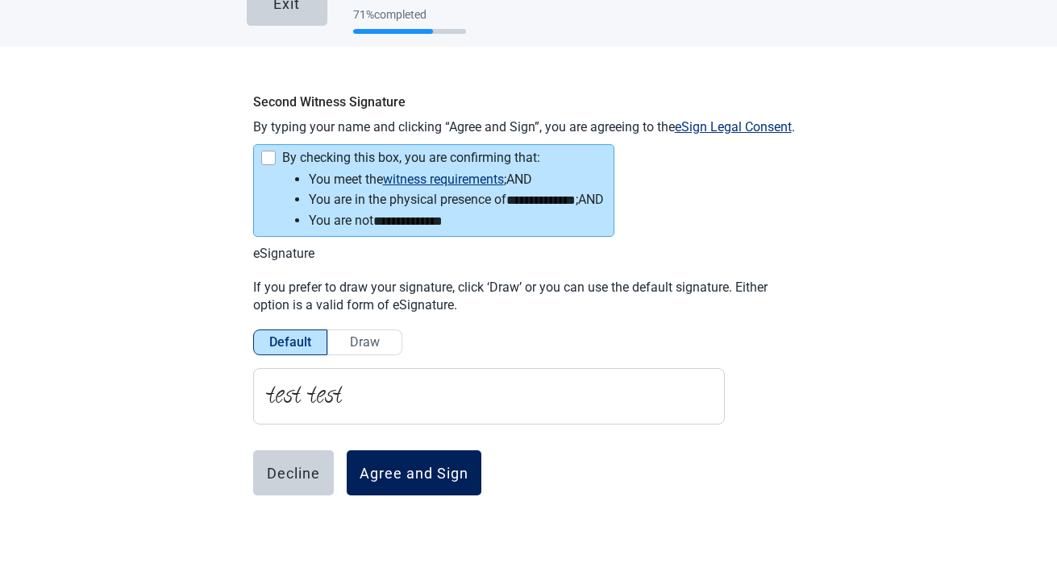
click at [388, 484] on button "Agree and Sign" at bounding box center [414, 472] width 135 height 45
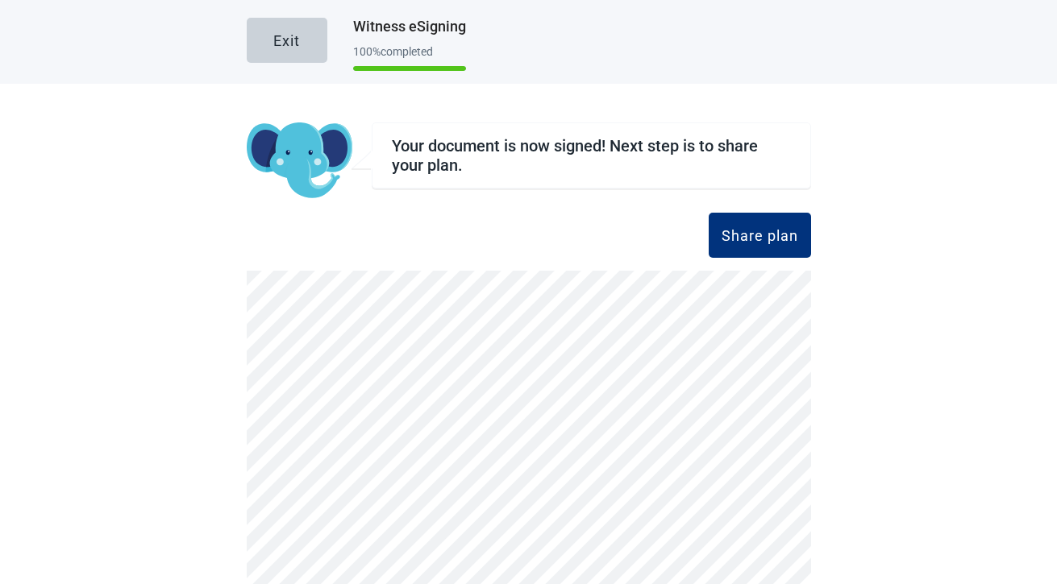
scroll to position [6, 0]
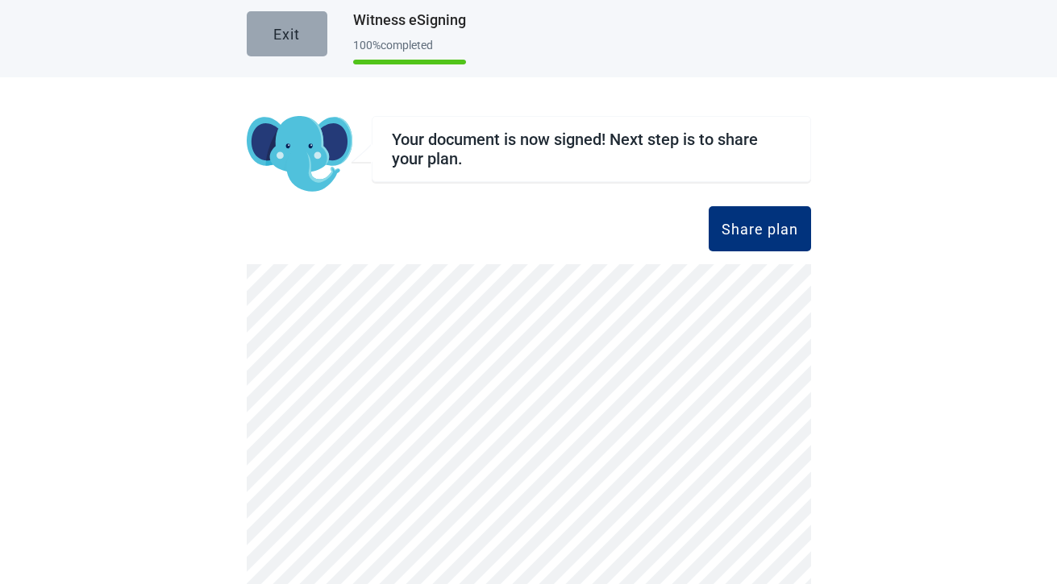
click at [298, 21] on button "Exit" at bounding box center [287, 33] width 81 height 45
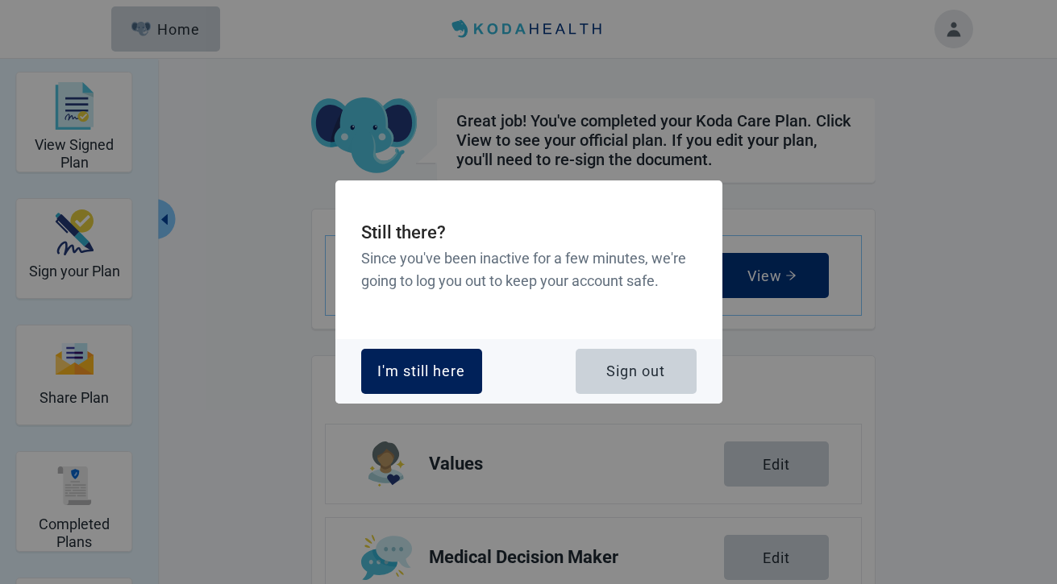
click at [458, 381] on button "I'm still here" at bounding box center [421, 371] width 121 height 45
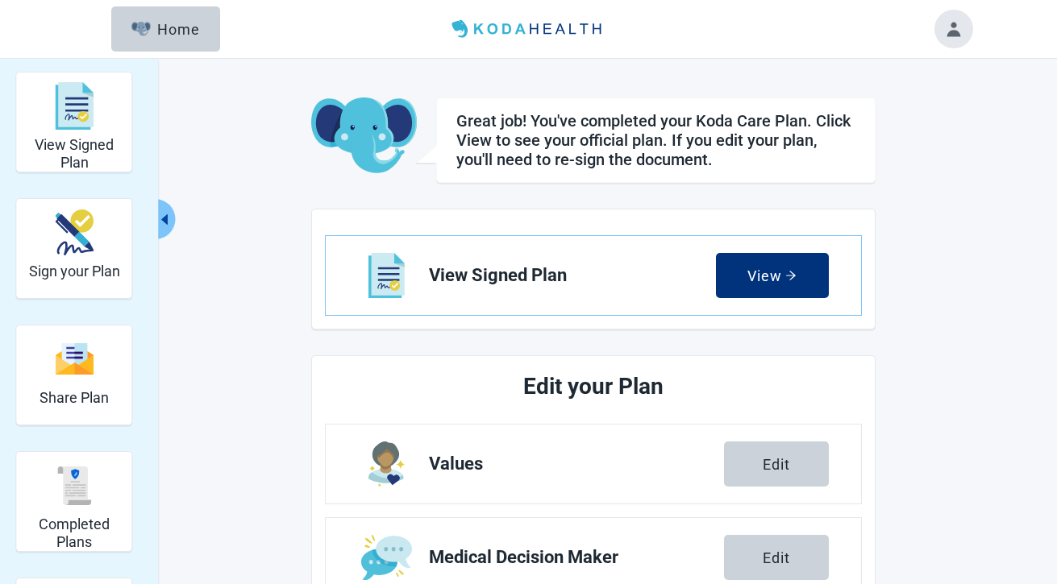
click at [952, 36] on button "Toggle account menu" at bounding box center [953, 29] width 39 height 39
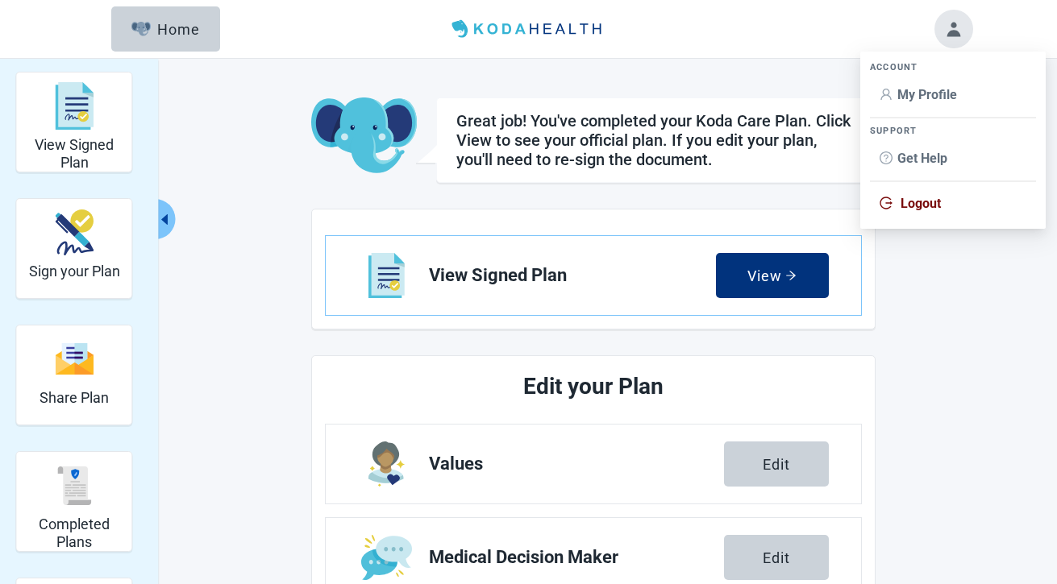
click at [924, 199] on span "Logout" at bounding box center [920, 203] width 40 height 15
